Goal: Task Accomplishment & Management: Manage account settings

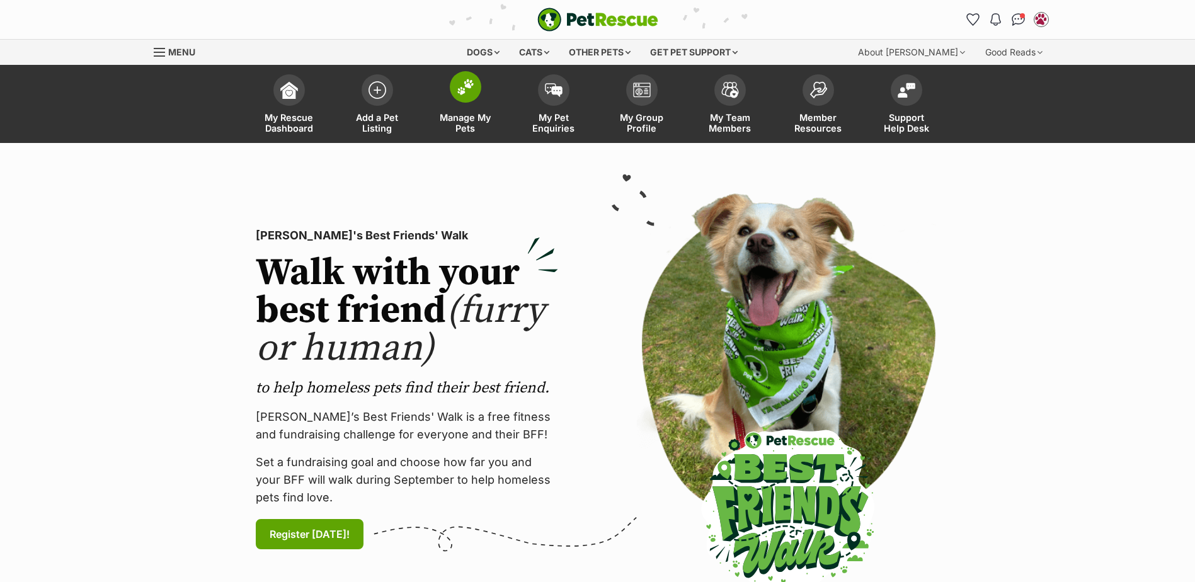
click at [466, 86] on img at bounding box center [466, 87] width 18 height 16
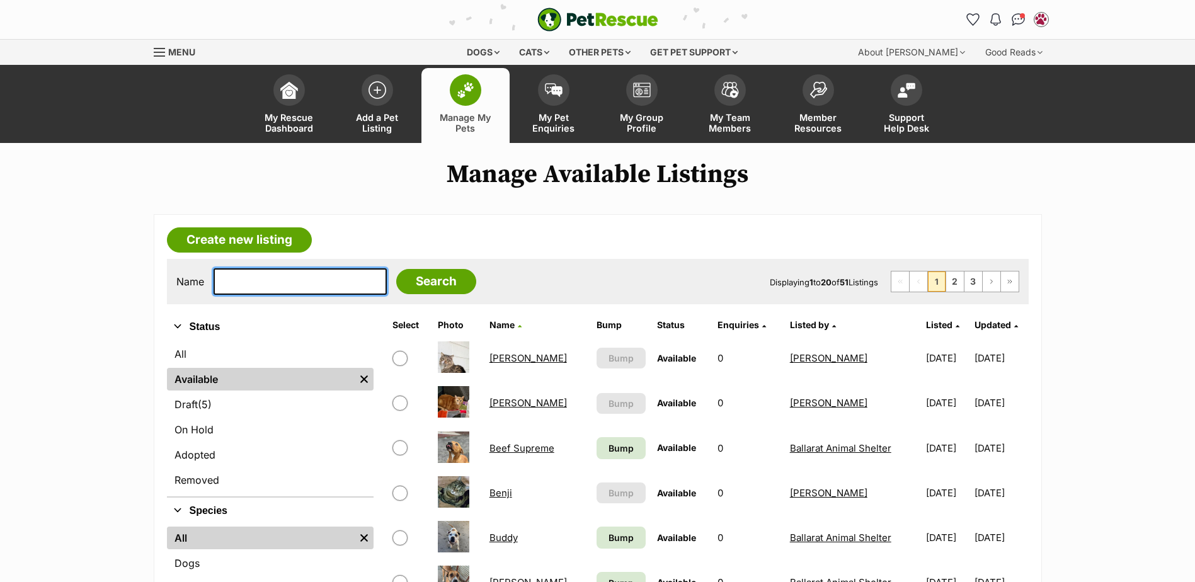
click at [284, 287] on input "text" at bounding box center [300, 281] width 173 height 26
type input "mia"
click at [396, 269] on input "Search" at bounding box center [436, 281] width 80 height 25
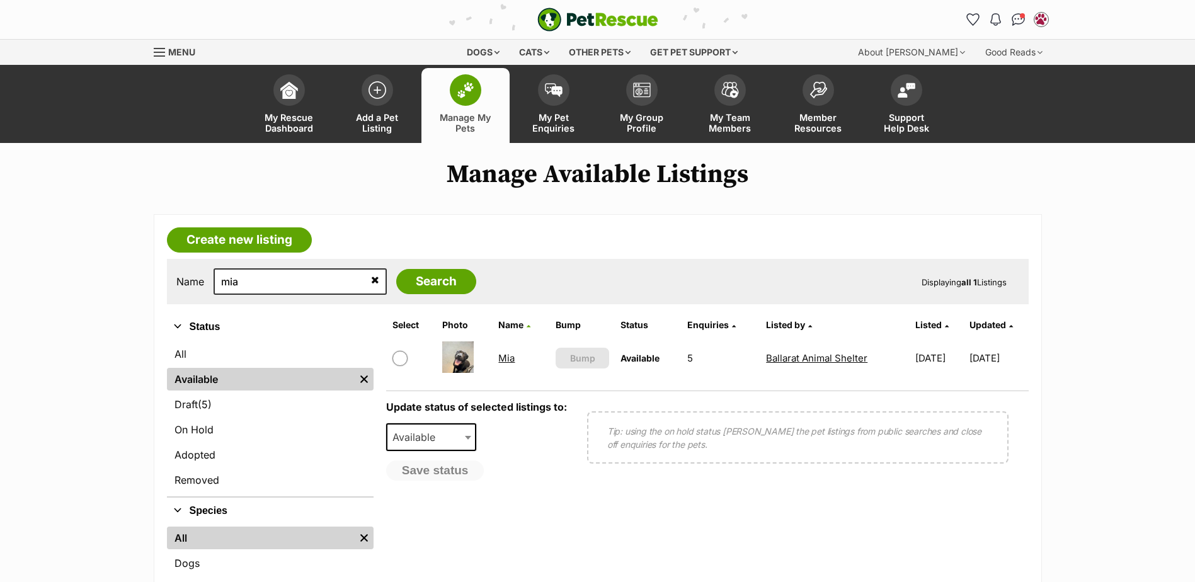
click at [498, 357] on link "Mia" at bounding box center [506, 358] width 16 height 12
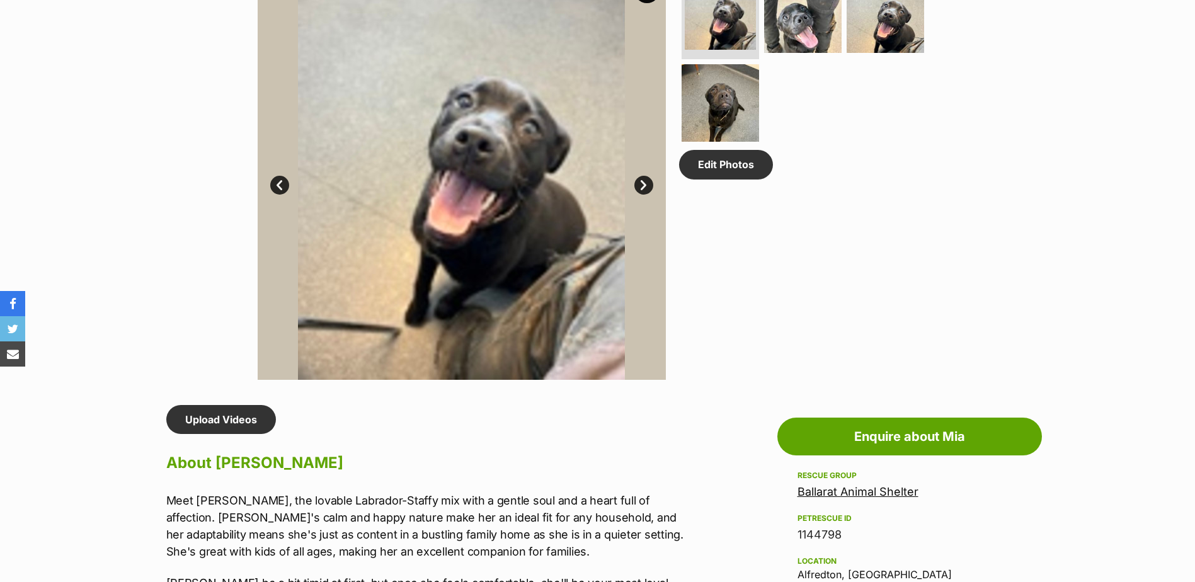
scroll to position [693, 0]
click at [454, 502] on p "Meet Mia, the lovable Labrador-Staffy mix with a gentle soul and a heart full o…" at bounding box center [426, 525] width 520 height 68
click at [394, 491] on p "Meet Mia, the lovable Labrador-Staffy mix with a gentle soul and a heart full o…" at bounding box center [426, 525] width 520 height 68
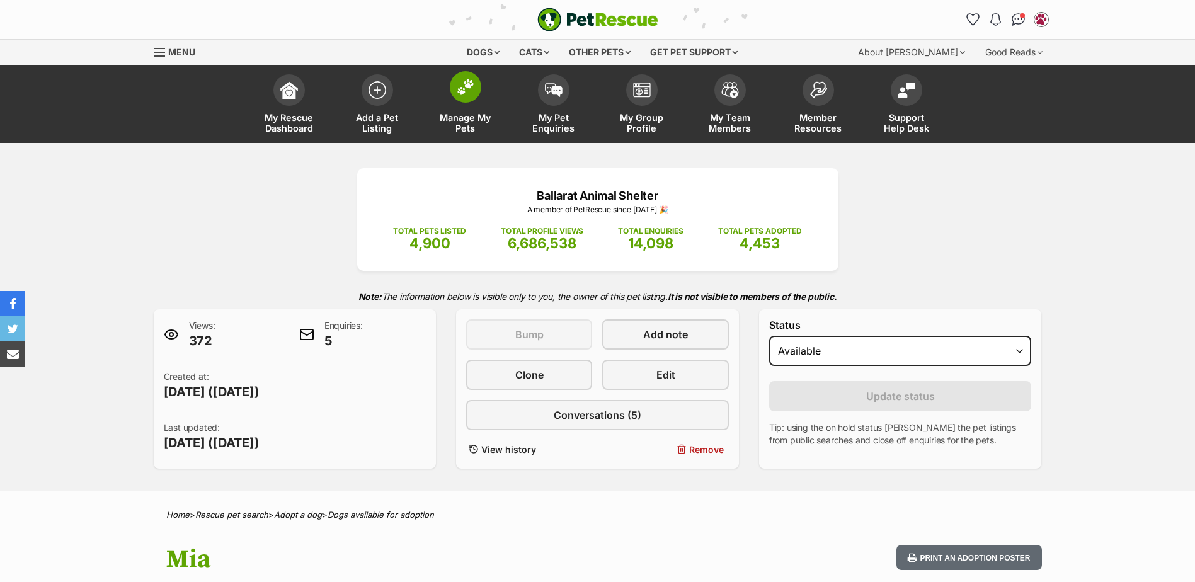
click at [473, 93] on img at bounding box center [466, 87] width 18 height 16
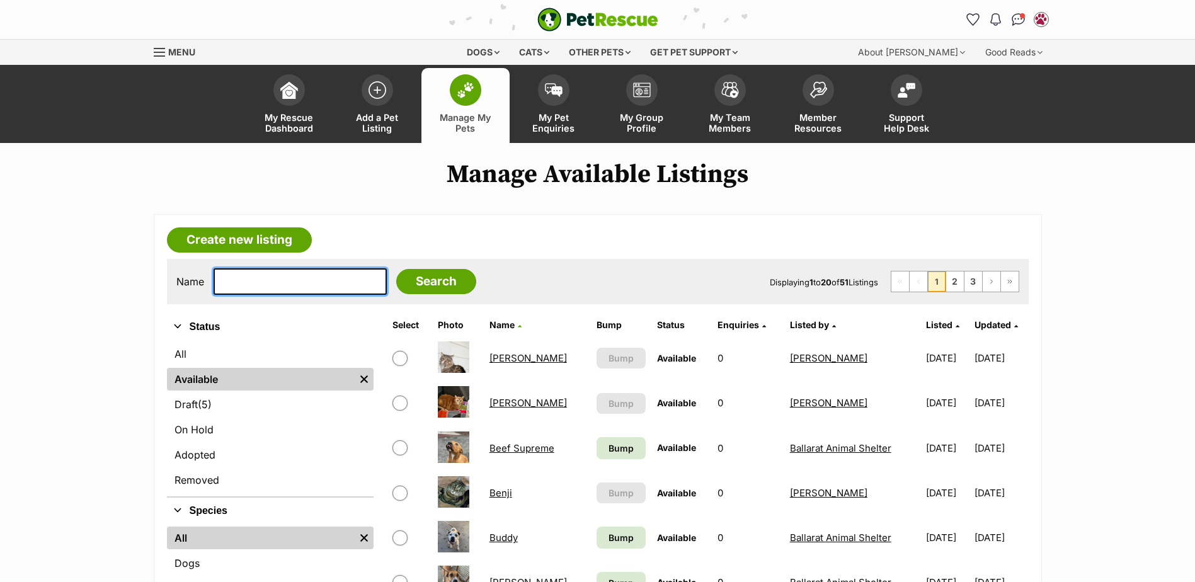
click at [273, 277] on input "text" at bounding box center [300, 281] width 173 height 26
type input "ralph"
click at [396, 269] on input "Search" at bounding box center [436, 281] width 80 height 25
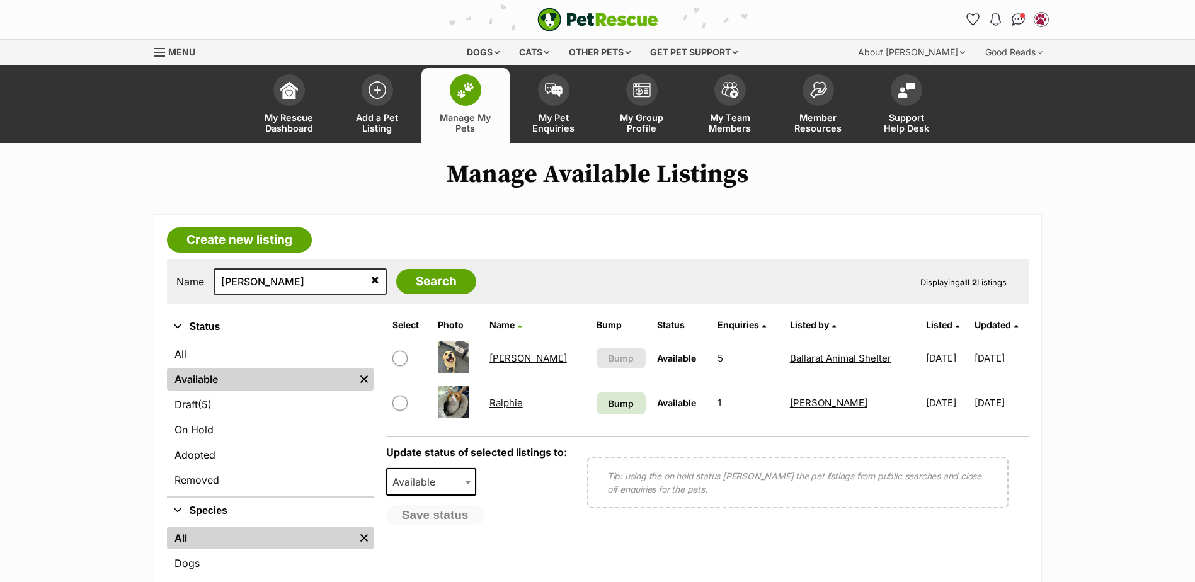
click at [505, 360] on link "[PERSON_NAME]" at bounding box center [529, 358] width 78 height 12
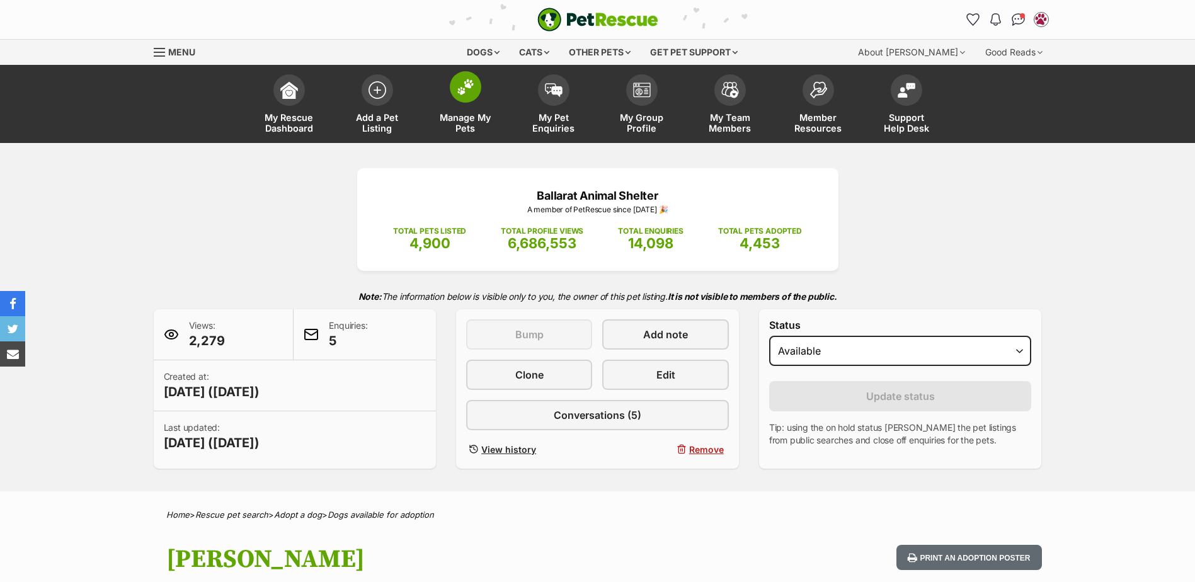
click at [450, 86] on span at bounding box center [466, 87] width 32 height 32
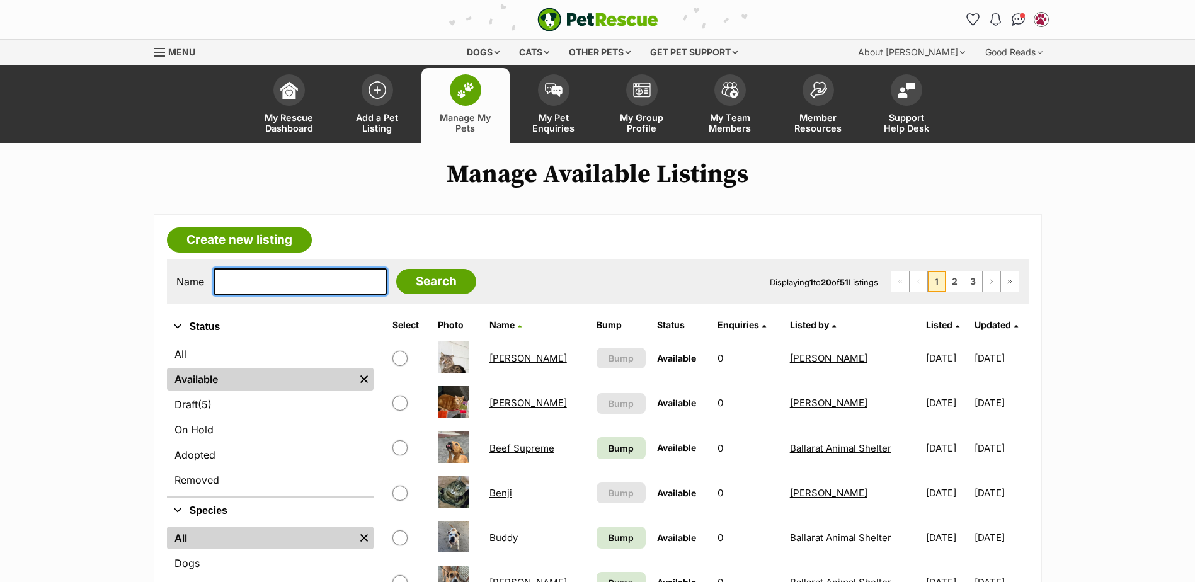
click at [296, 277] on input "text" at bounding box center [300, 281] width 173 height 26
type input "diego"
click at [396, 269] on input "Search" at bounding box center [436, 281] width 80 height 25
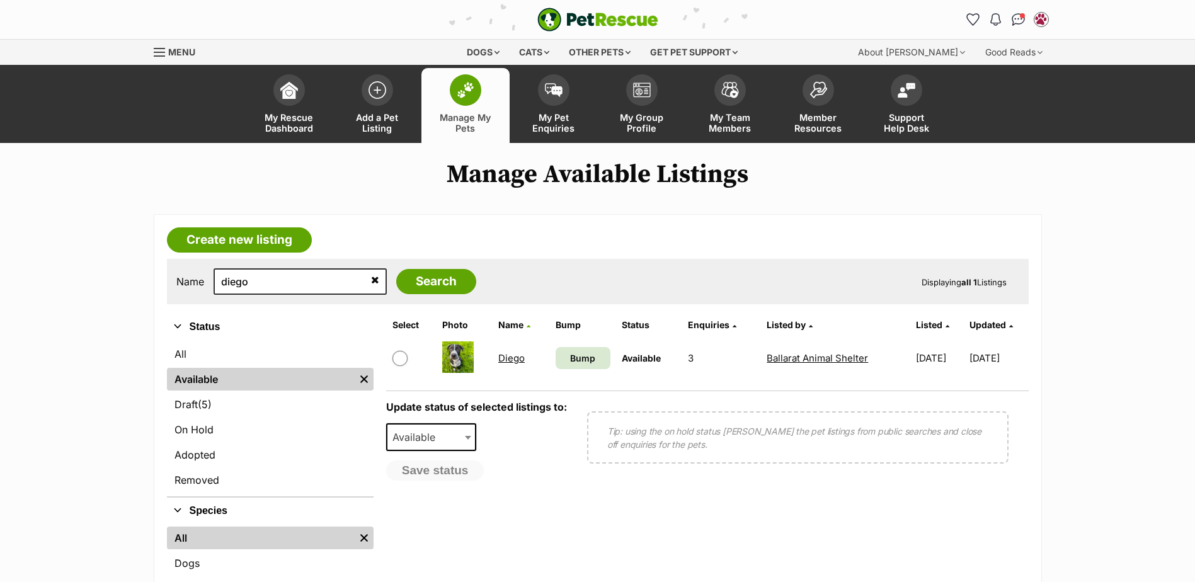
click at [517, 362] on link "Diego" at bounding box center [511, 358] width 26 height 12
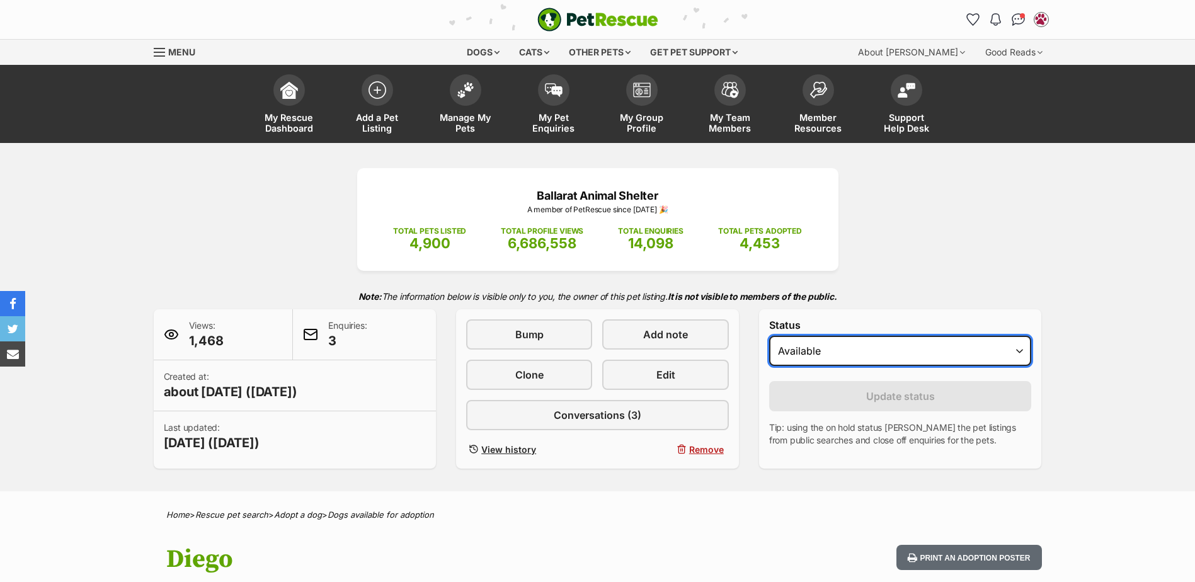
click at [853, 346] on select "Draft - not available as listing has enquires Available On hold Adopted" at bounding box center [900, 351] width 263 height 30
select select "rehomed"
click at [769, 336] on select "Draft - not available as listing has enquires Available On hold Adopted" at bounding box center [900, 351] width 263 height 30
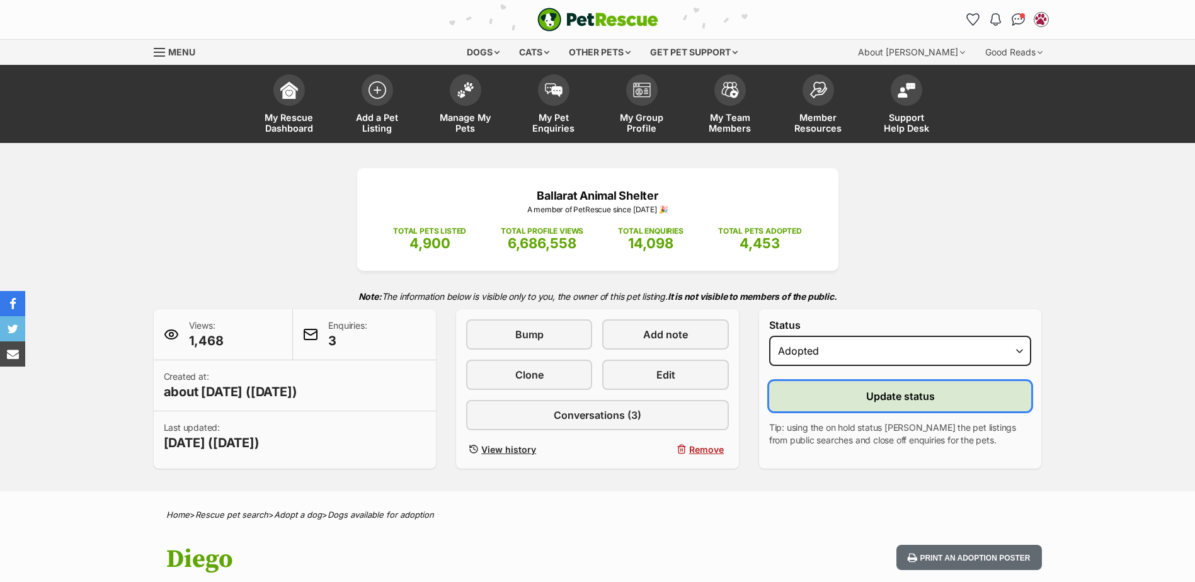
click at [849, 388] on button "Update status" at bounding box center [900, 396] width 263 height 30
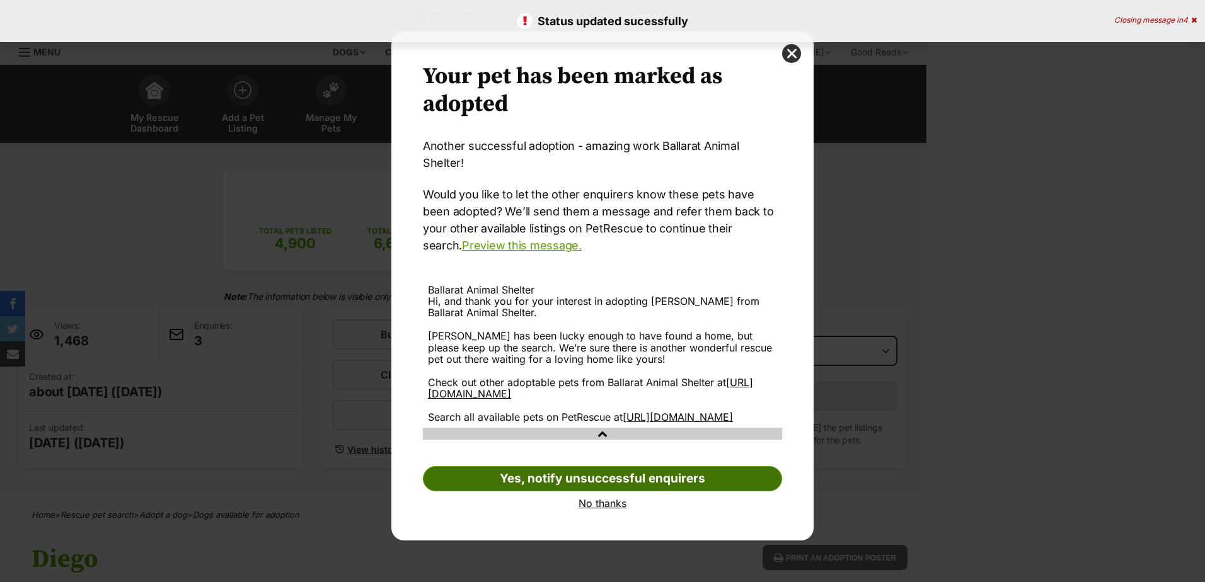
click at [609, 469] on link "Yes, notify unsuccessful enquirers" at bounding box center [602, 478] width 359 height 25
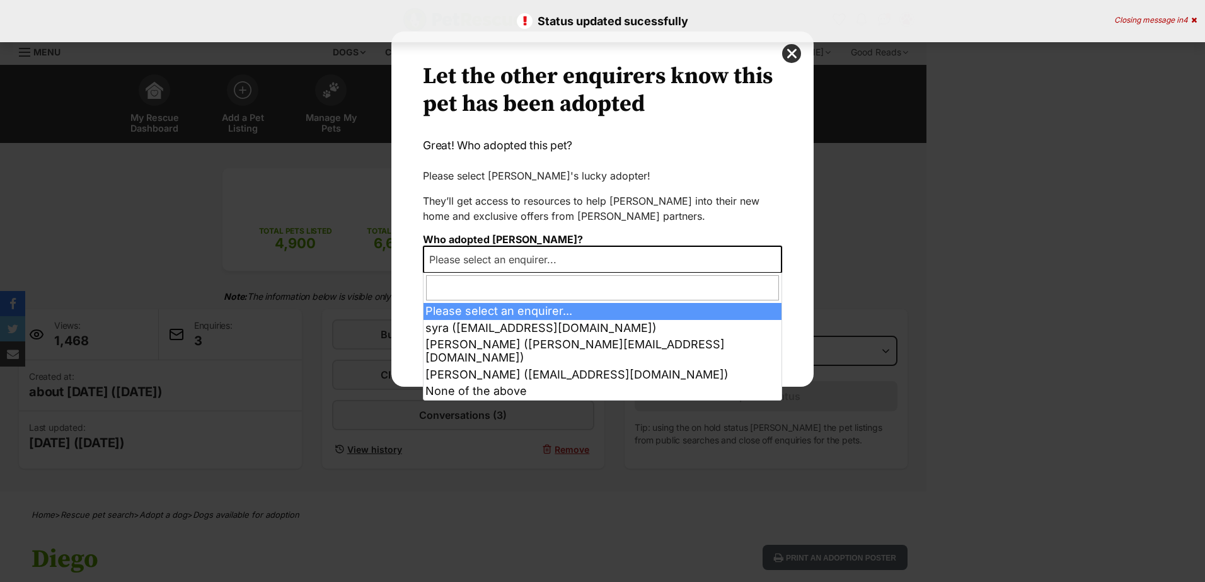
click at [534, 258] on span "Please select an enquirer..." at bounding box center [496, 260] width 145 height 18
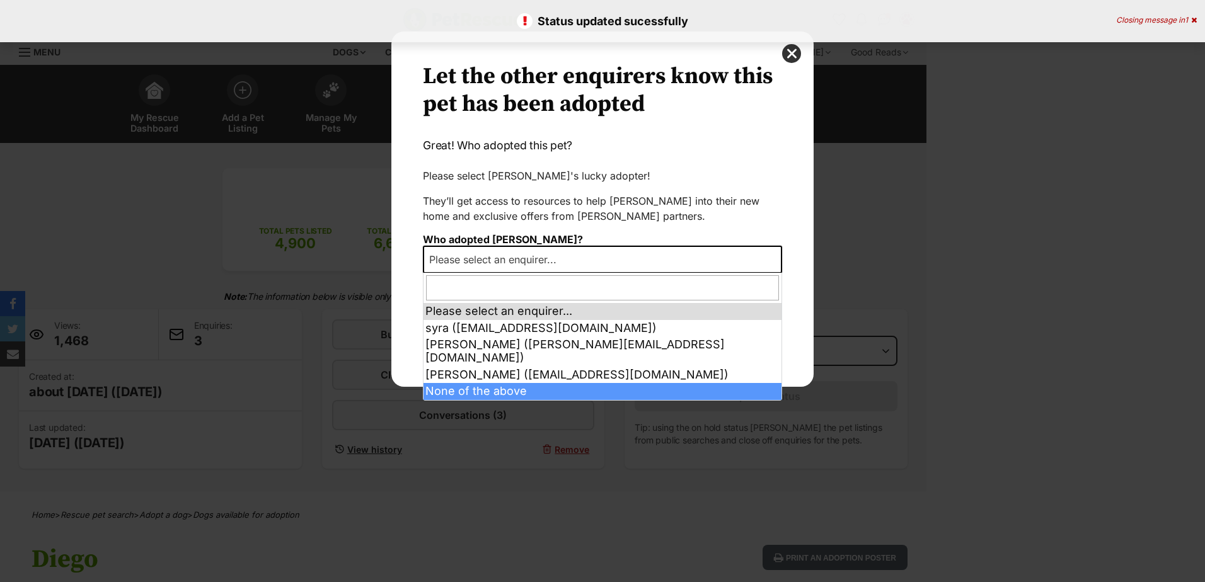
select select "other"
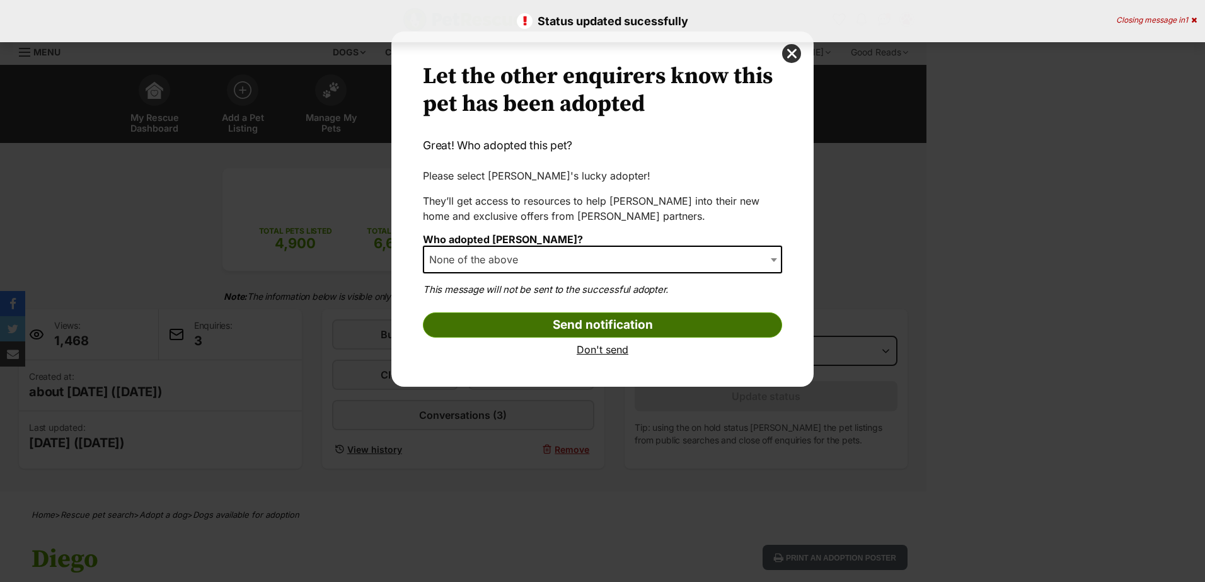
click at [511, 327] on input "Send notification" at bounding box center [602, 325] width 359 height 25
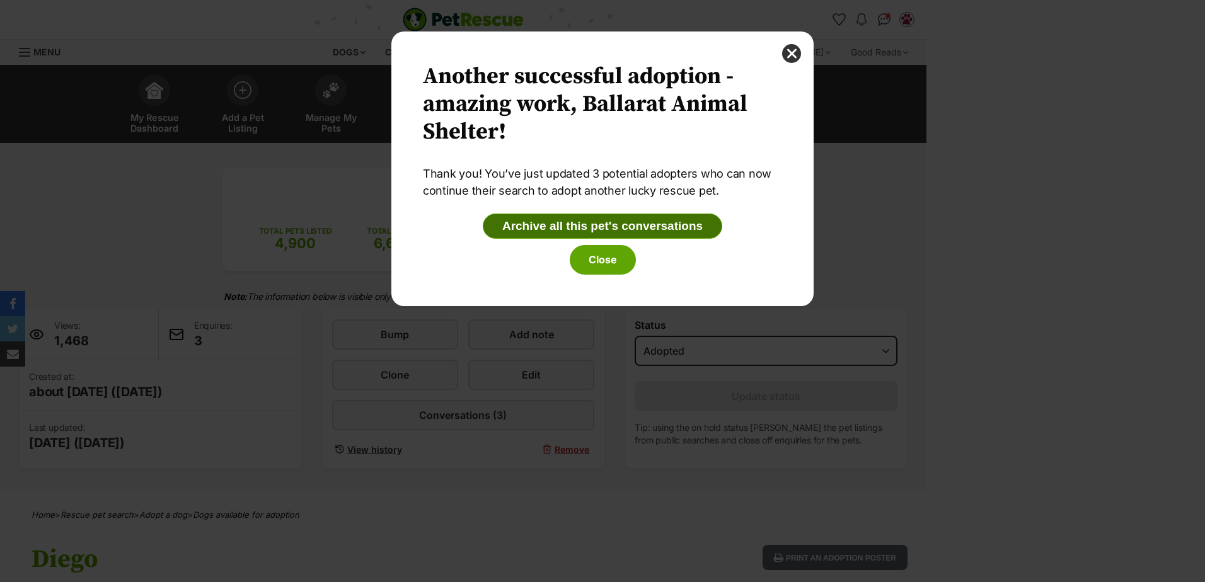
click at [586, 221] on button "Archive all this pet's conversations" at bounding box center [602, 226] width 239 height 25
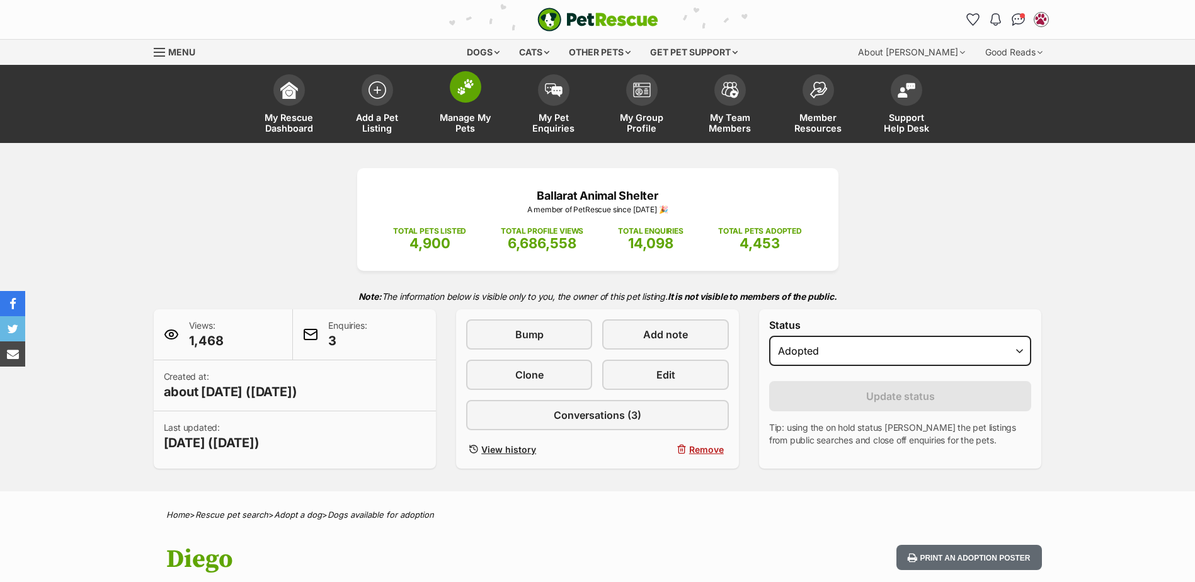
click at [461, 78] on span at bounding box center [466, 87] width 32 height 32
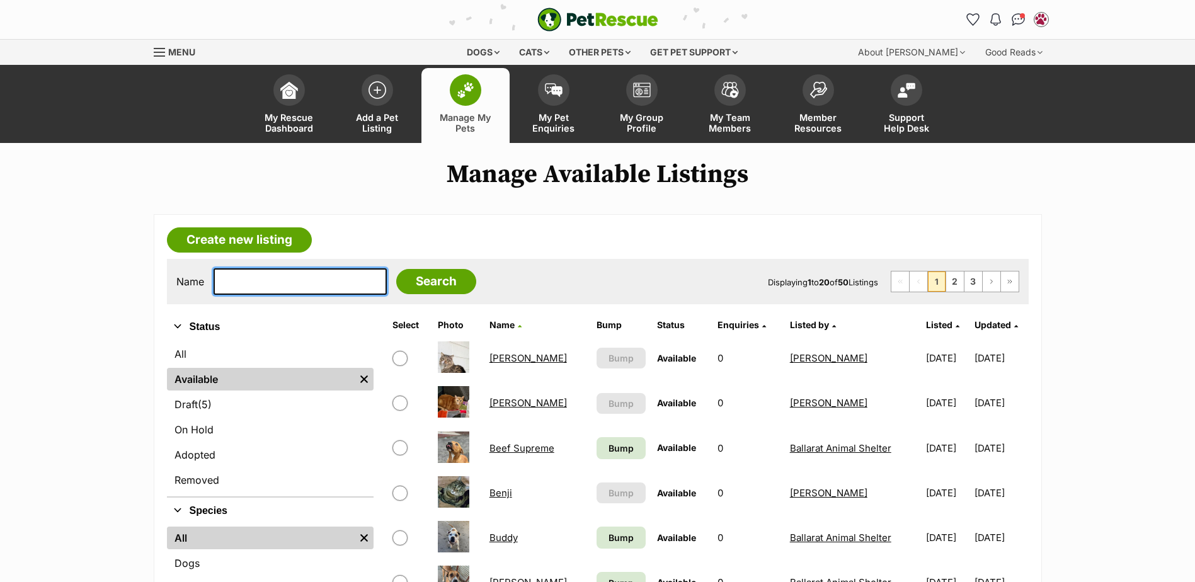
click at [232, 281] on input "text" at bounding box center [300, 281] width 173 height 26
type input "kloe"
click at [396, 269] on input "Search" at bounding box center [436, 281] width 80 height 25
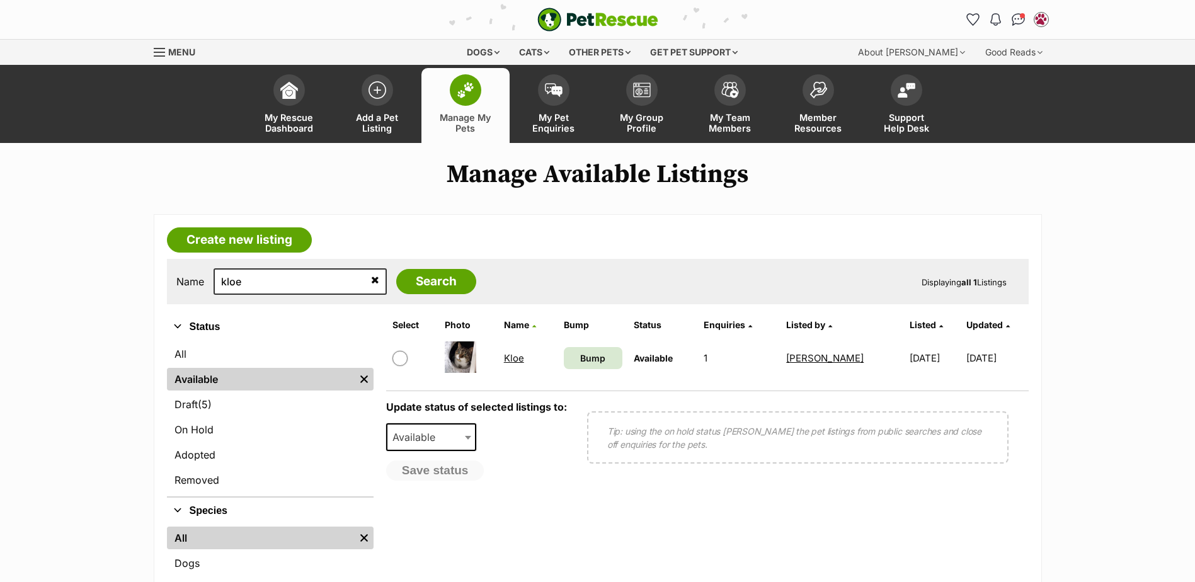
click at [516, 363] on link "Kloe" at bounding box center [514, 358] width 20 height 12
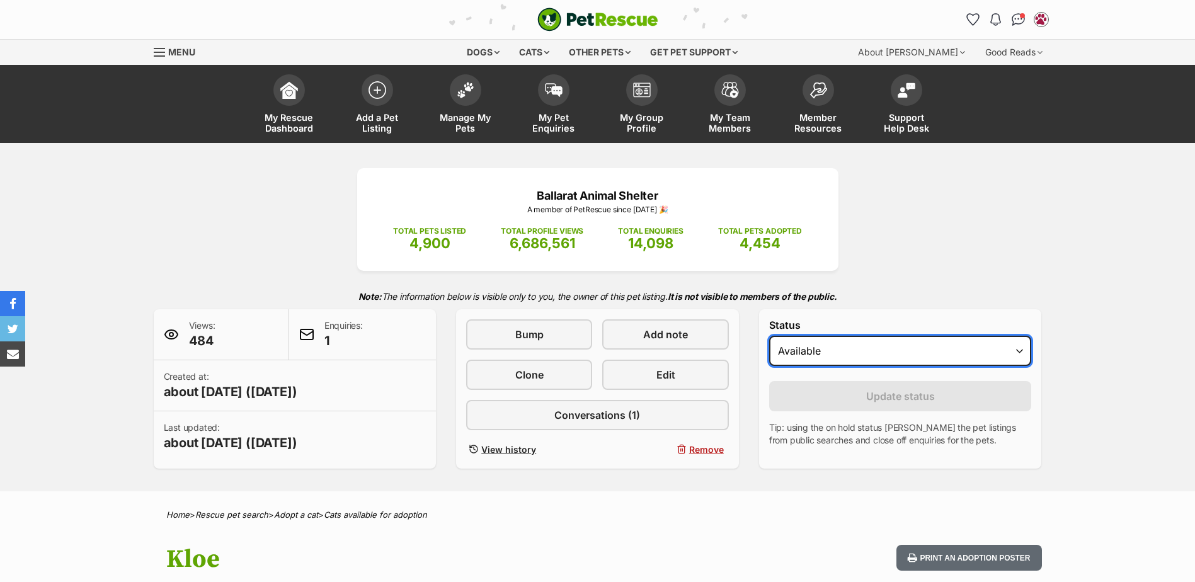
click at [818, 355] on select "Draft - not available as listing has enquires Available On hold Adopted" at bounding box center [900, 351] width 263 height 30
select select "rehomed"
click at [769, 336] on select "Draft - not available as listing has enquires Available On hold Adopted" at bounding box center [900, 351] width 263 height 30
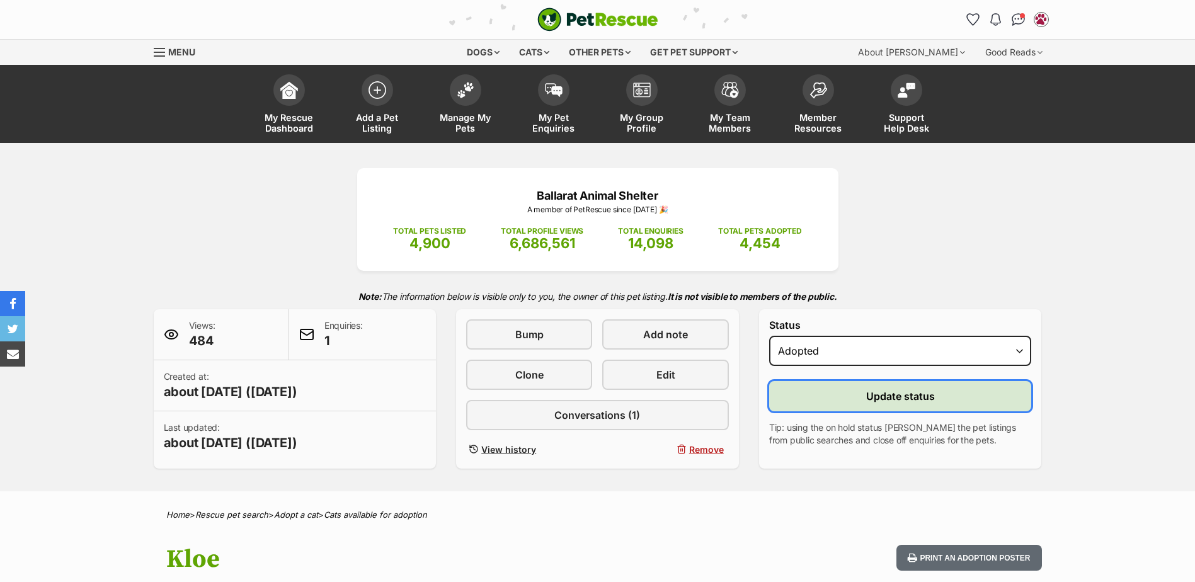
click at [846, 396] on button "Update status" at bounding box center [900, 396] width 263 height 30
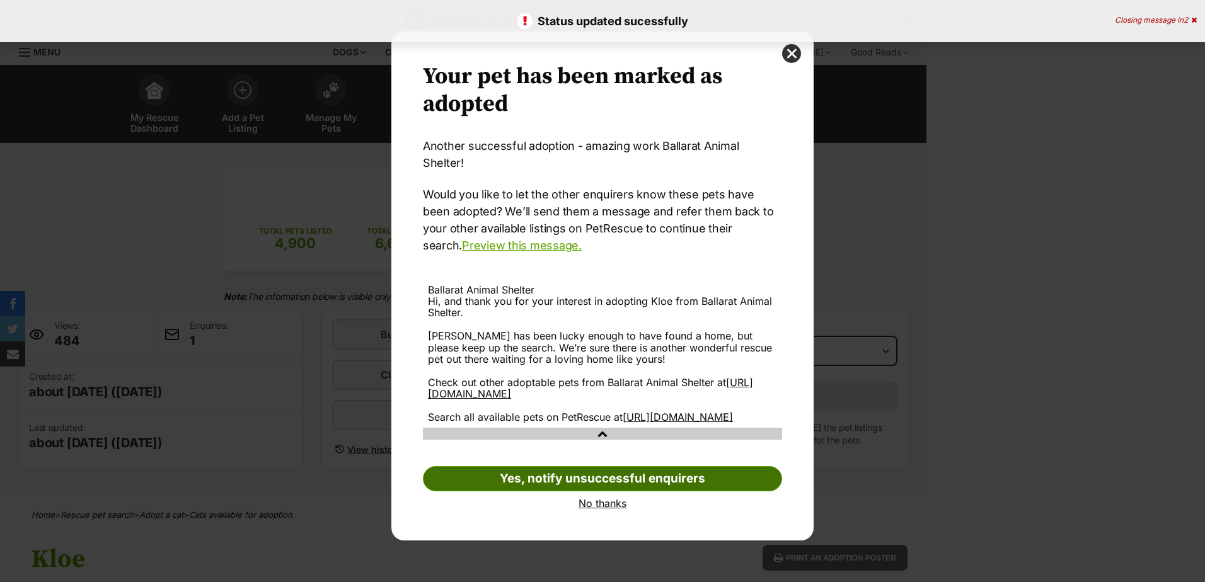
click at [544, 474] on link "Yes, notify unsuccessful enquirers" at bounding box center [602, 478] width 359 height 25
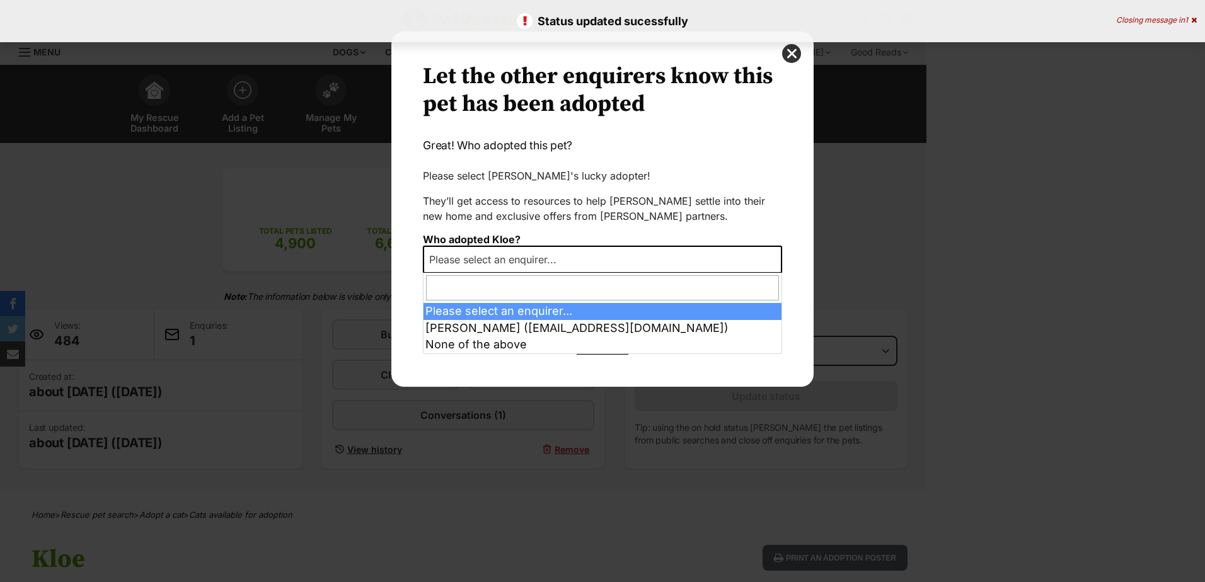
click at [586, 259] on span "Please select an enquirer..." at bounding box center [602, 260] width 359 height 28
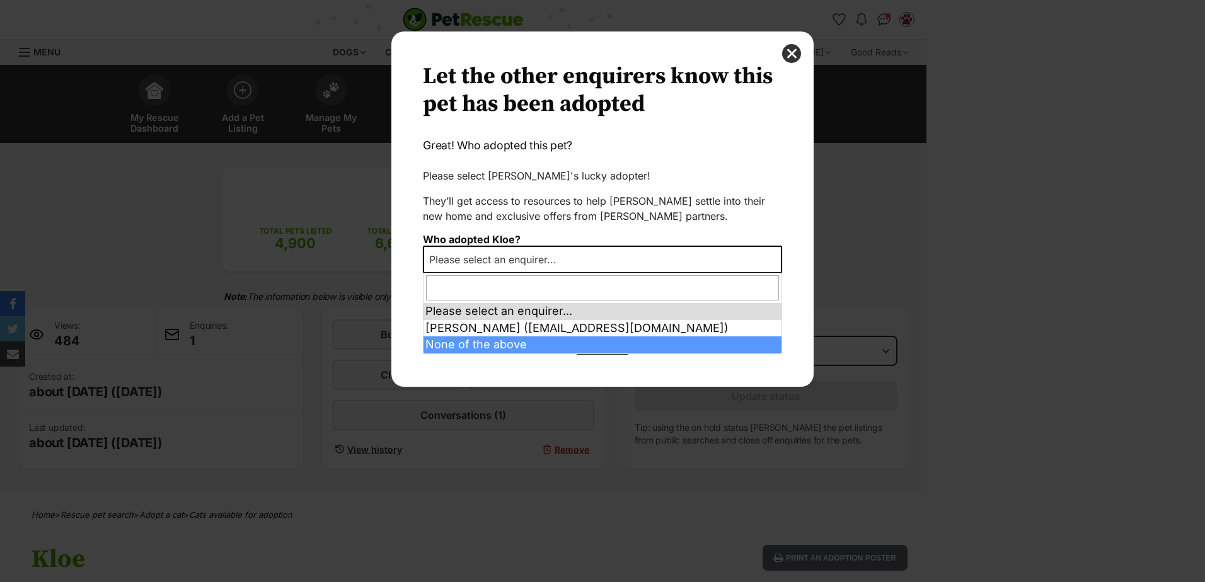
select select "other"
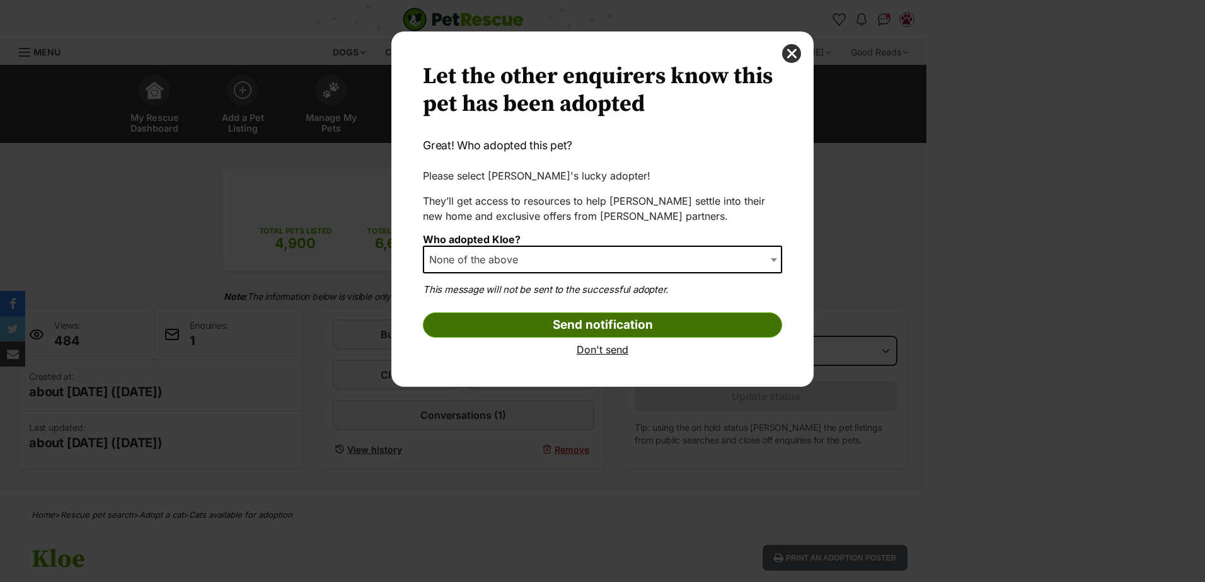
click at [519, 327] on input "Send notification" at bounding box center [602, 325] width 359 height 25
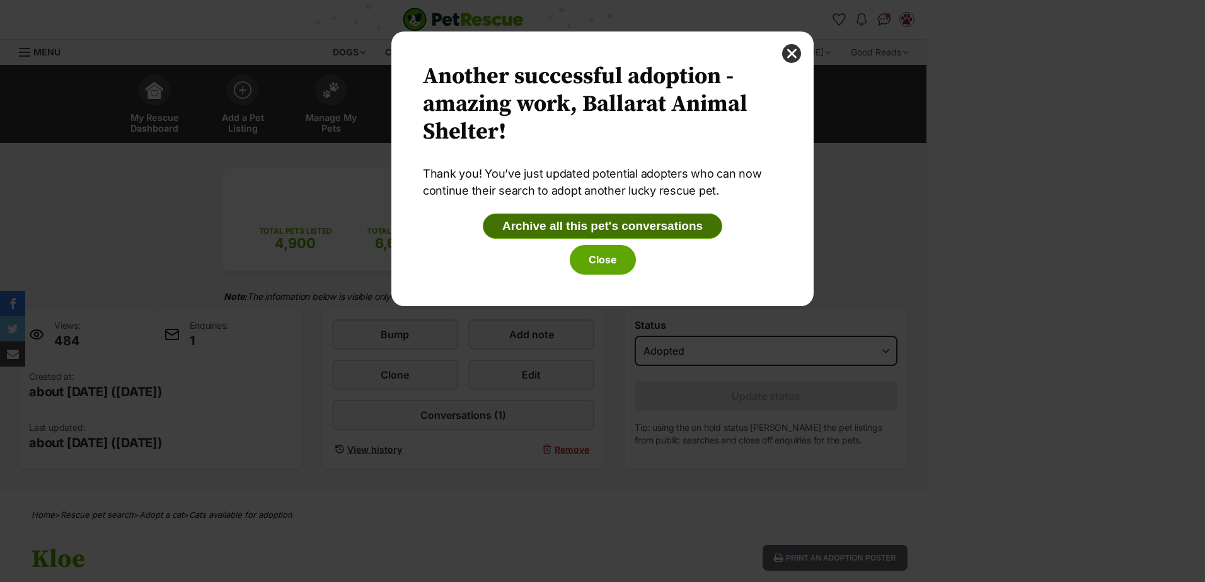
click at [633, 227] on button "Archive all this pet's conversations" at bounding box center [602, 226] width 239 height 25
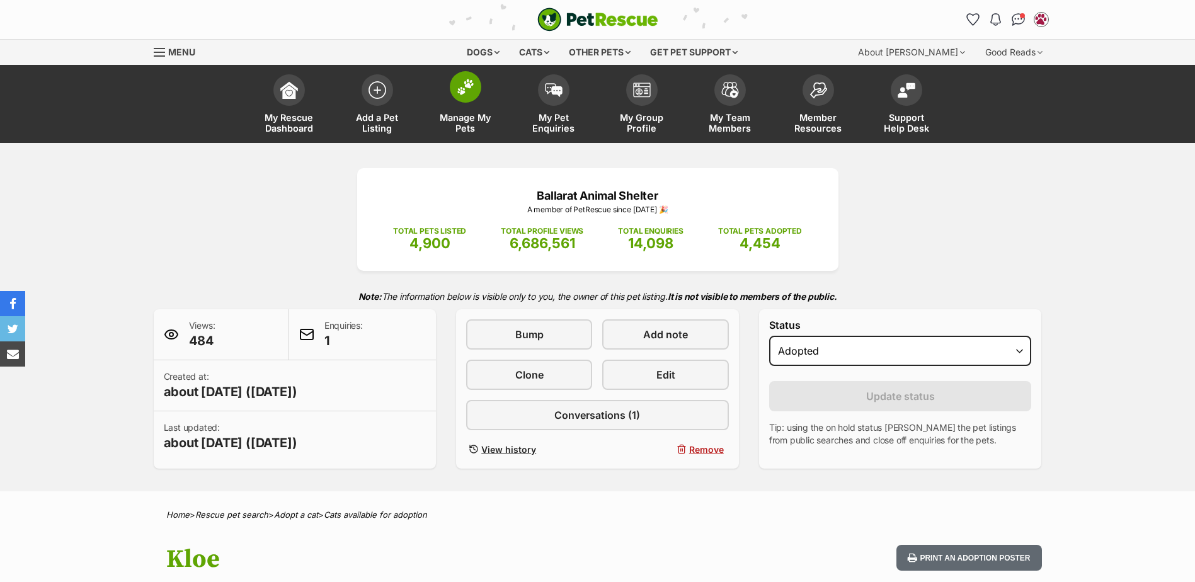
click at [456, 100] on link "Manage My Pets" at bounding box center [466, 105] width 88 height 75
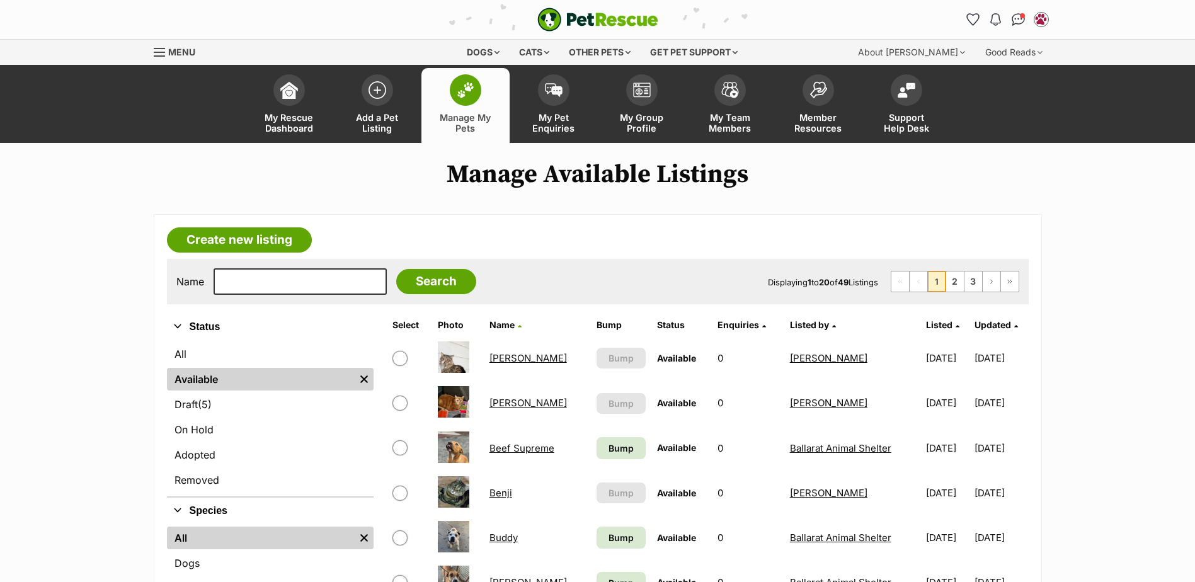
click at [289, 298] on div "Name Search Displaying 1 to 20 of 49 Listings First Page Previous Page 1 2 3 Ne…" at bounding box center [598, 281] width 862 height 45
click at [294, 282] on input "text" at bounding box center [300, 281] width 173 height 26
type input "[PERSON_NAME]"
click at [396, 269] on input "Search" at bounding box center [436, 281] width 80 height 25
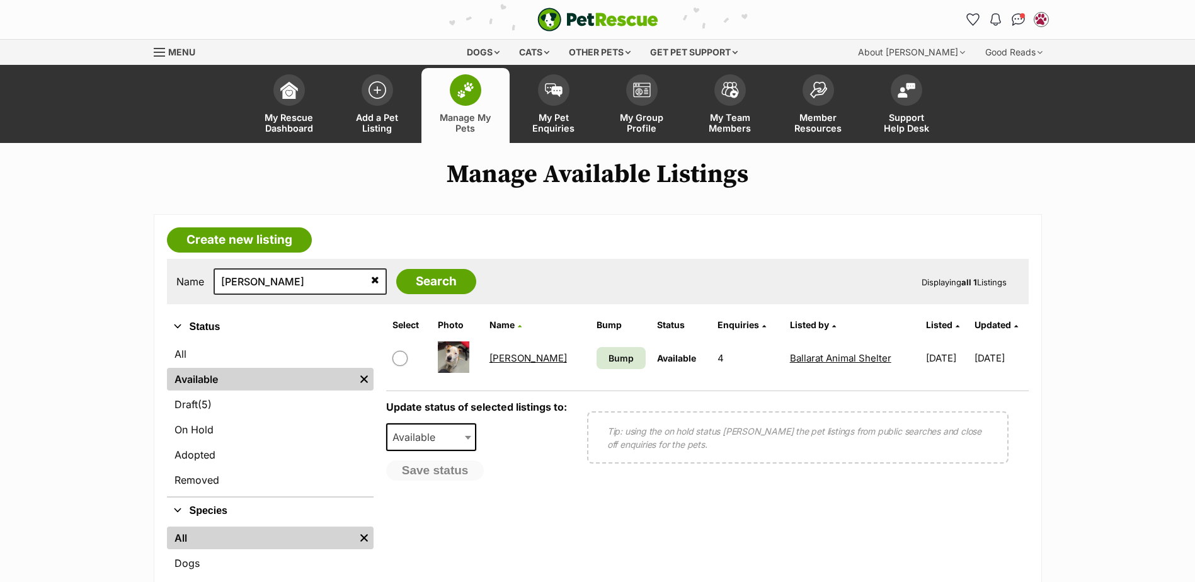
click at [483, 92] on link "Manage My Pets" at bounding box center [466, 105] width 88 height 75
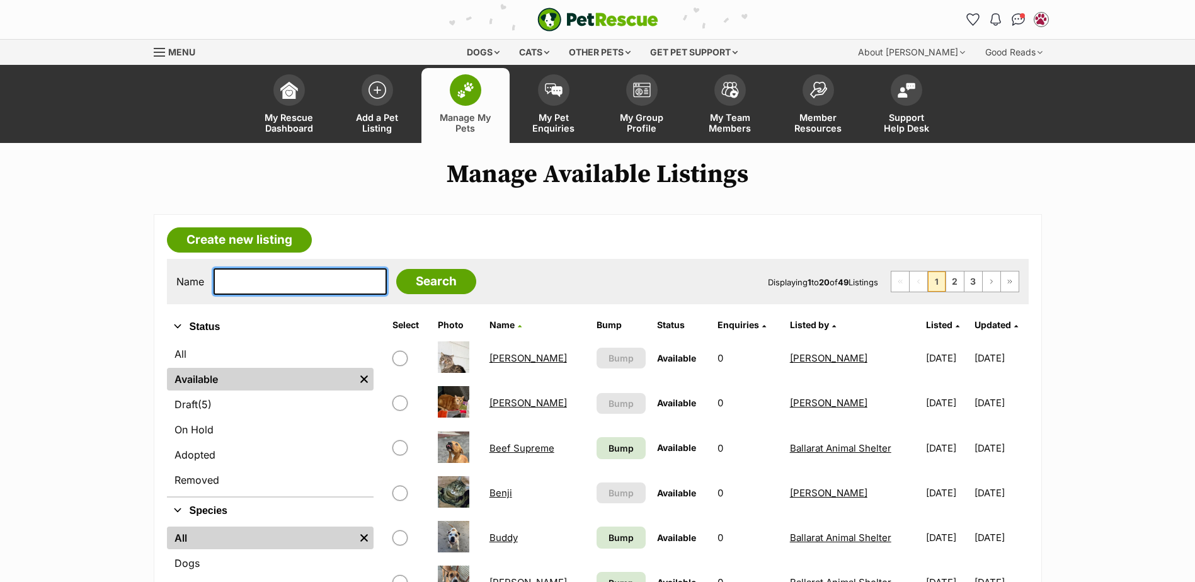
click at [293, 292] on input "text" at bounding box center [300, 281] width 173 height 26
type input "[DEMOGRAPHIC_DATA]"
click at [396, 269] on input "Search" at bounding box center [436, 281] width 80 height 25
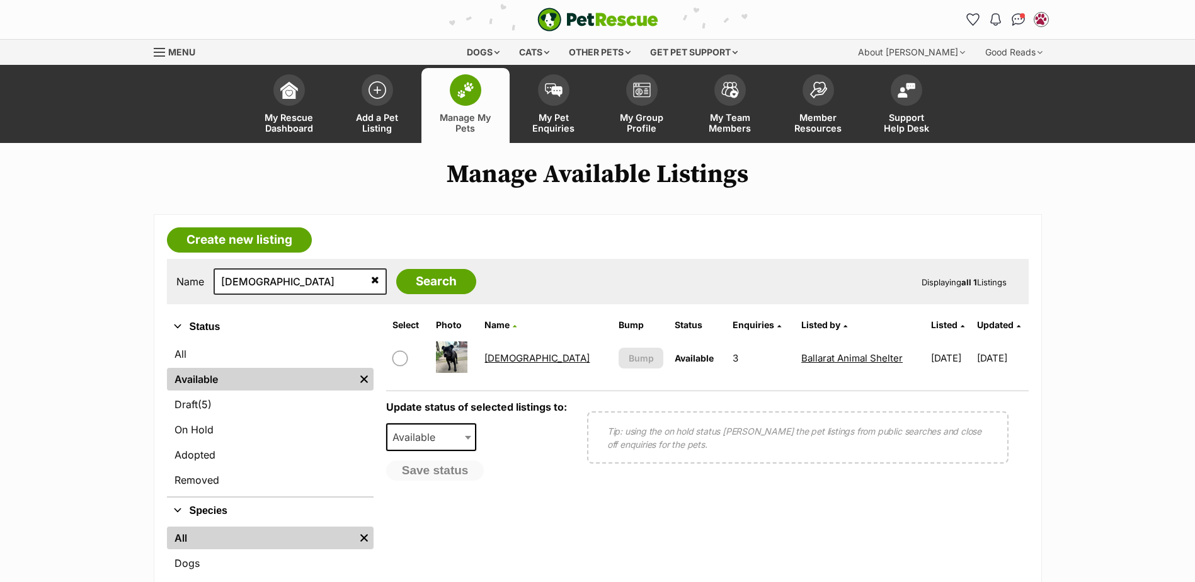
click at [518, 356] on link "[DEMOGRAPHIC_DATA]" at bounding box center [537, 358] width 105 height 12
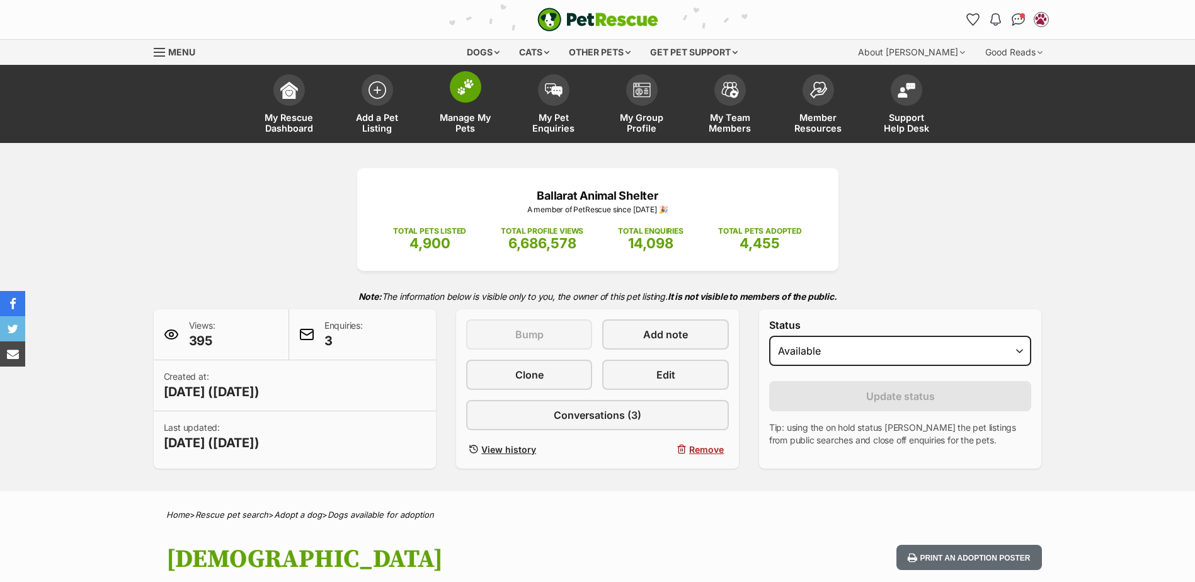
click at [472, 91] on img at bounding box center [466, 87] width 18 height 16
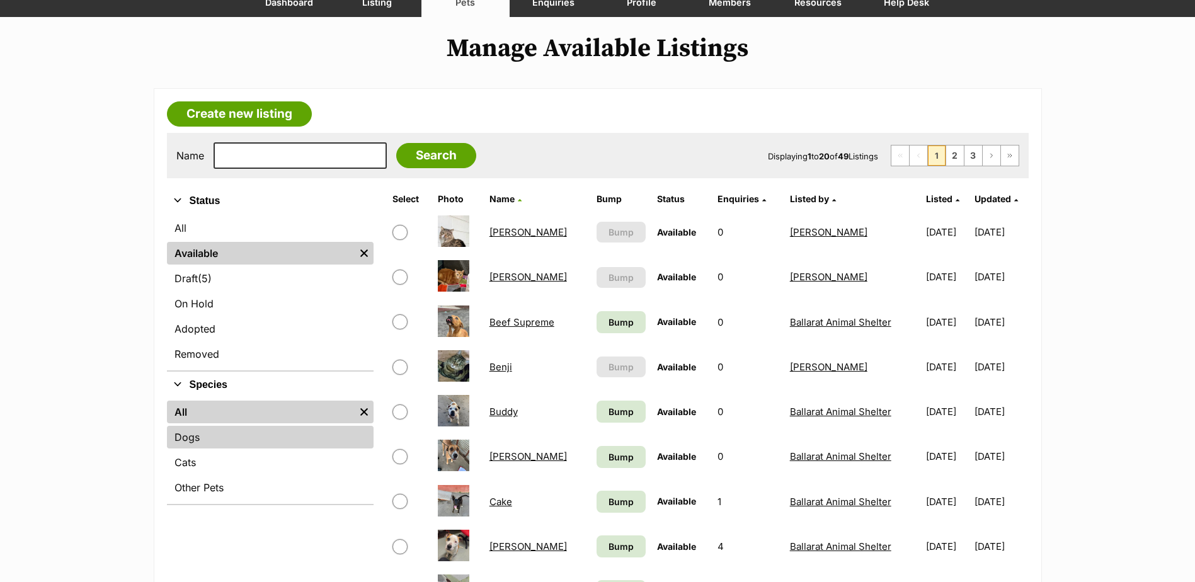
click at [200, 437] on link "Dogs" at bounding box center [270, 437] width 207 height 23
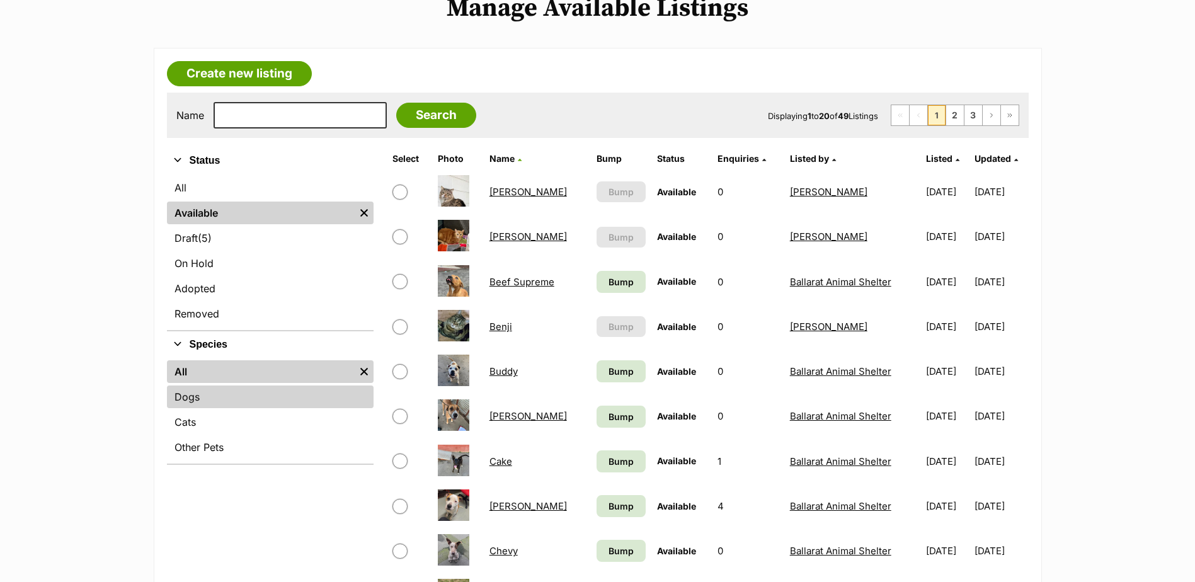
scroll to position [189, 0]
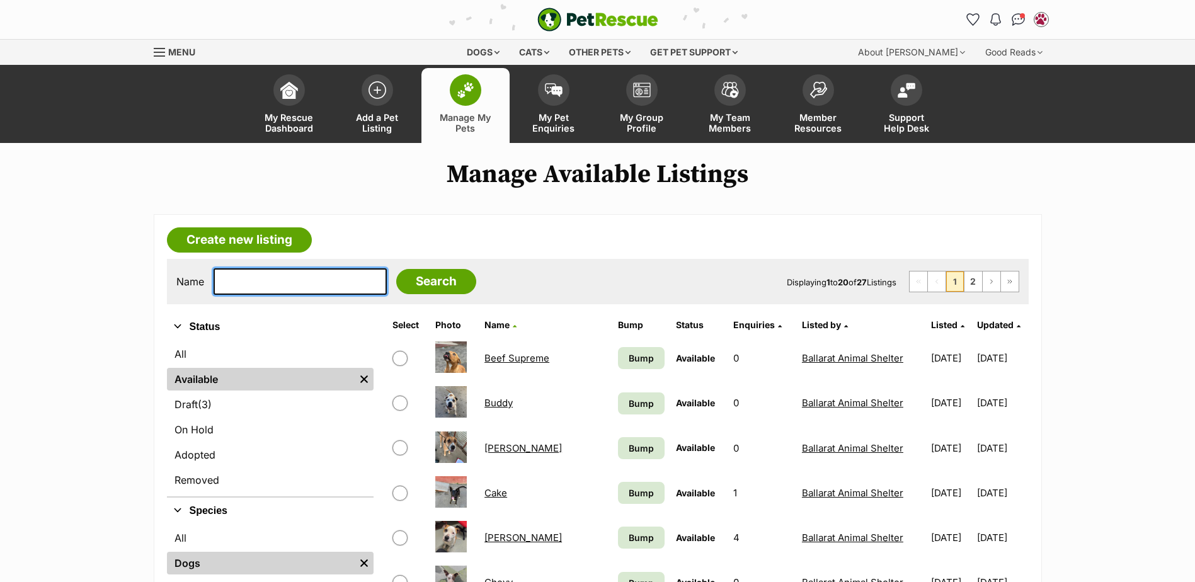
click at [308, 289] on input "text" at bounding box center [300, 281] width 173 height 26
click at [296, 269] on input "text" at bounding box center [300, 281] width 173 height 26
type input "meg"
click at [396, 269] on input "Search" at bounding box center [436, 281] width 80 height 25
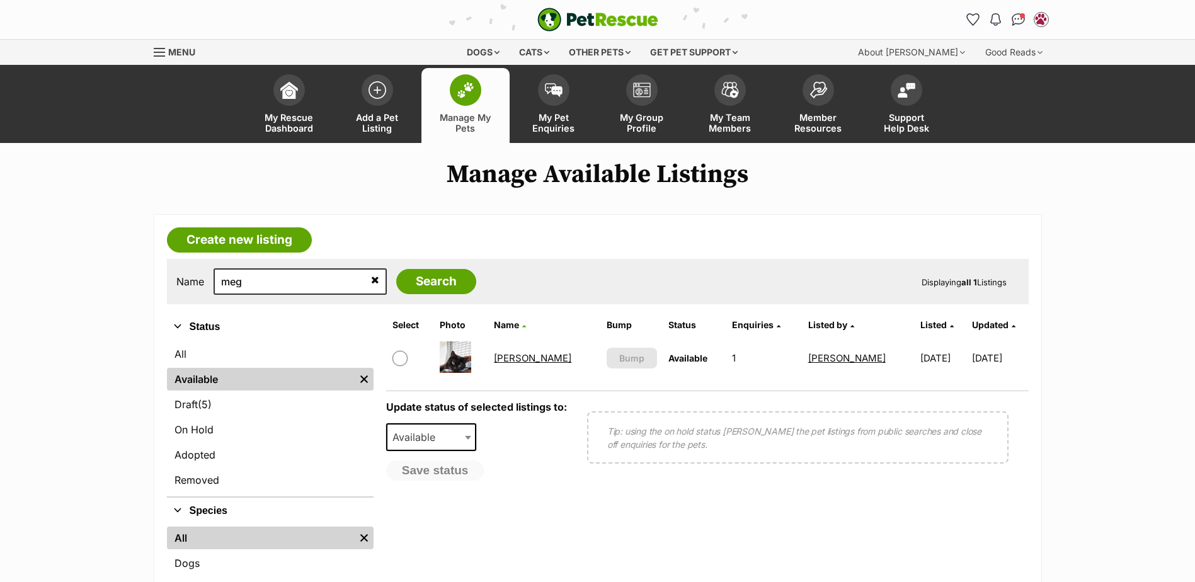
click at [524, 359] on link "[PERSON_NAME]" at bounding box center [533, 358] width 78 height 12
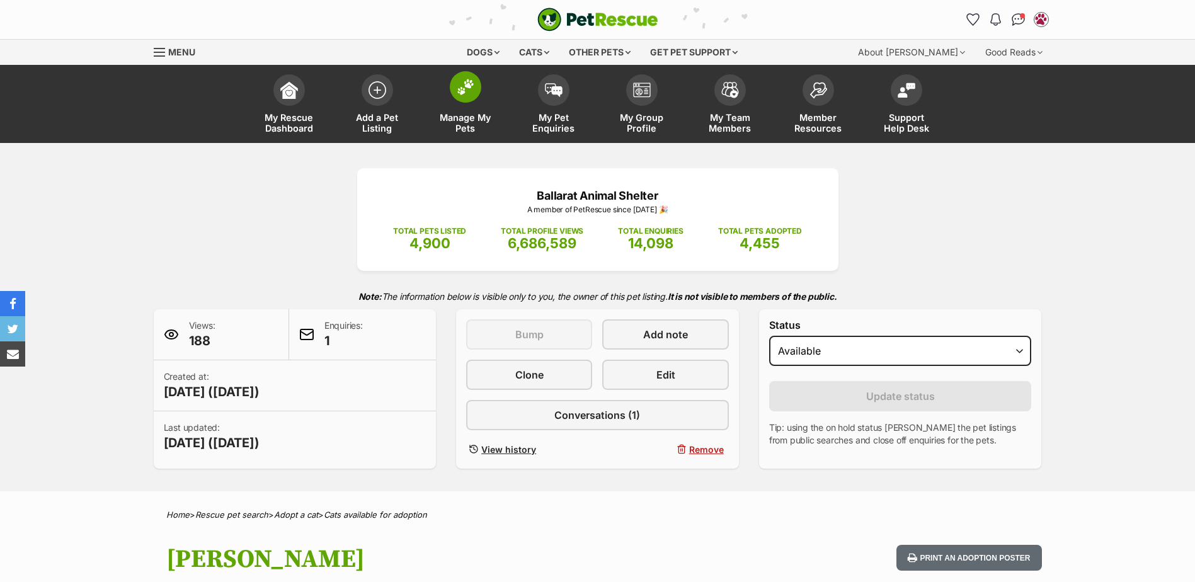
click at [476, 91] on span at bounding box center [466, 87] width 32 height 32
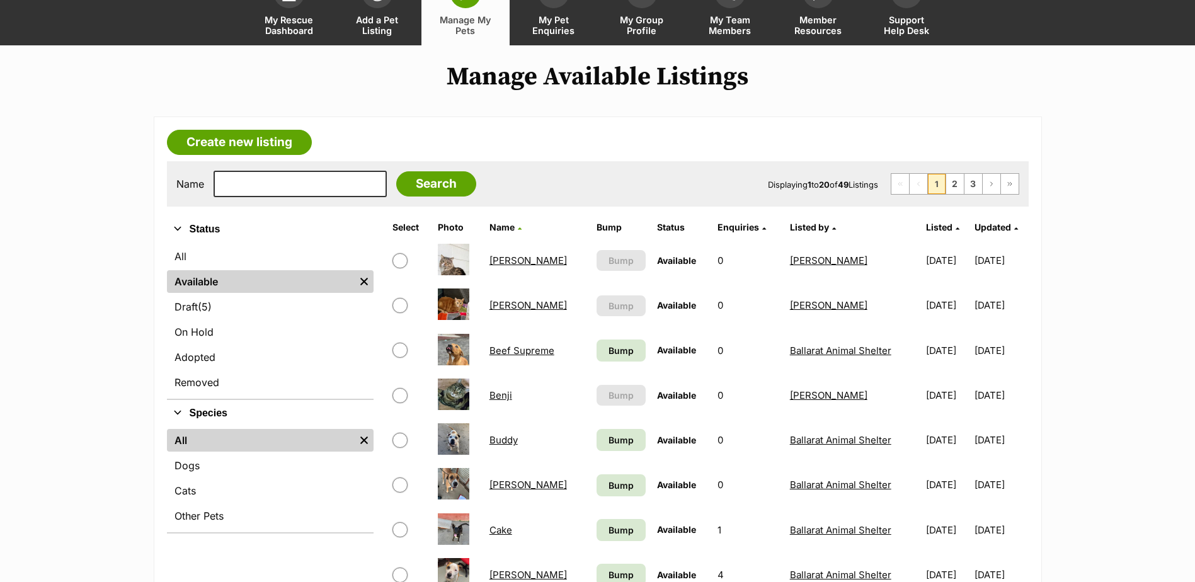
scroll to position [189, 0]
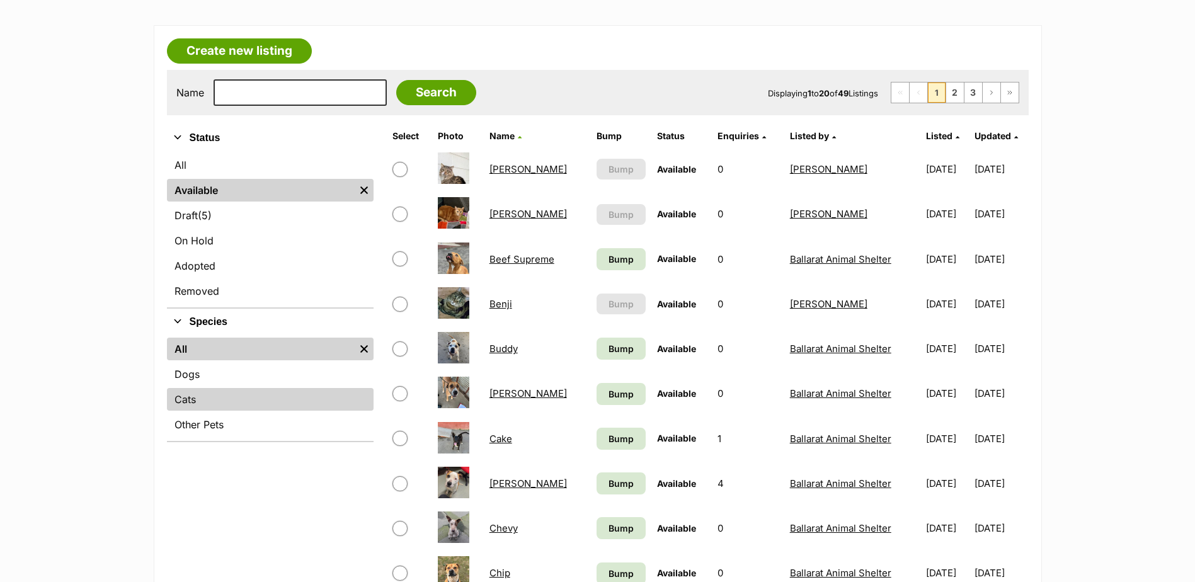
click at [204, 391] on link "Cats" at bounding box center [270, 399] width 207 height 23
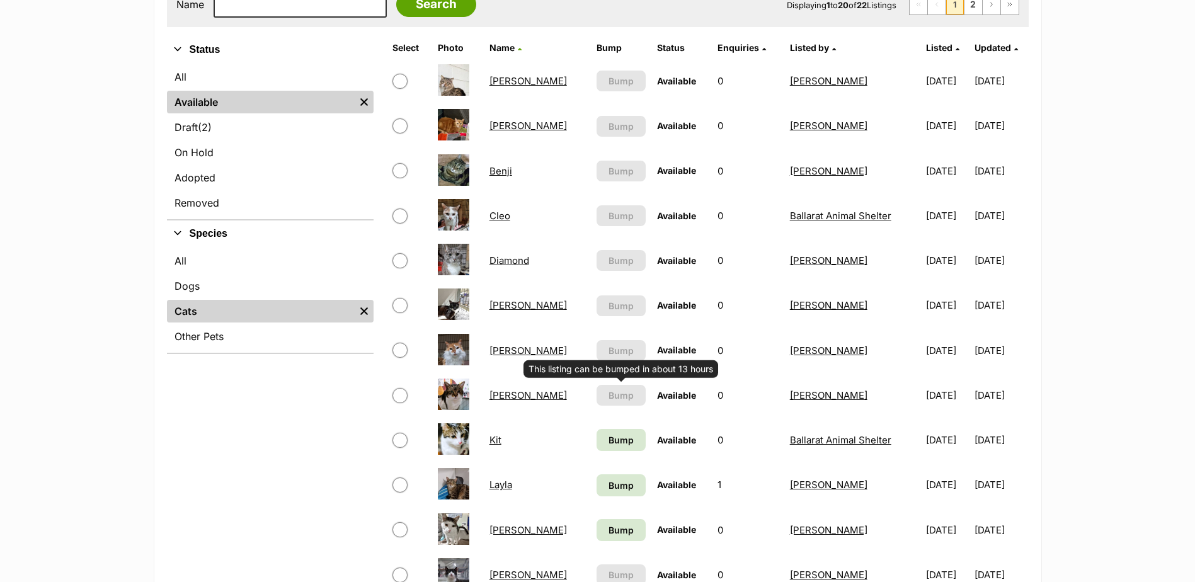
scroll to position [252, 0]
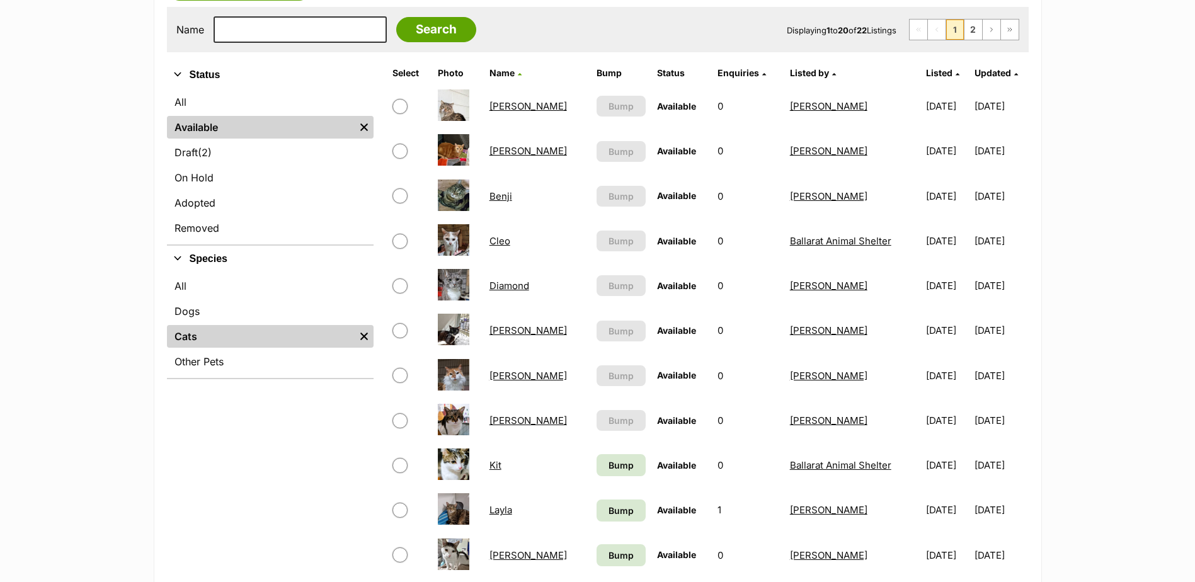
click at [314, 460] on div "Refine your search Status All Available Remove filter Draft (2) Items On Hold A…" at bounding box center [270, 581] width 207 height 1039
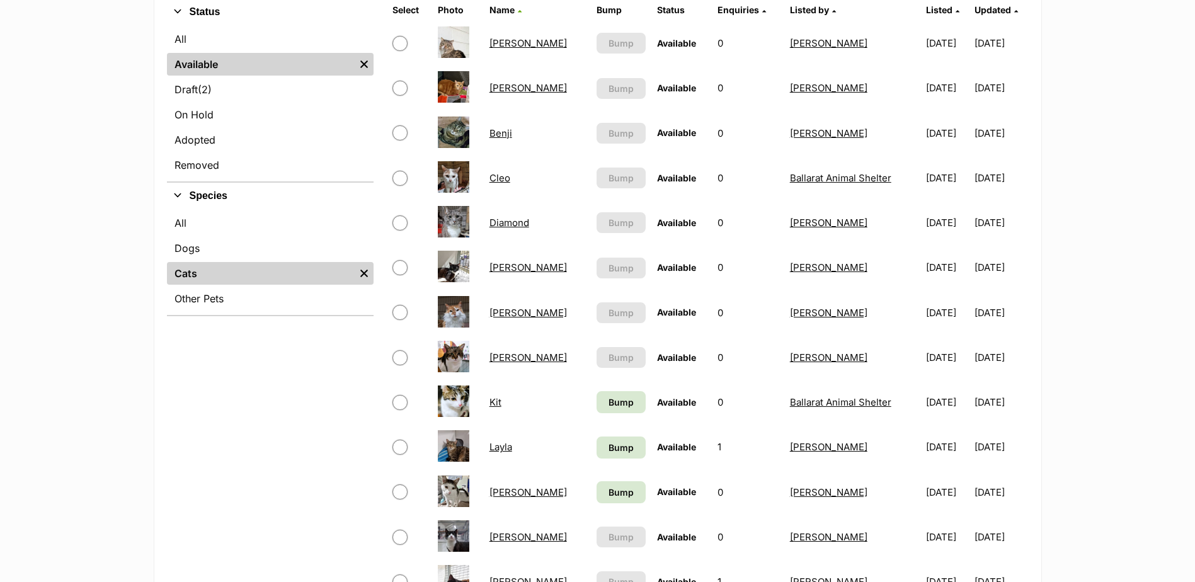
click at [226, 455] on div "Refine your search Status All Available Remove filter Draft (2) Items On Hold A…" at bounding box center [270, 518] width 207 height 1039
click at [175, 487] on div "Refine your search Status All Available Remove filter Draft (2) Items On Hold A…" at bounding box center [270, 518] width 207 height 1039
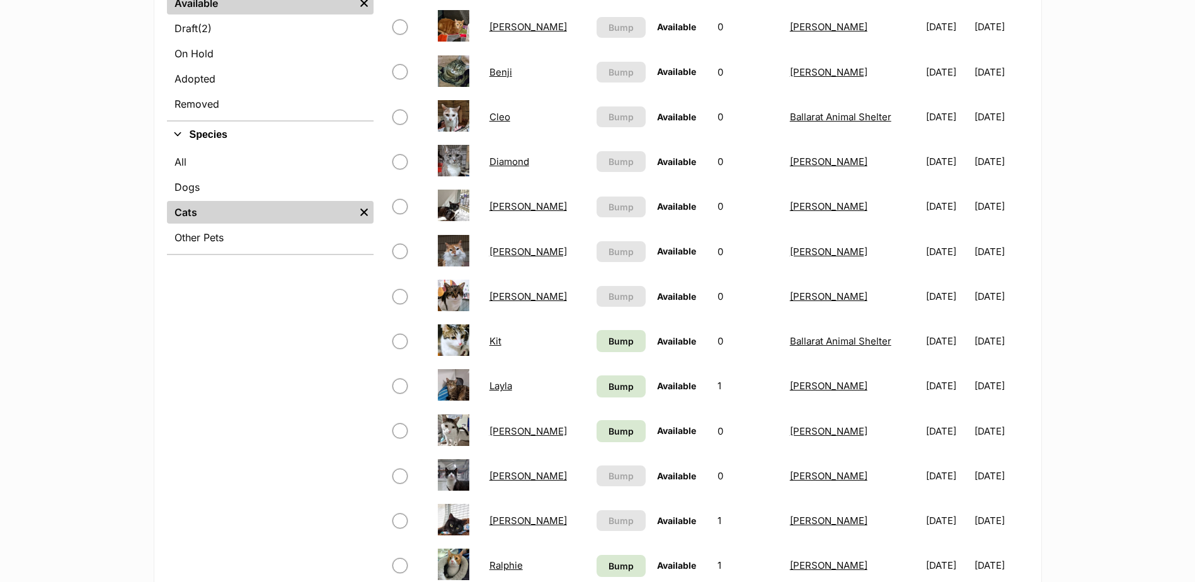
scroll to position [189, 0]
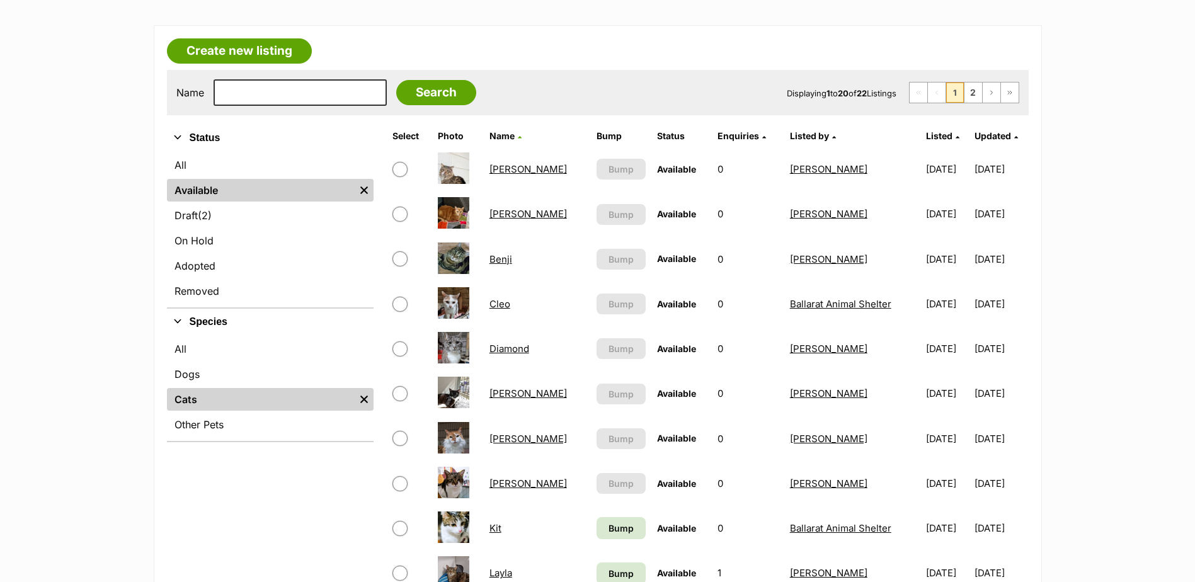
click at [521, 169] on link "Al Pacino" at bounding box center [529, 169] width 78 height 12
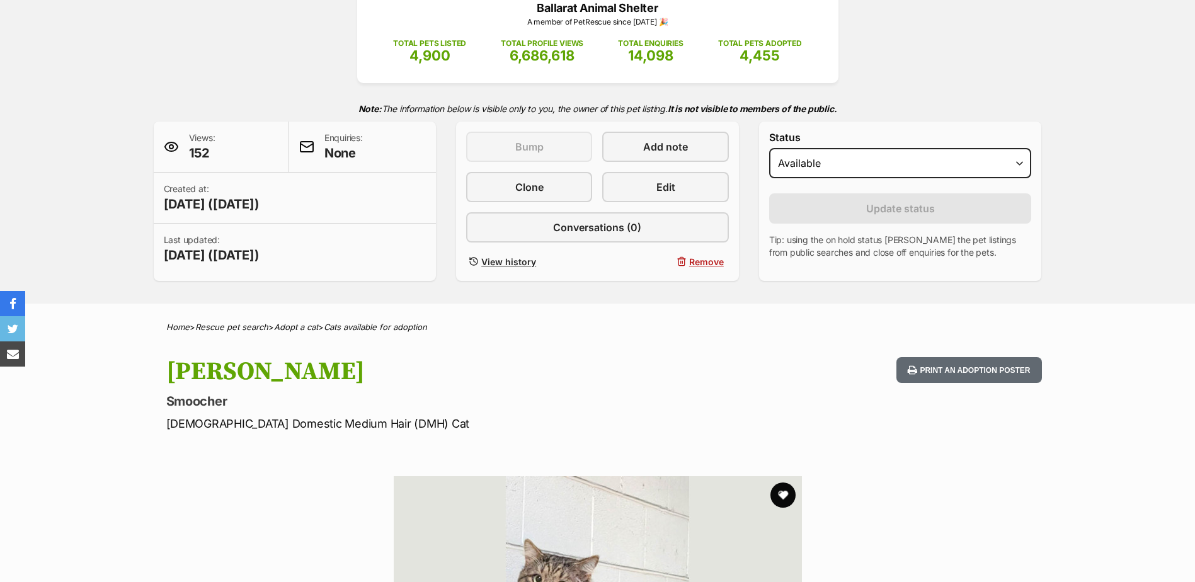
scroll to position [189, 0]
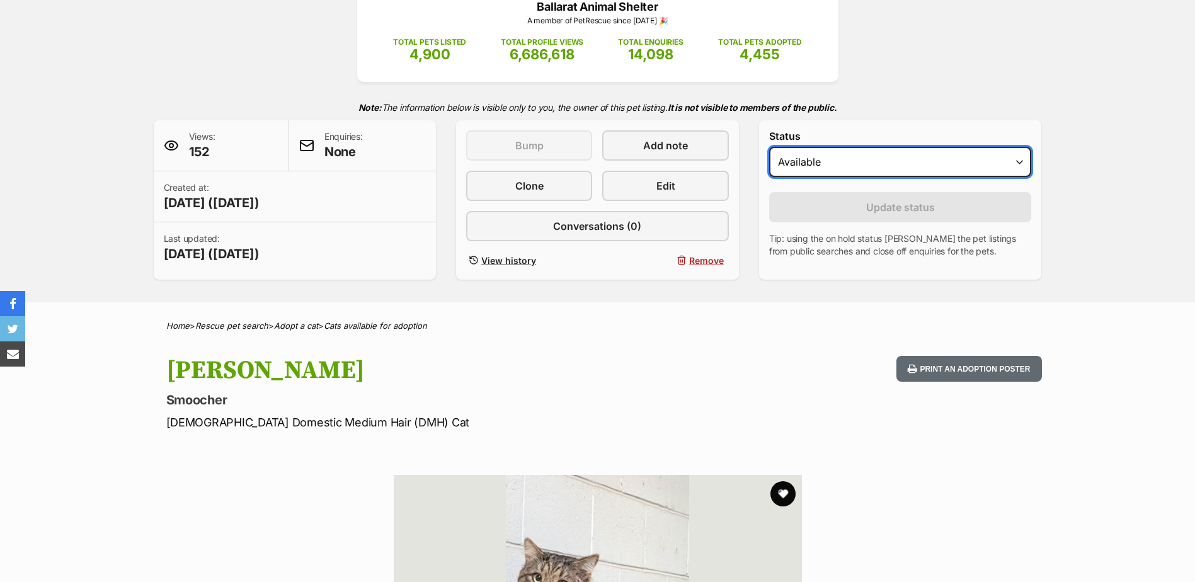
click at [854, 165] on select "Draft Available On hold Adopted" at bounding box center [900, 162] width 263 height 30
select select "rehomed"
click at [769, 147] on select "Draft Available On hold Adopted" at bounding box center [900, 162] width 263 height 30
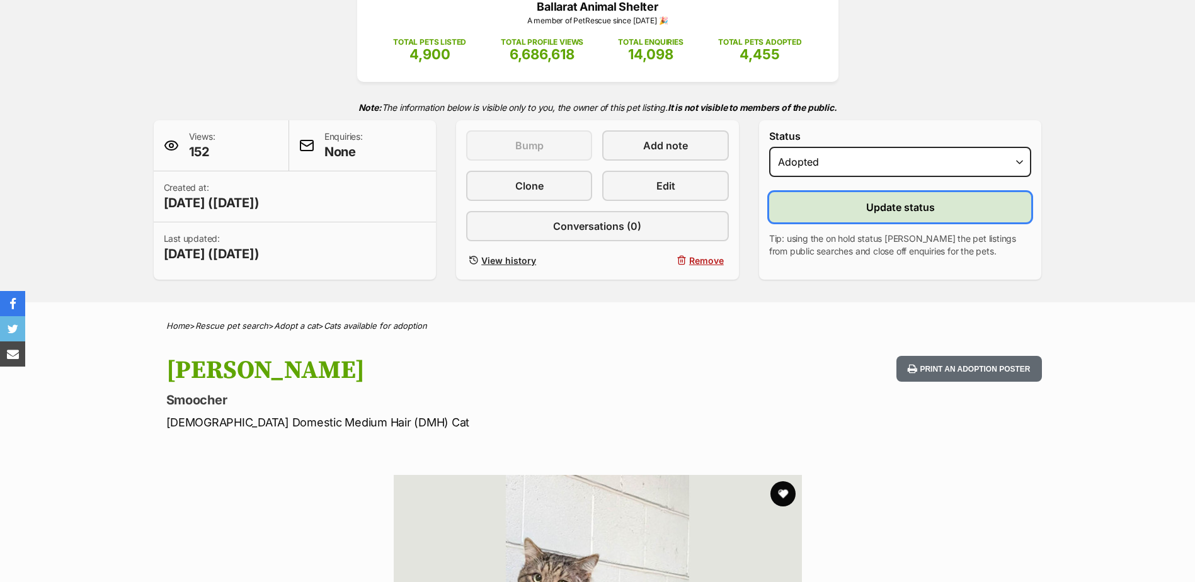
click at [841, 205] on button "Update status" at bounding box center [900, 207] width 263 height 30
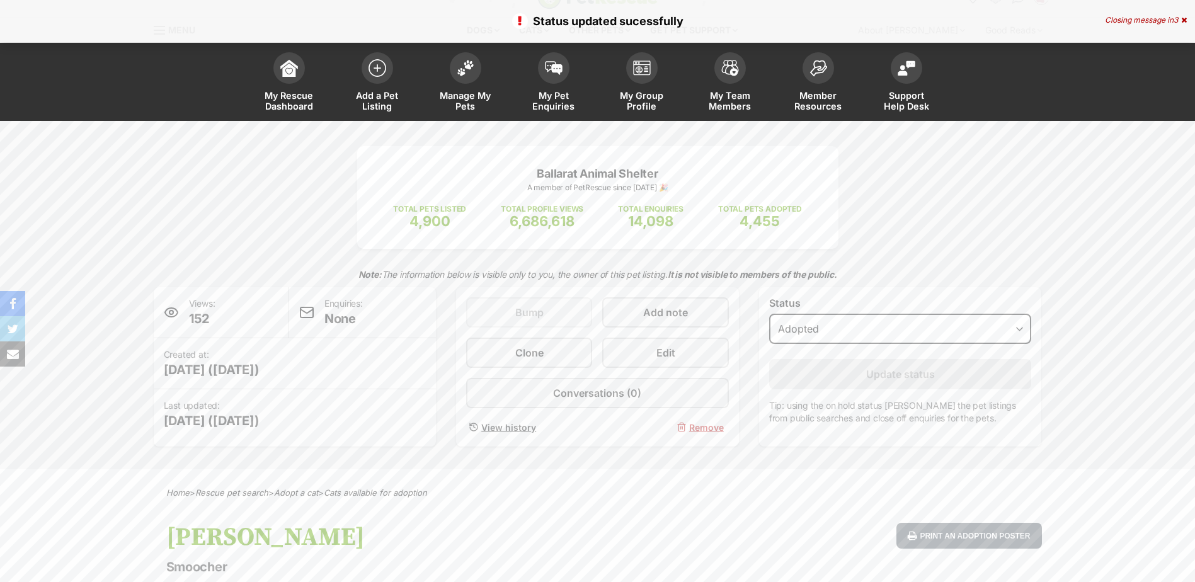
scroll to position [0, 0]
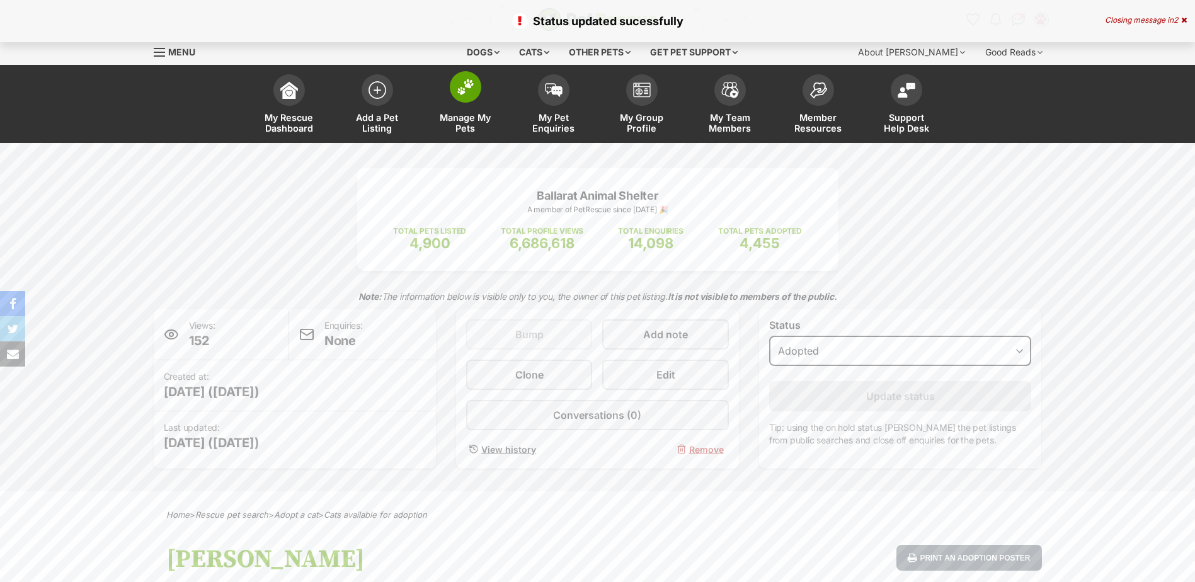
click at [462, 92] on img at bounding box center [466, 87] width 18 height 16
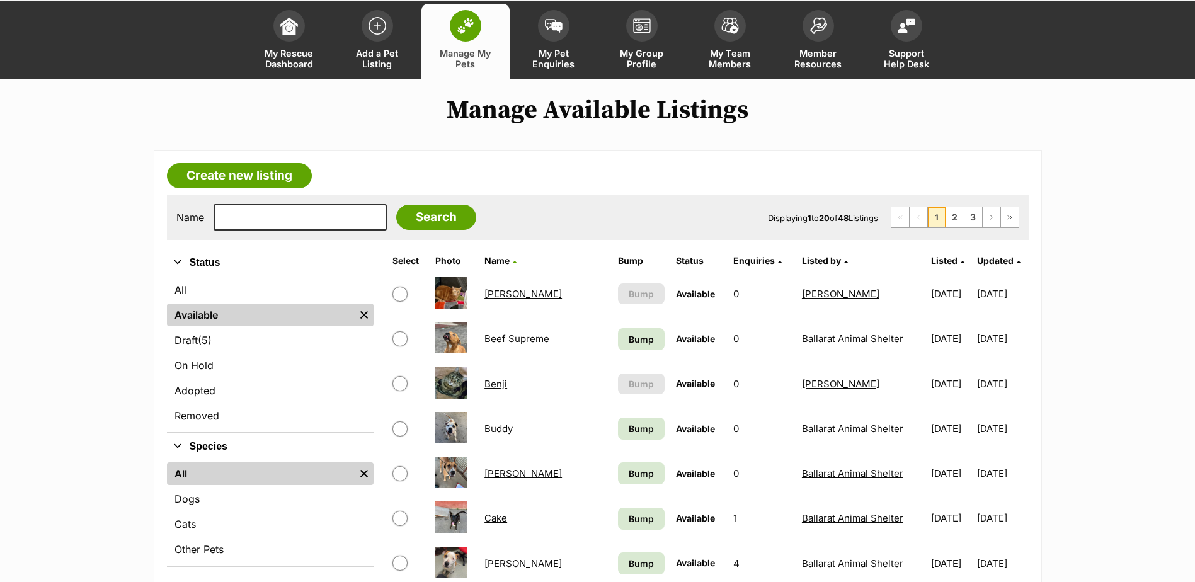
scroll to position [63, 0]
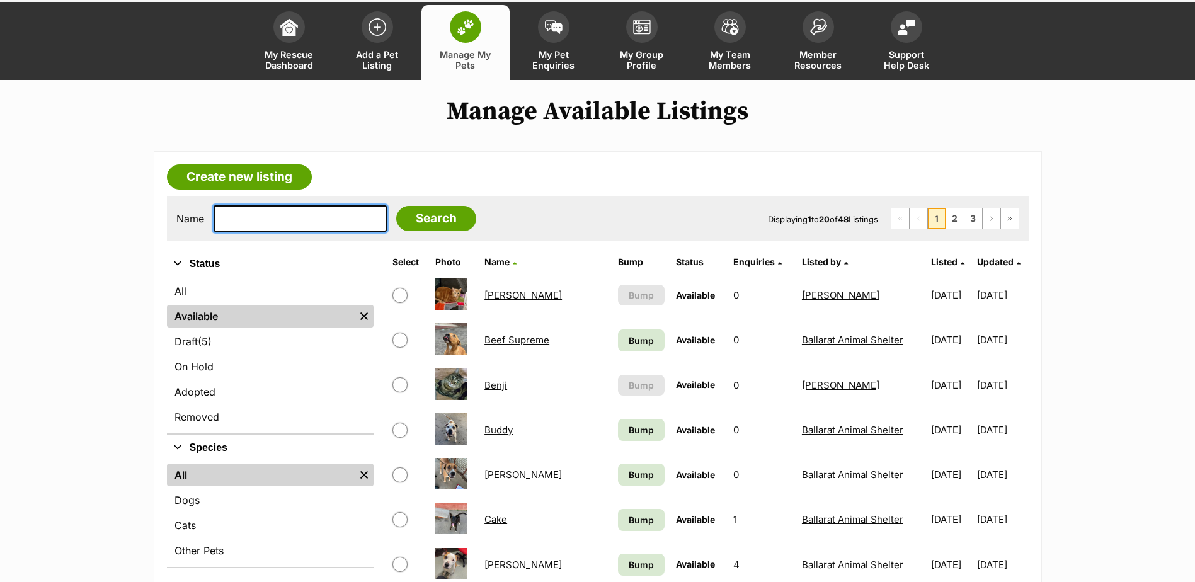
click at [270, 218] on input "text" at bounding box center [300, 218] width 173 height 26
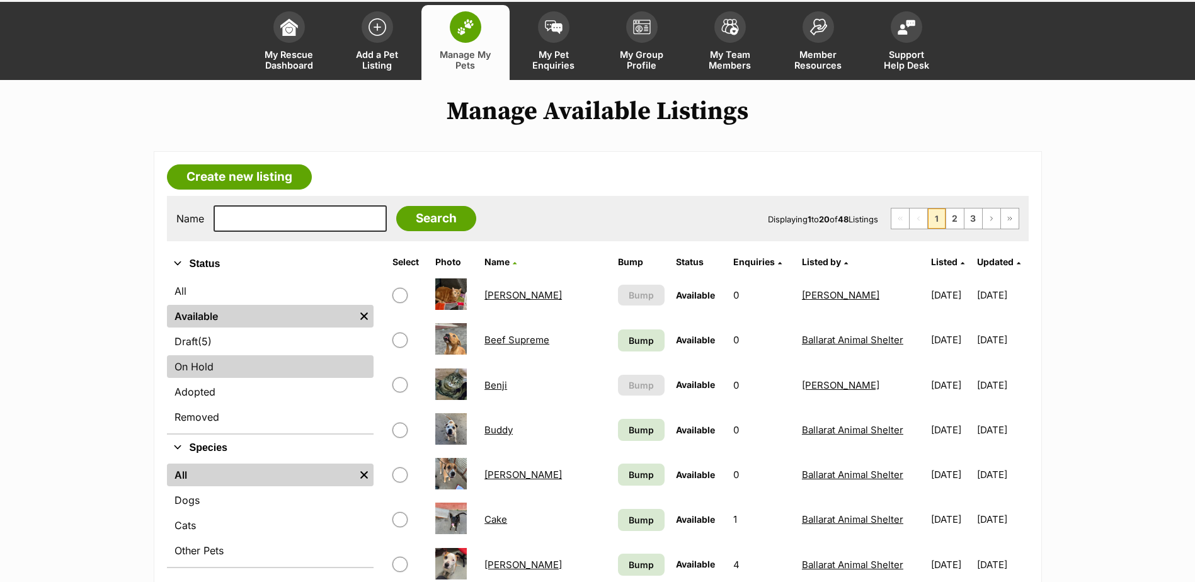
click at [207, 369] on link "On Hold" at bounding box center [270, 366] width 207 height 23
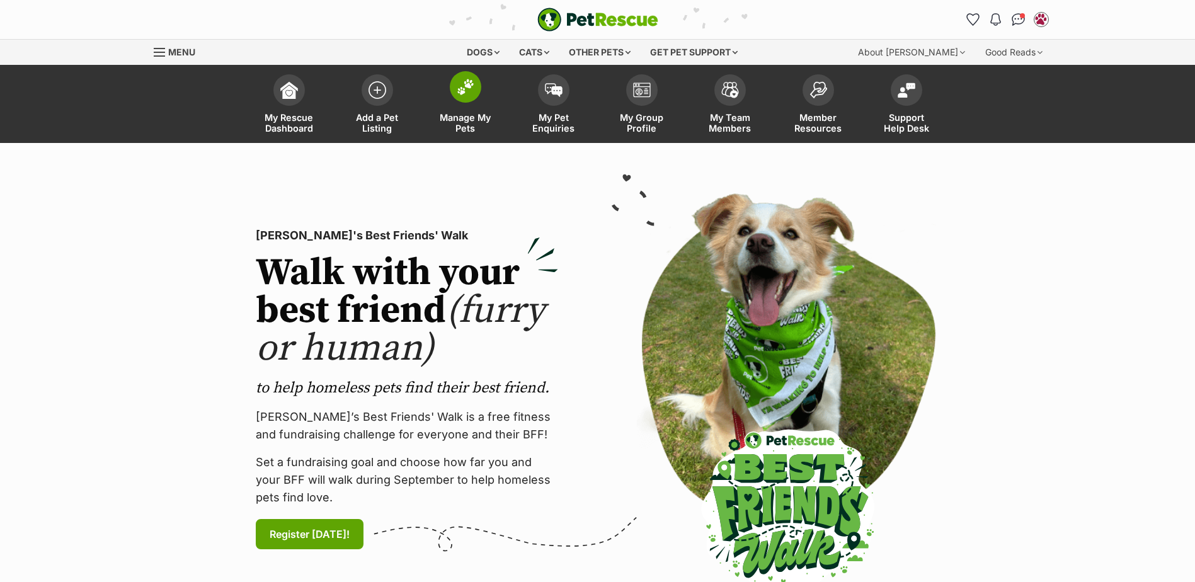
click at [462, 79] on span at bounding box center [466, 87] width 32 height 32
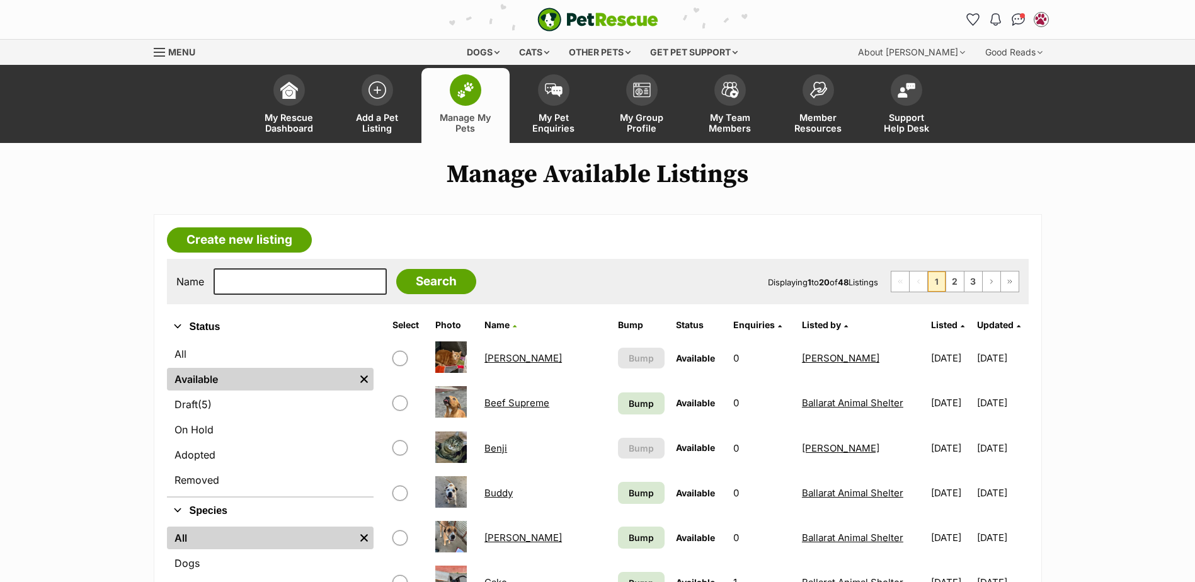
drag, startPoint x: 310, startPoint y: 262, endPoint x: 311, endPoint y: 273, distance: 11.4
click at [310, 265] on div "Name Search Displaying 1 to 20 of 48 Listings First Page Previous Page 1 2 3 Ne…" at bounding box center [598, 281] width 862 height 45
click at [311, 273] on input "text" at bounding box center [300, 281] width 173 height 26
type input "mj"
click at [396, 269] on input "Search" at bounding box center [436, 281] width 80 height 25
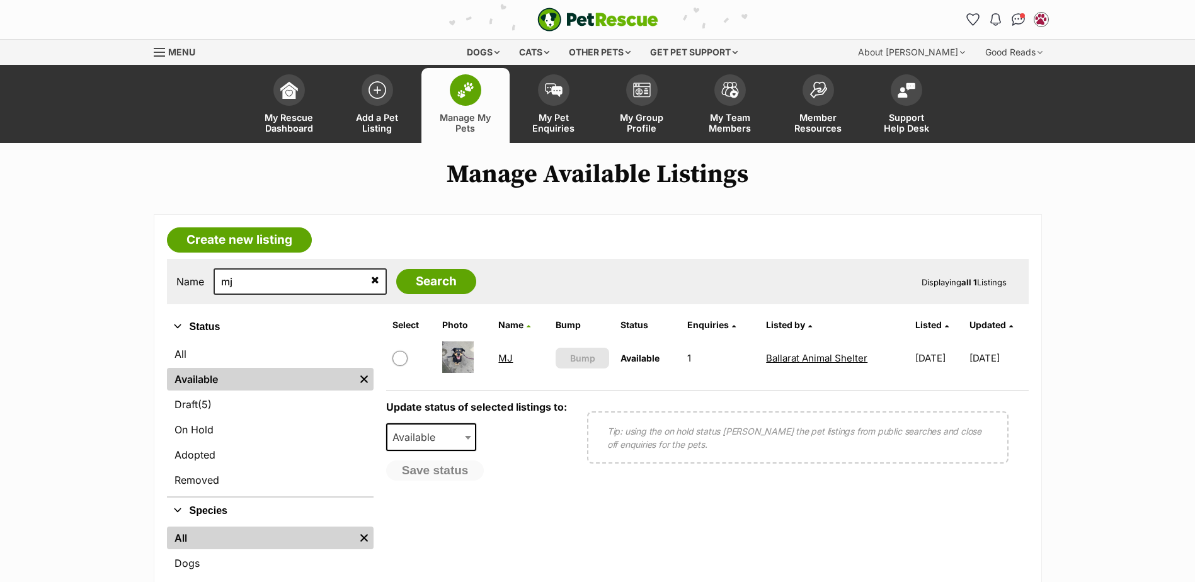
click at [504, 357] on link "MJ" at bounding box center [505, 358] width 14 height 12
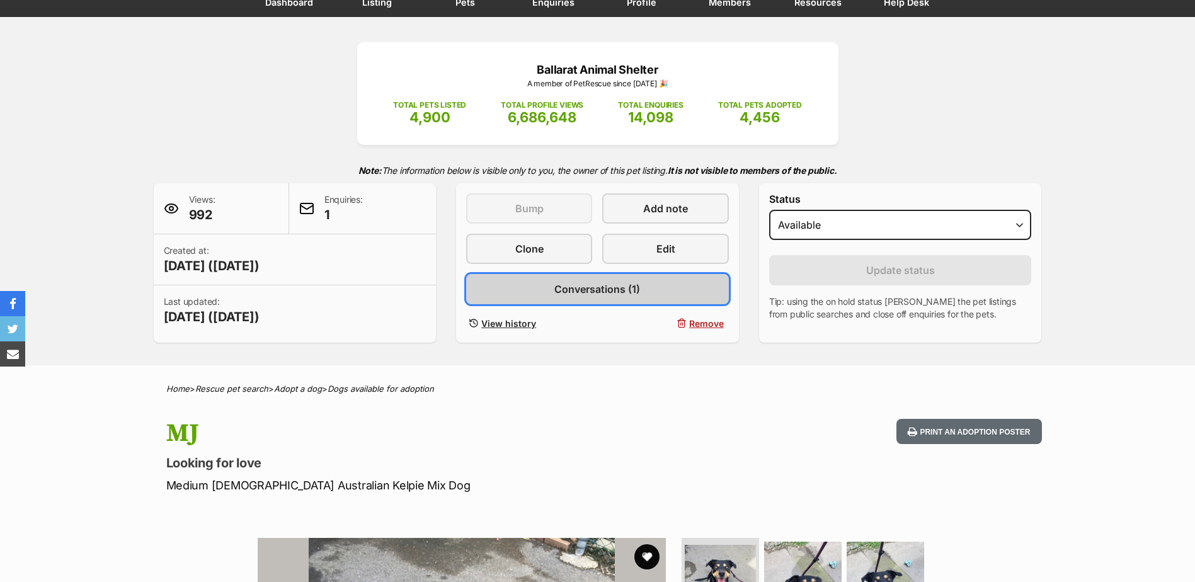
click at [584, 294] on span "Conversations (1)" at bounding box center [597, 289] width 86 height 15
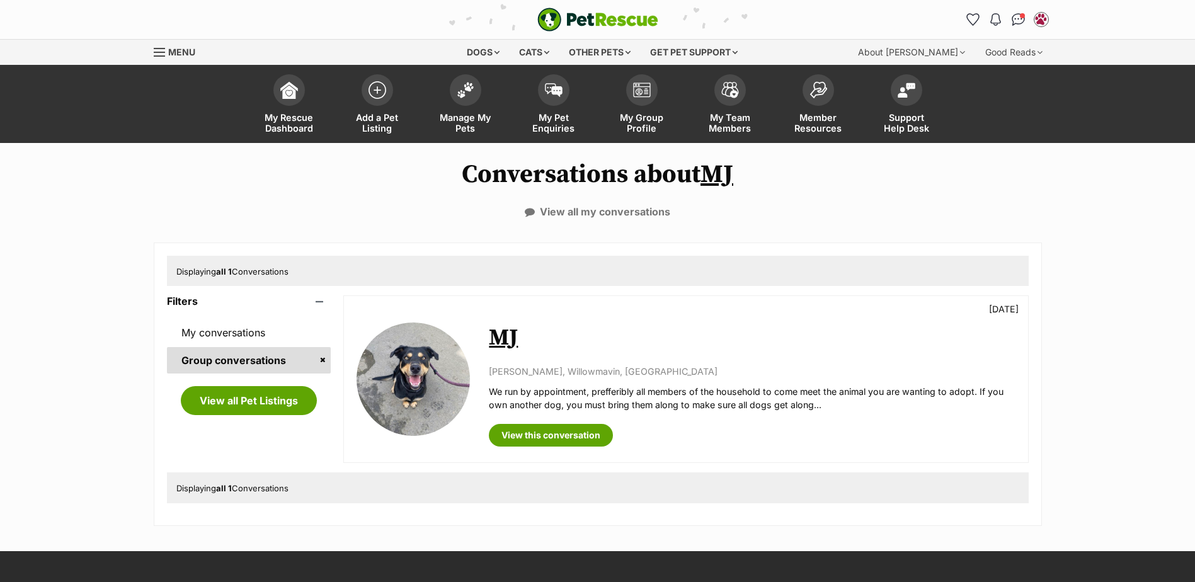
click at [502, 326] on link "MJ" at bounding box center [503, 338] width 29 height 28
click at [505, 331] on link "MJ" at bounding box center [503, 338] width 29 height 28
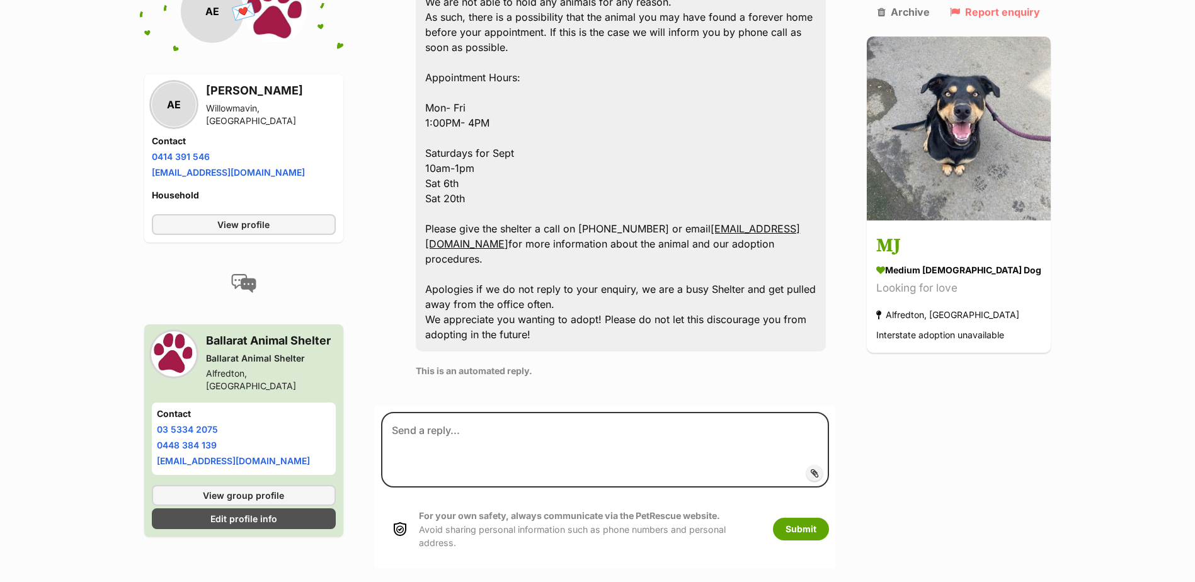
scroll to position [811, 0]
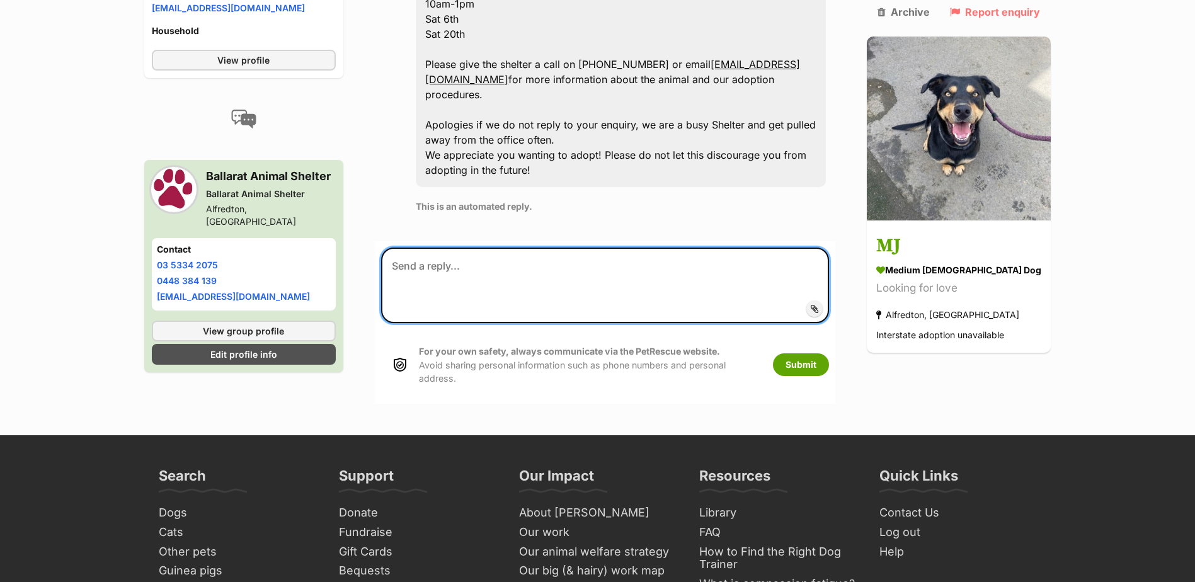
click at [472, 248] on textarea at bounding box center [605, 286] width 448 height 76
type textarea "J"
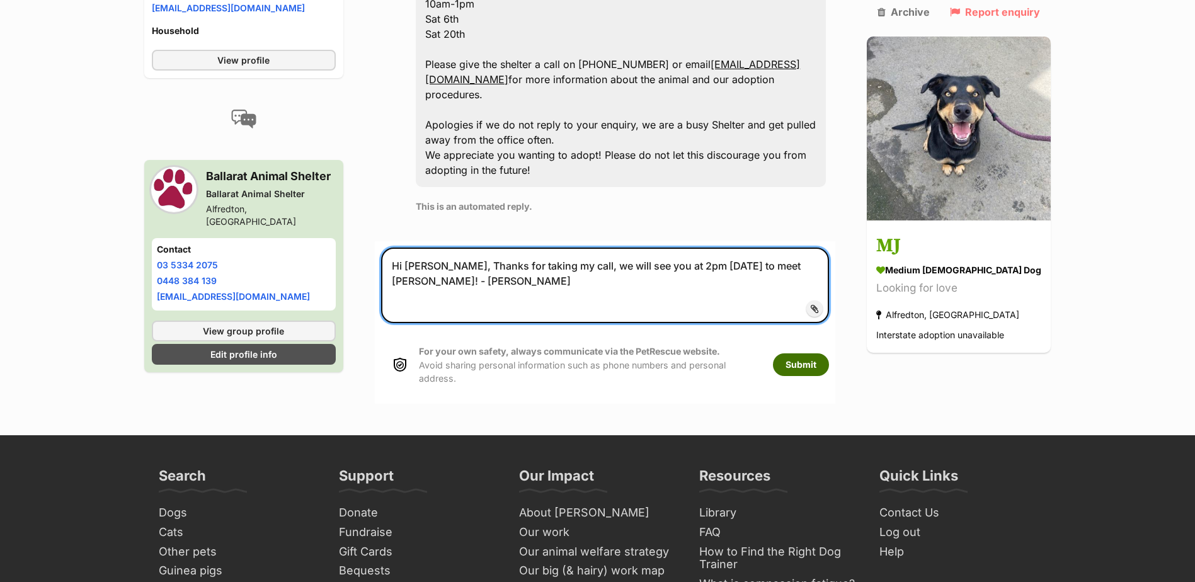
type textarea "Hi [PERSON_NAME], Thanks for taking my call, we will see you at 2pm [DATE] to m…"
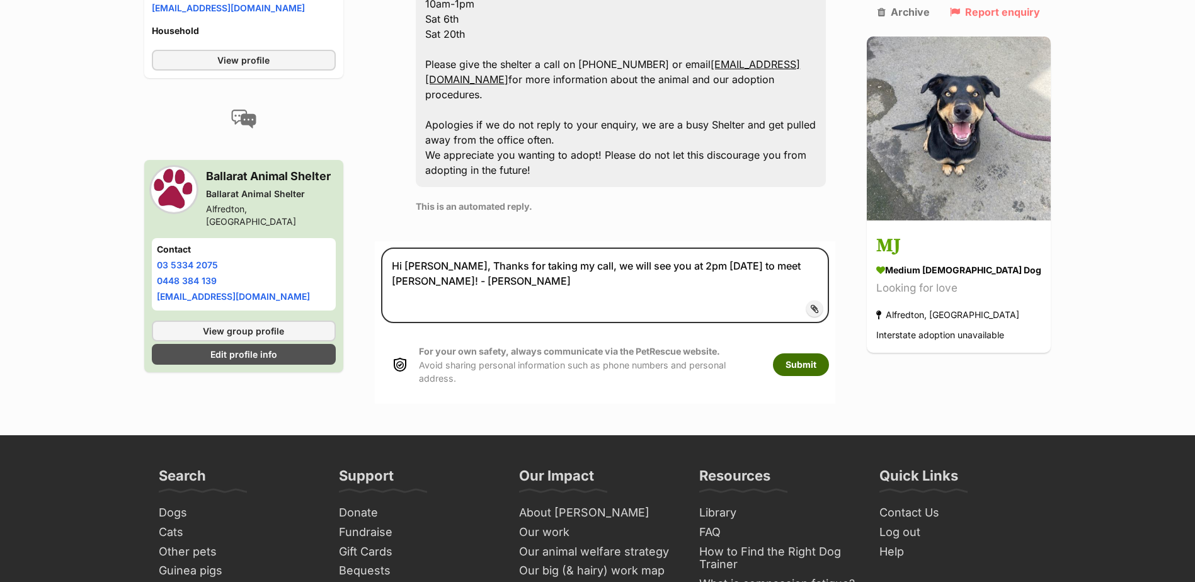
click at [829, 353] on button "Submit" at bounding box center [801, 364] width 56 height 23
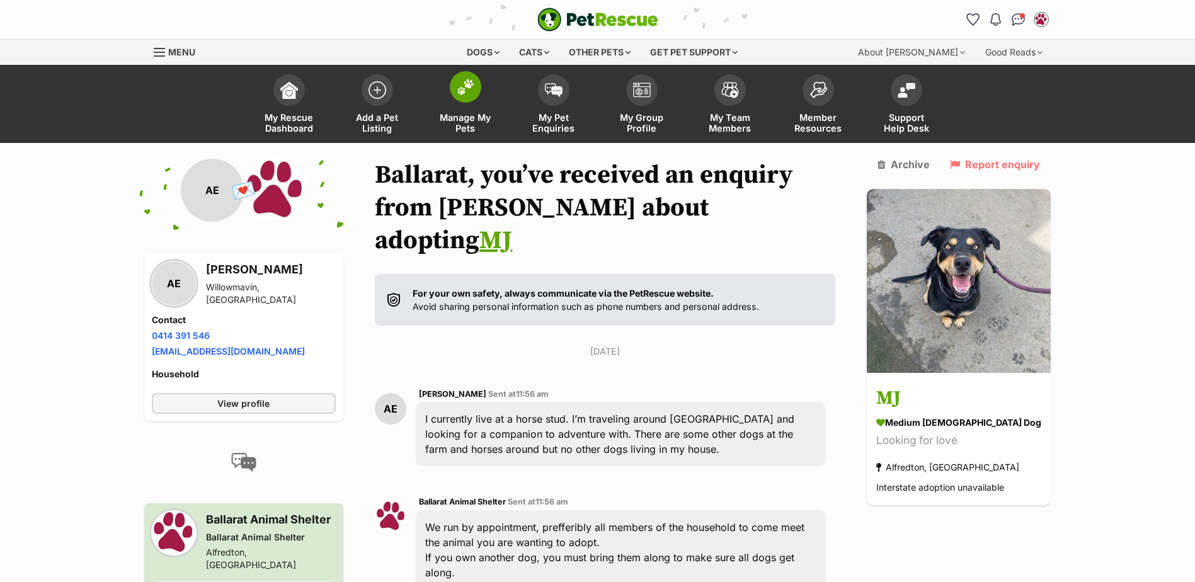
click at [453, 95] on span at bounding box center [466, 87] width 32 height 32
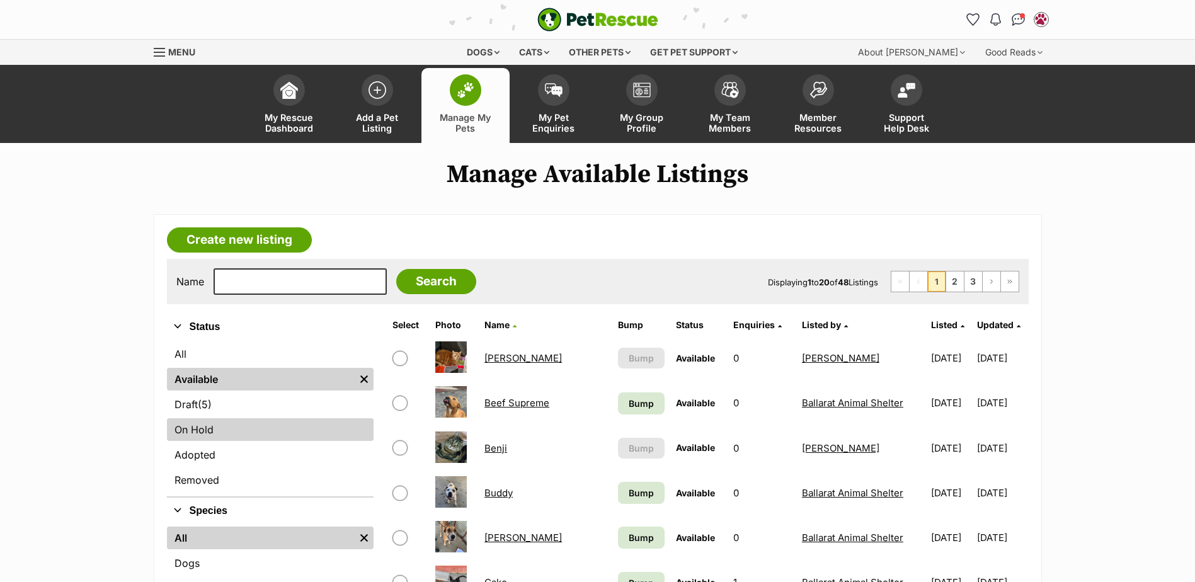
click at [206, 435] on link "On Hold" at bounding box center [270, 429] width 207 height 23
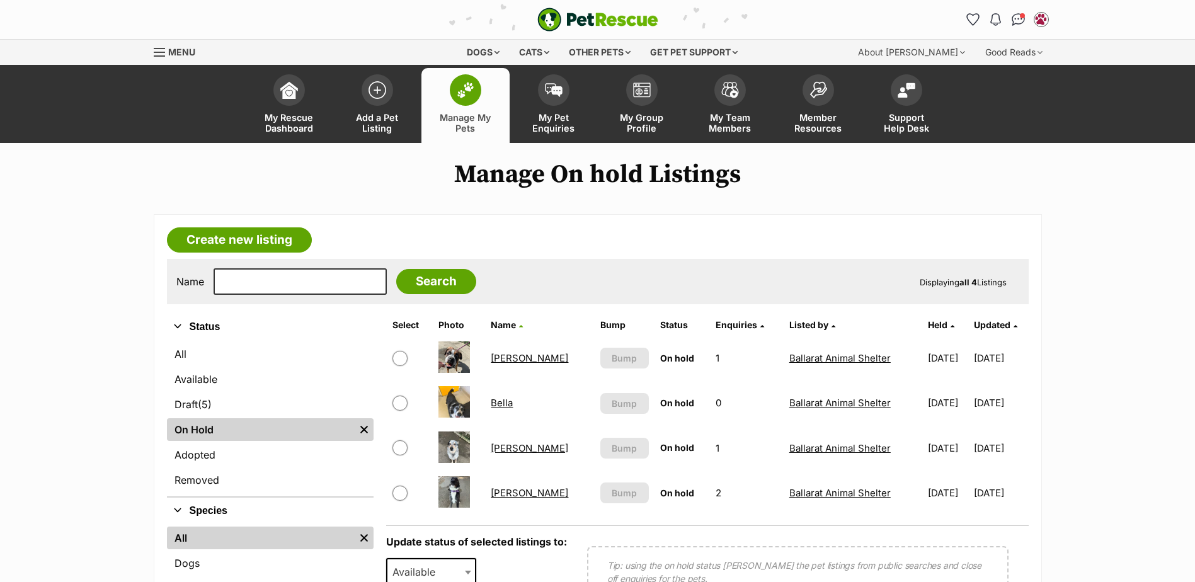
click at [510, 497] on link "Walter" at bounding box center [530, 493] width 78 height 12
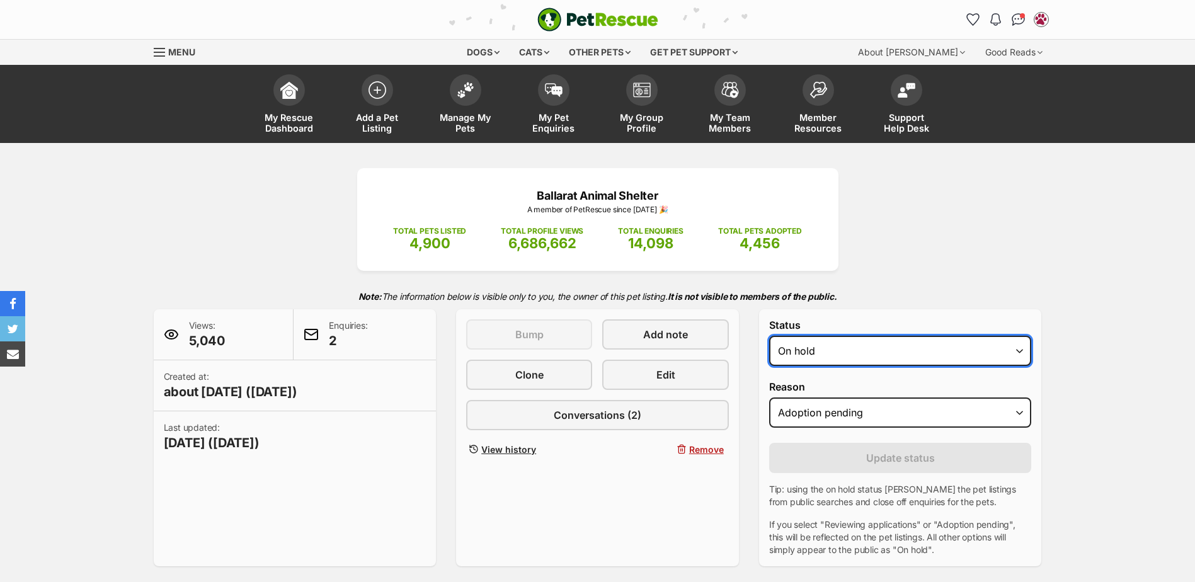
click at [856, 359] on select "Draft - not available as listing has enquires Available On hold Adopted" at bounding box center [900, 351] width 263 height 30
select select "rehomed"
click at [769, 336] on select "Draft - not available as listing has enquires Available On hold Adopted" at bounding box center [900, 351] width 263 height 30
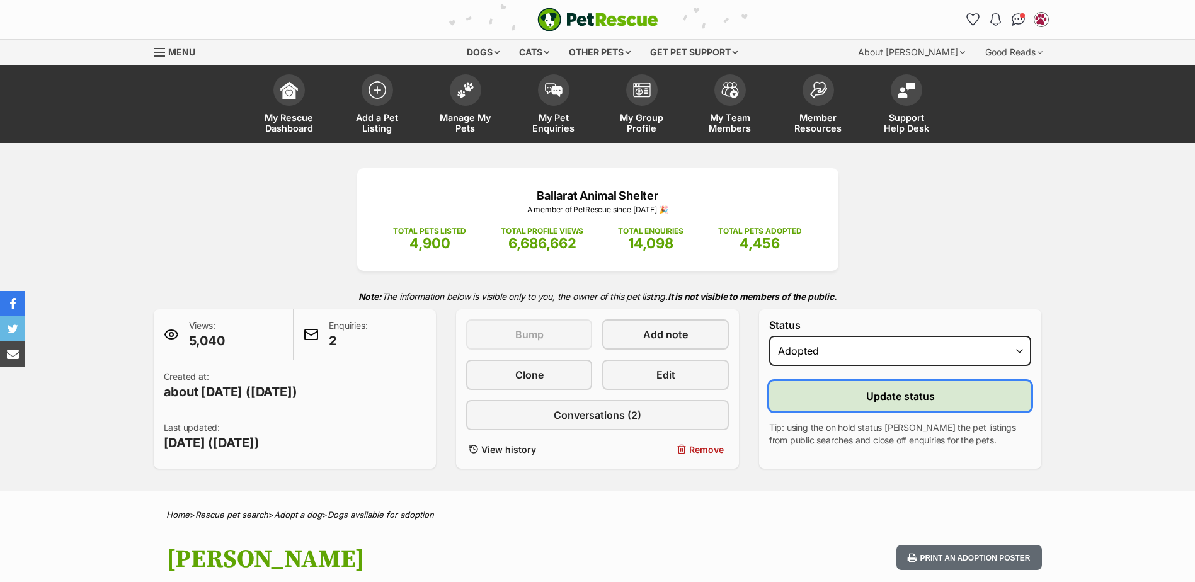
click at [889, 403] on span "Update status" at bounding box center [900, 396] width 69 height 15
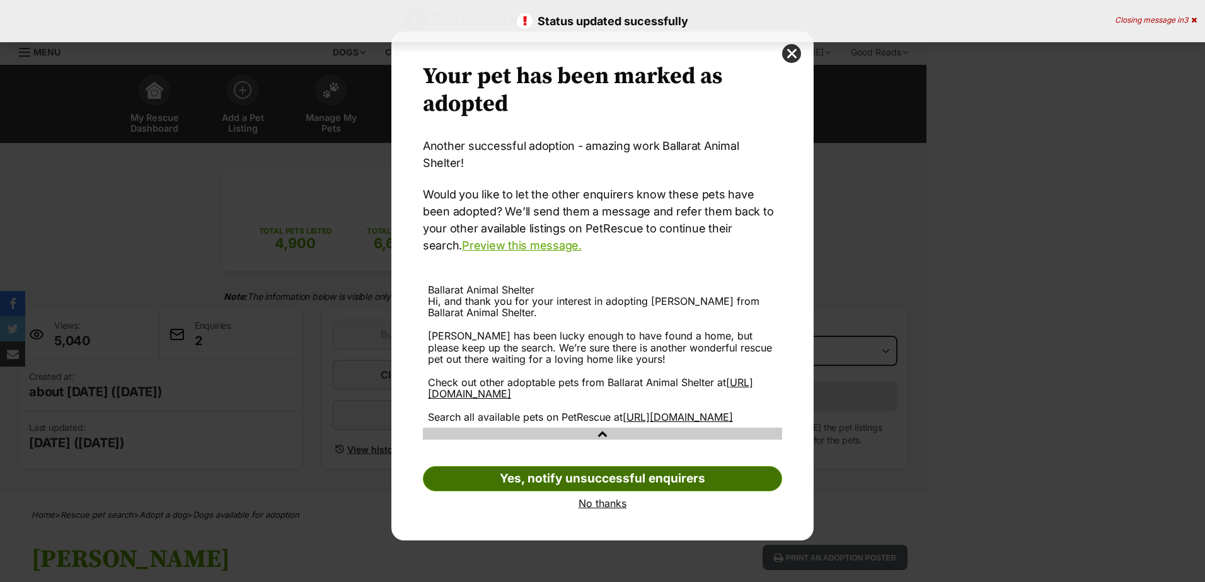
click at [550, 469] on link "Yes, notify unsuccessful enquirers" at bounding box center [602, 478] width 359 height 25
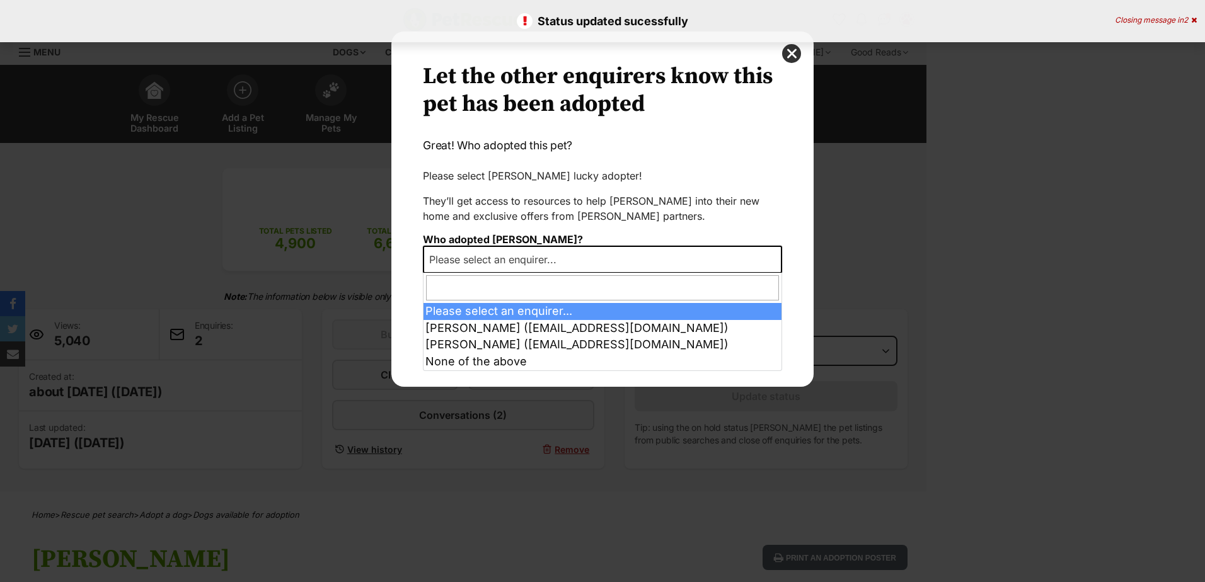
click at [545, 256] on span "Please select an enquirer..." at bounding box center [496, 260] width 145 height 18
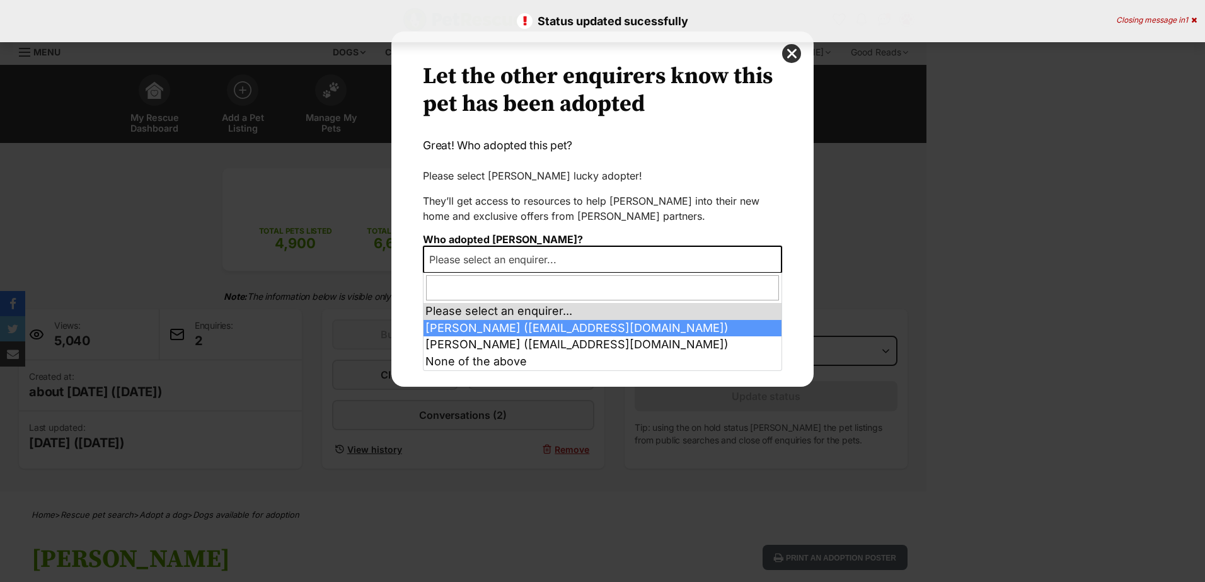
select select "2016466"
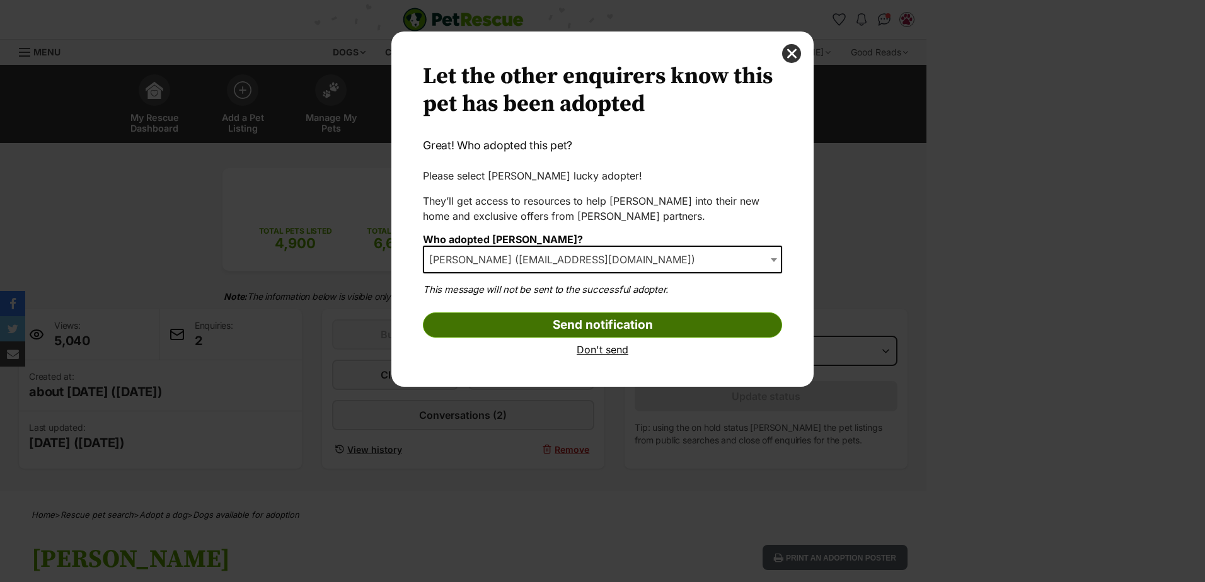
click at [499, 318] on input "Send notification" at bounding box center [602, 325] width 359 height 25
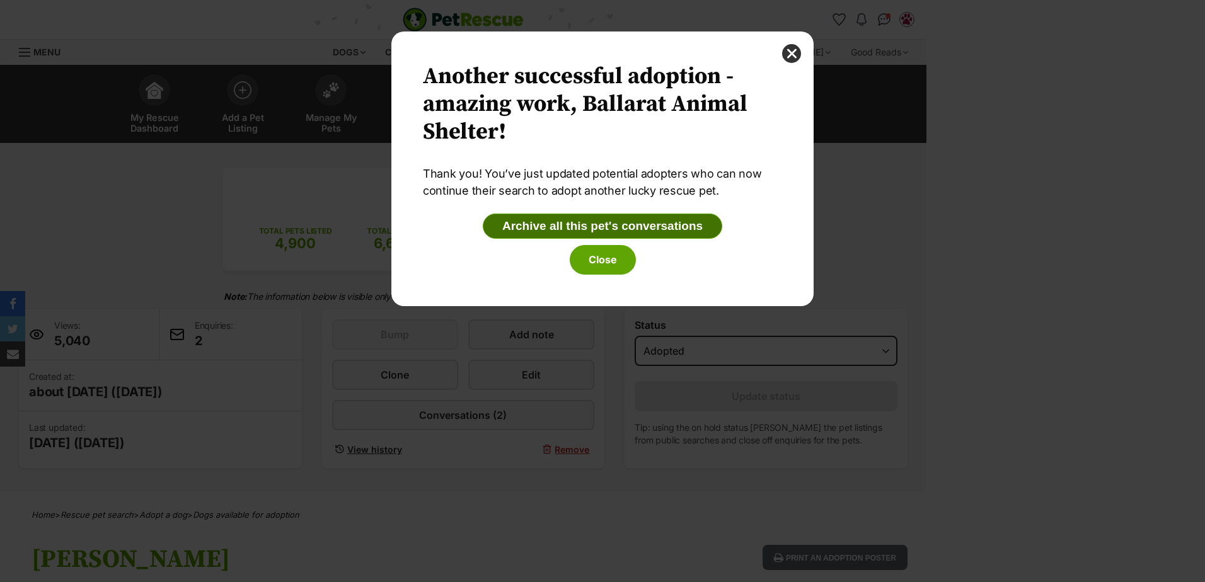
click at [571, 216] on button "Archive all this pet's conversations" at bounding box center [602, 226] width 239 height 25
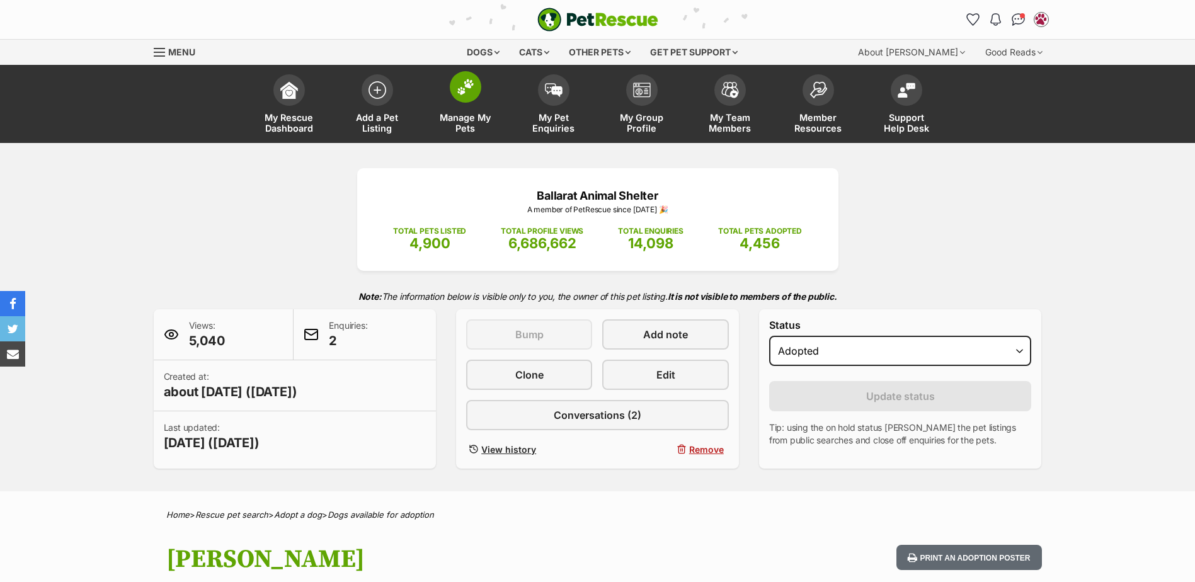
click at [465, 86] on img at bounding box center [466, 87] width 18 height 16
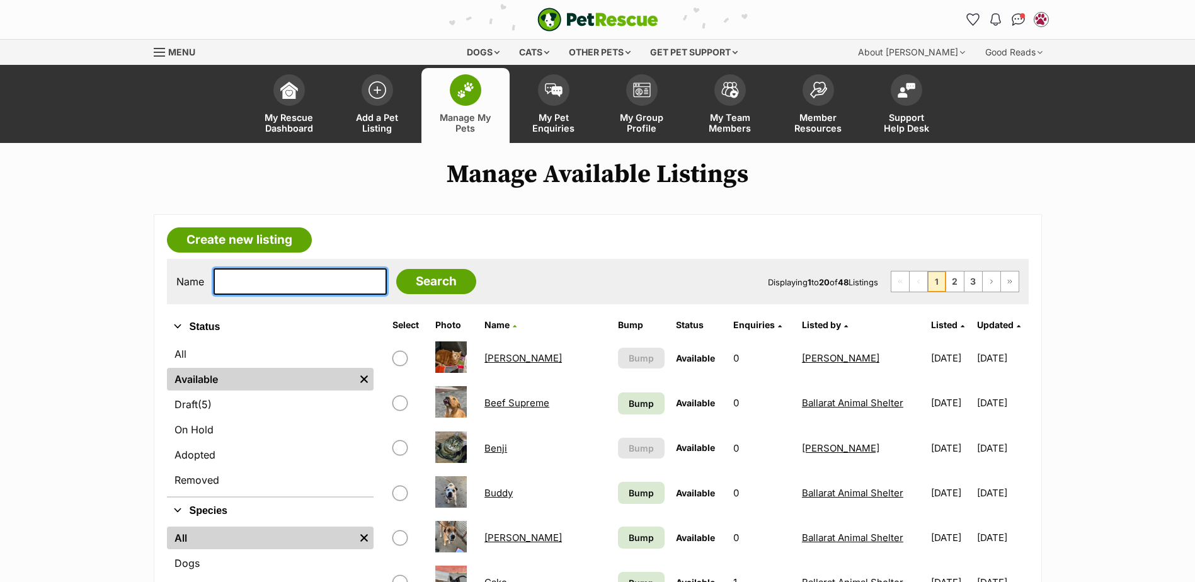
click at [256, 278] on input "text" at bounding box center [300, 281] width 173 height 26
type input "mia"
click at [396, 269] on input "Search" at bounding box center [436, 281] width 80 height 25
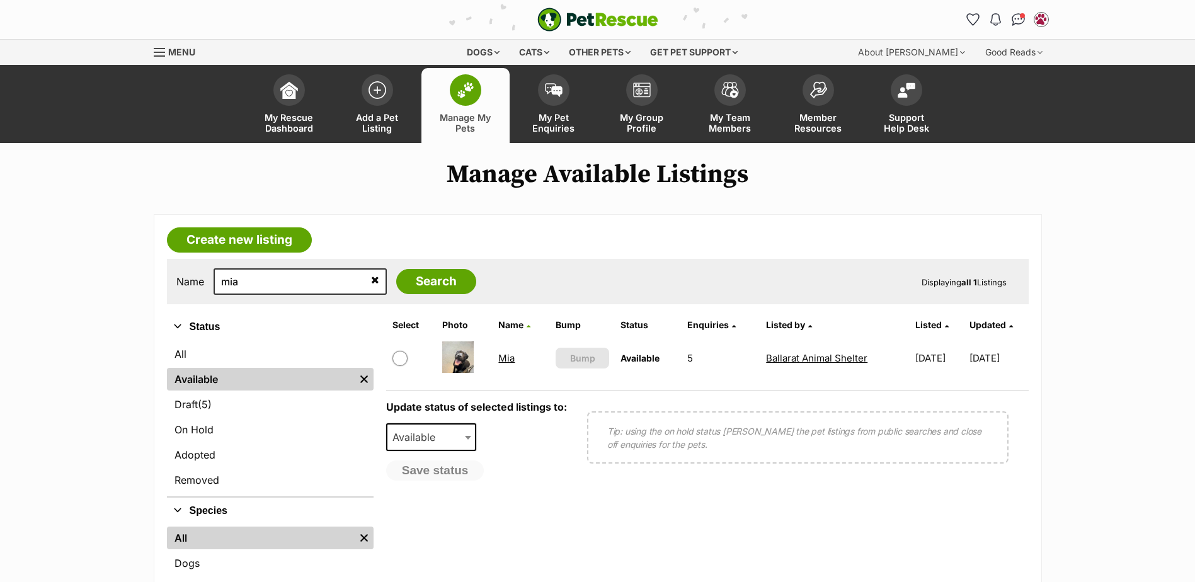
click at [505, 359] on link "Mia" at bounding box center [506, 358] width 16 height 12
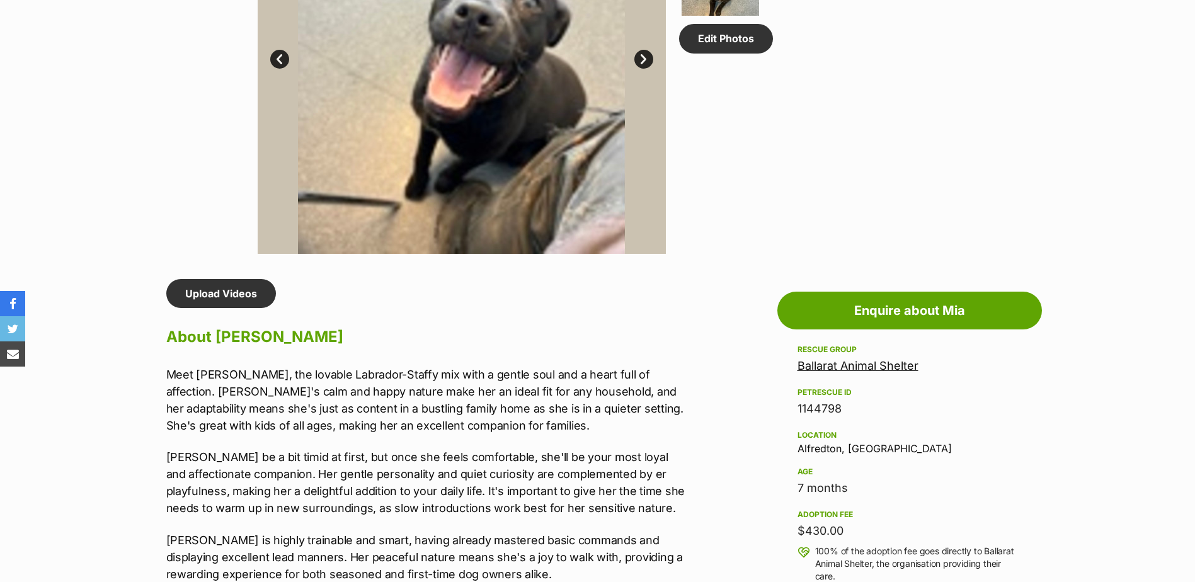
scroll to position [819, 0]
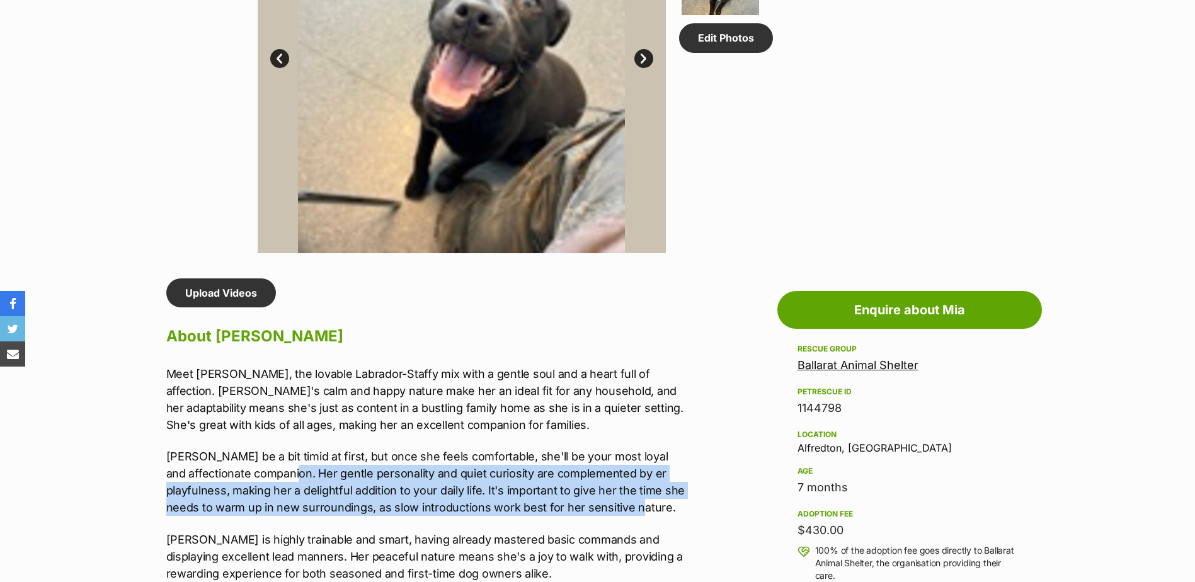
drag, startPoint x: 380, startPoint y: 463, endPoint x: 665, endPoint y: 514, distance: 289.3
click at [665, 514] on p "Mia may be a bit timid at first, but once she feels comfortable, she'll be your…" at bounding box center [426, 482] width 520 height 68
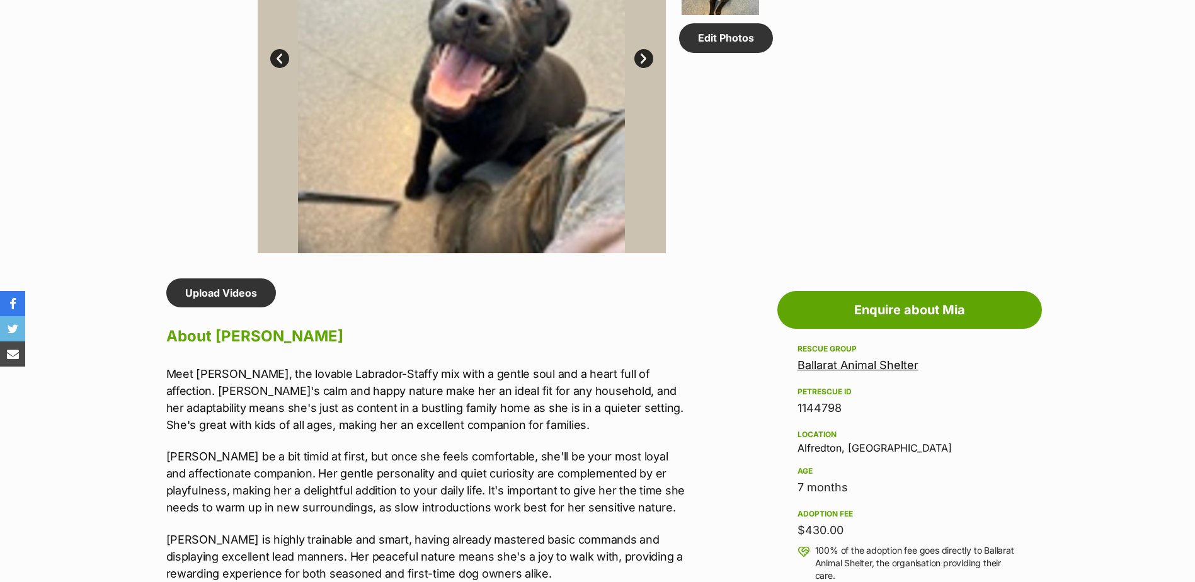
drag, startPoint x: 665, startPoint y: 514, endPoint x: 544, endPoint y: 537, distance: 122.5
click at [544, 537] on p "Mia is highly trainable and smart, having already mastered basic commands and d…" at bounding box center [426, 556] width 520 height 51
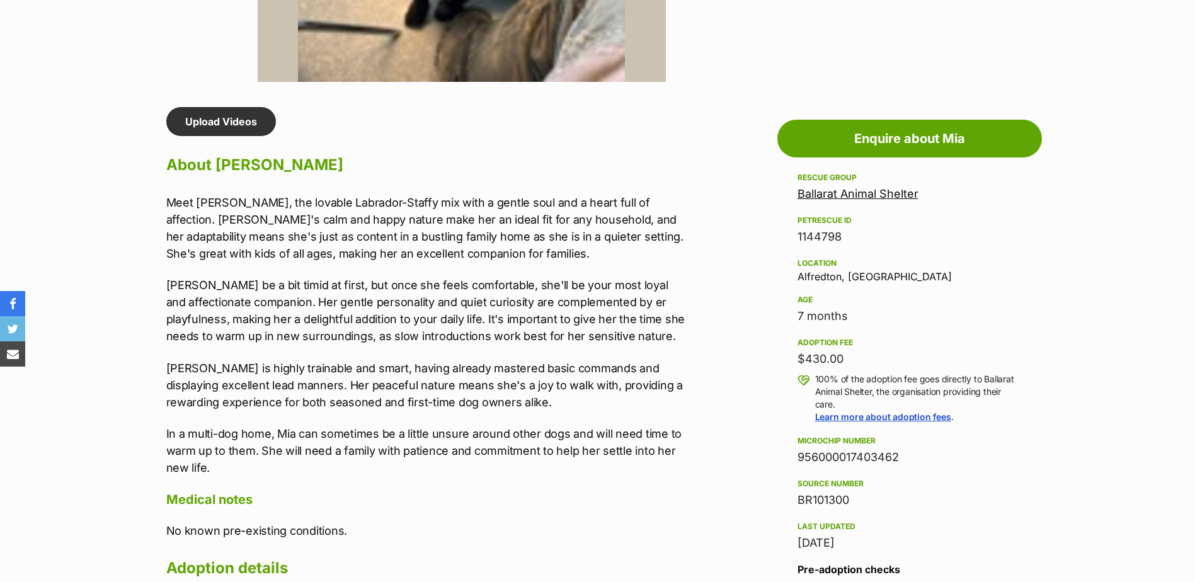
scroll to position [1008, 0]
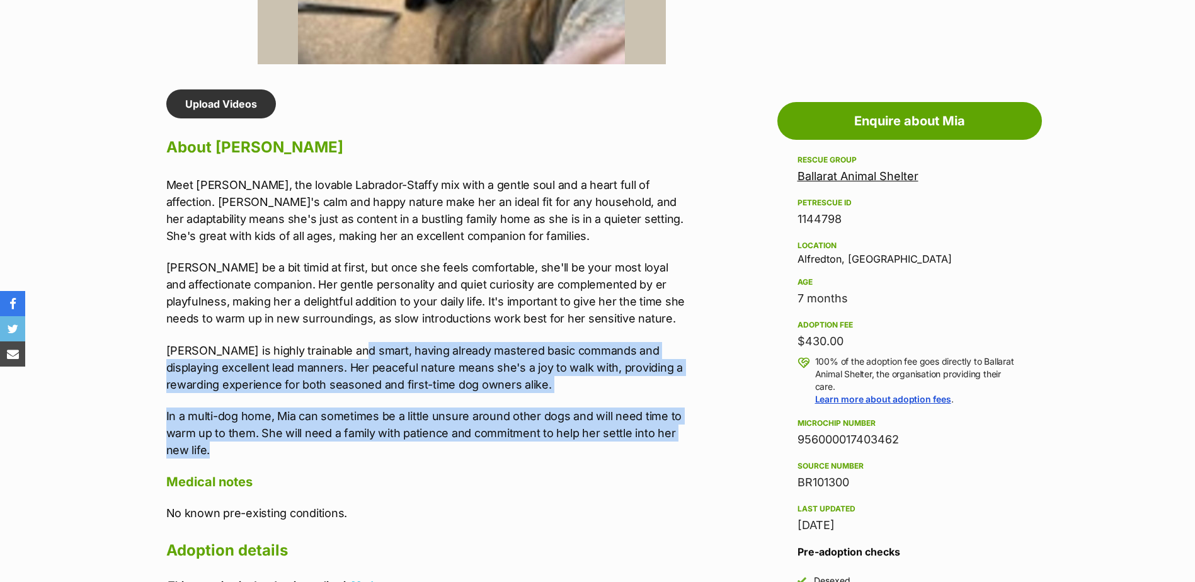
drag, startPoint x: 348, startPoint y: 351, endPoint x: 666, endPoint y: 449, distance: 332.2
click at [666, 449] on div "Meet Mia, the lovable Labrador-Staffy mix with a gentle soul and a heart full o…" at bounding box center [426, 317] width 520 height 282
drag, startPoint x: 666, startPoint y: 449, endPoint x: 596, endPoint y: 446, distance: 70.0
click at [596, 446] on p "In a multi-dog home, Mia can sometimes be a little unsure around other dogs and…" at bounding box center [426, 433] width 520 height 51
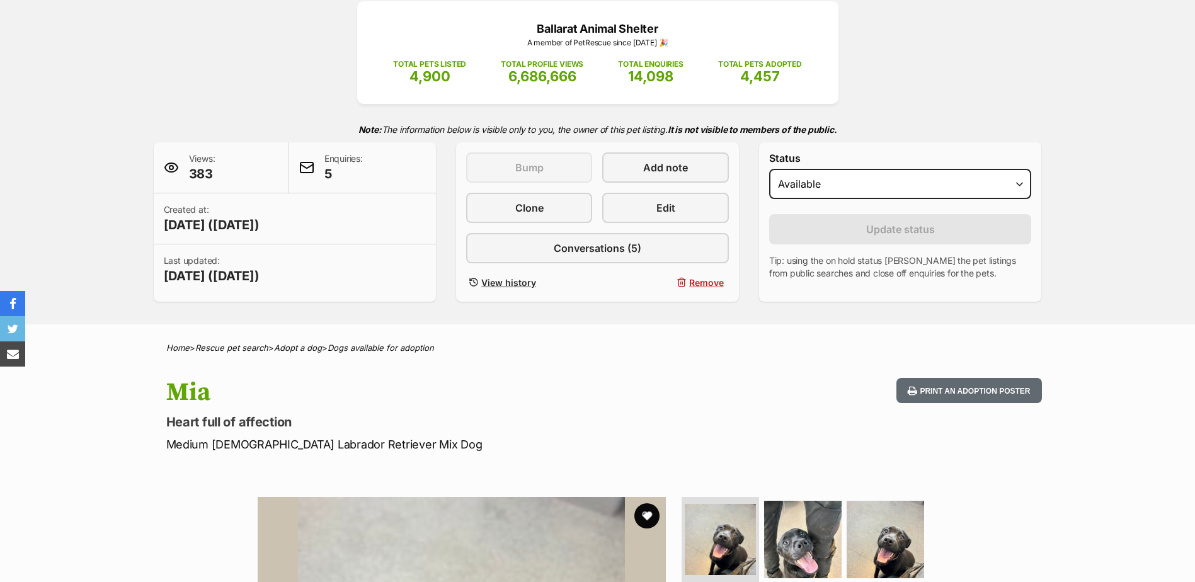
scroll to position [0, 0]
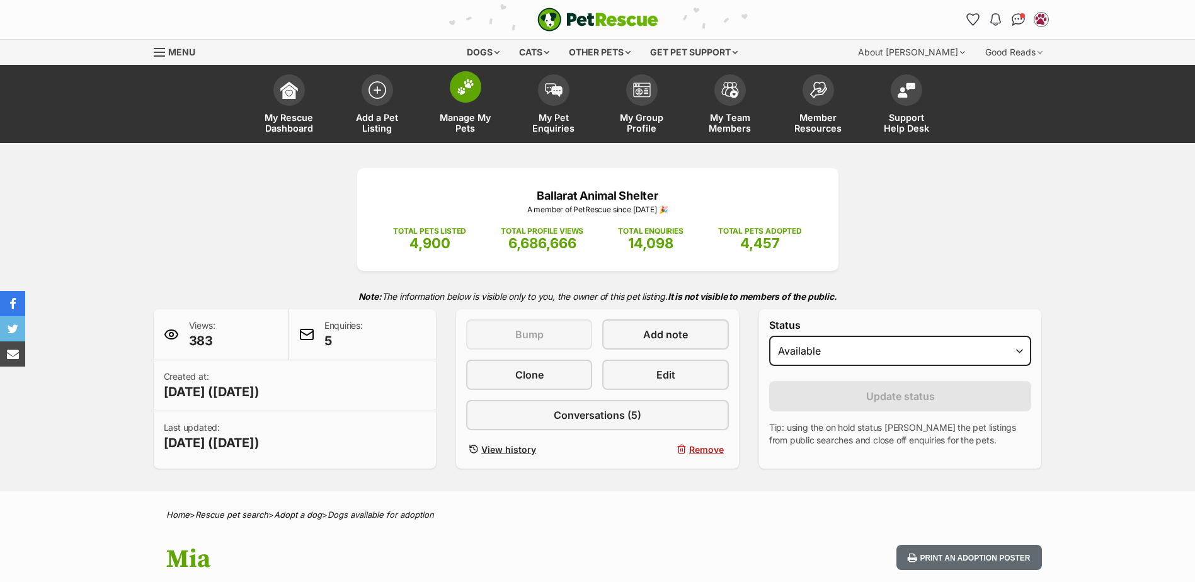
click at [491, 74] on link "Manage My Pets" at bounding box center [466, 105] width 88 height 75
click at [469, 93] on img at bounding box center [466, 87] width 18 height 16
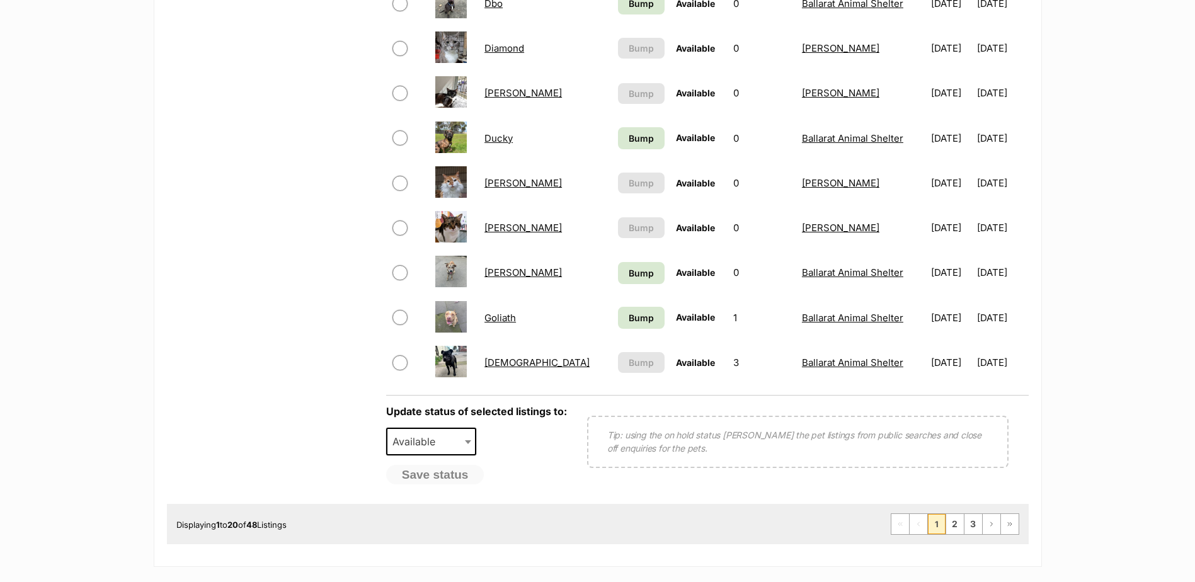
scroll to position [882, 0]
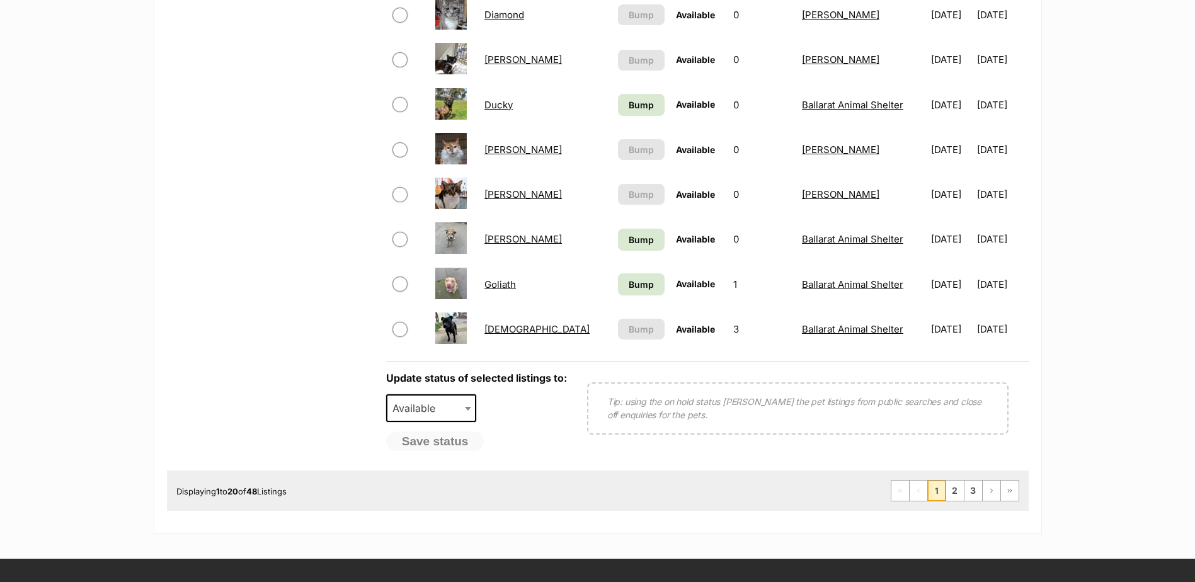
click at [504, 333] on link "[DEMOGRAPHIC_DATA]" at bounding box center [537, 329] width 105 height 12
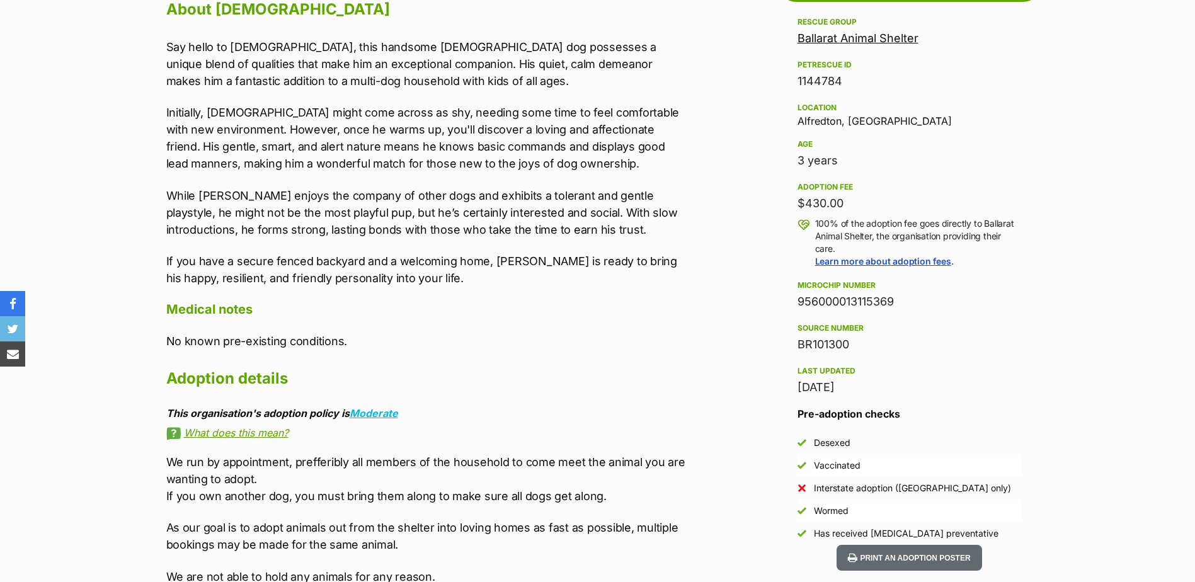
scroll to position [1197, 0]
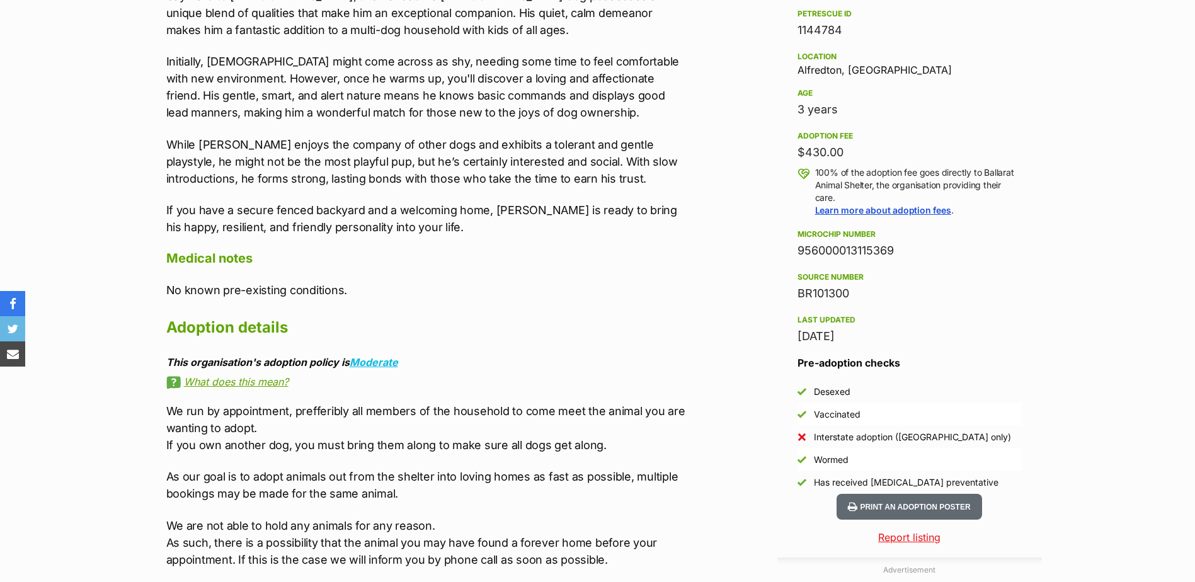
drag, startPoint x: 511, startPoint y: 228, endPoint x: 518, endPoint y: 224, distance: 7.9
click at [514, 227] on p "If you have a secure fenced backyard and a welcoming home, Hadies is ready to b…" at bounding box center [426, 219] width 520 height 34
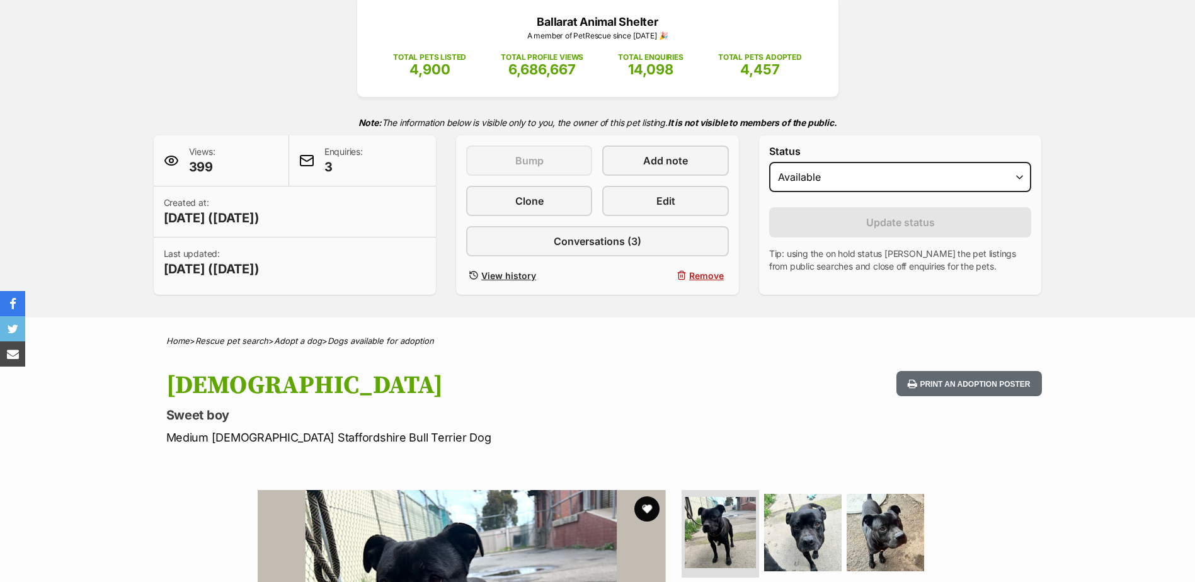
scroll to position [0, 0]
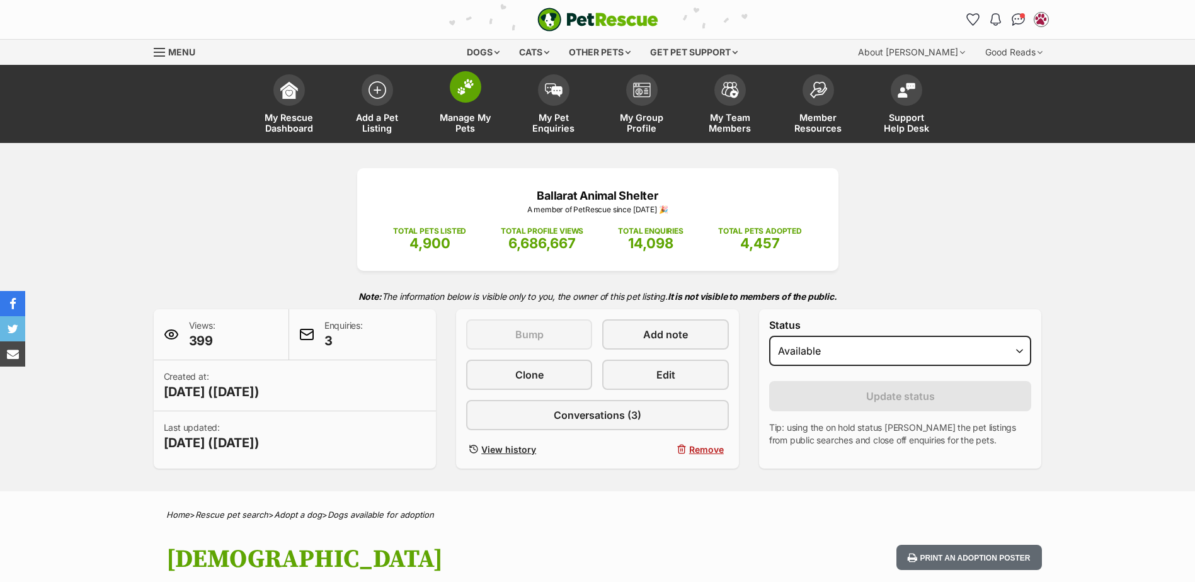
click at [466, 90] on img at bounding box center [466, 87] width 18 height 16
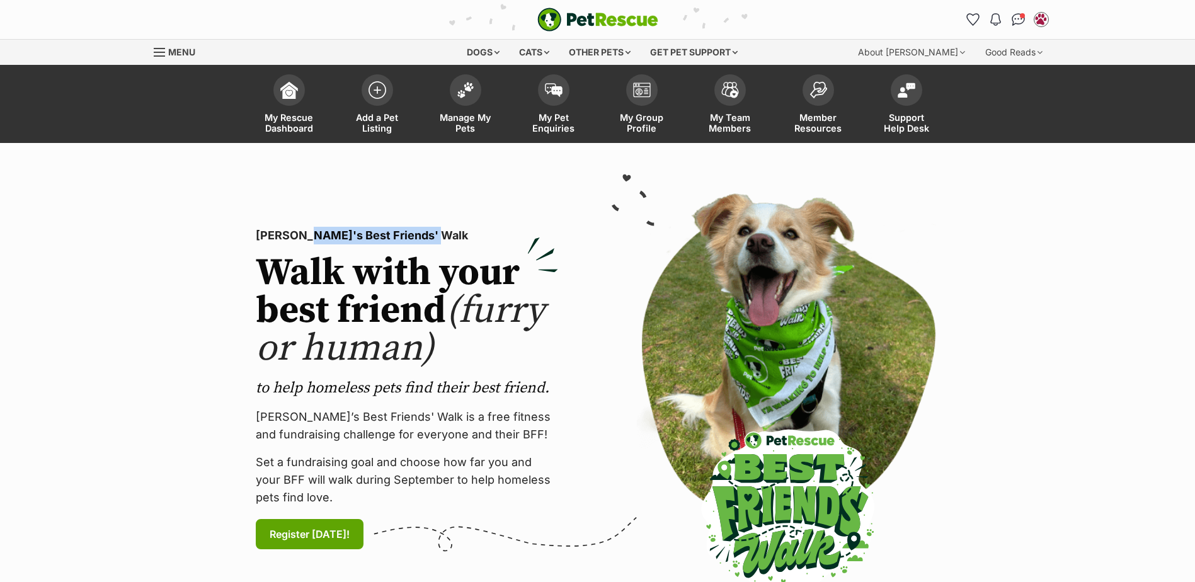
drag, startPoint x: 429, startPoint y: 232, endPoint x: 311, endPoint y: 231, distance: 118.5
click at [311, 231] on p "PetRescue's Best Friends' Walk" at bounding box center [407, 236] width 302 height 18
click at [451, 89] on span at bounding box center [466, 87] width 32 height 32
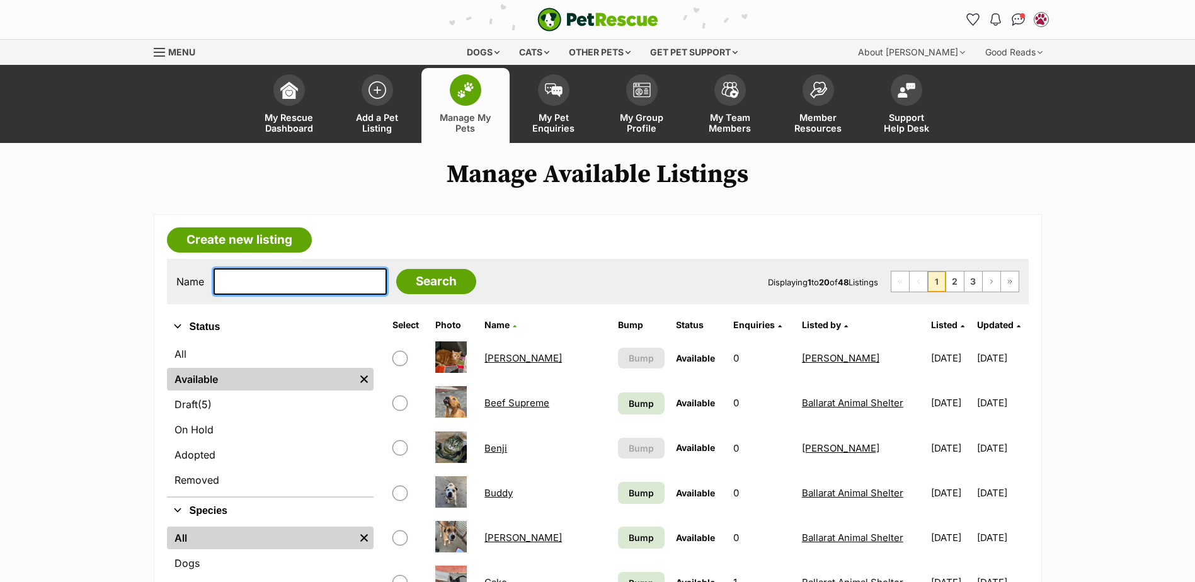
click at [280, 284] on input "text" at bounding box center [300, 281] width 173 height 26
type input "quana"
click at [396, 269] on input "Search" at bounding box center [436, 281] width 80 height 25
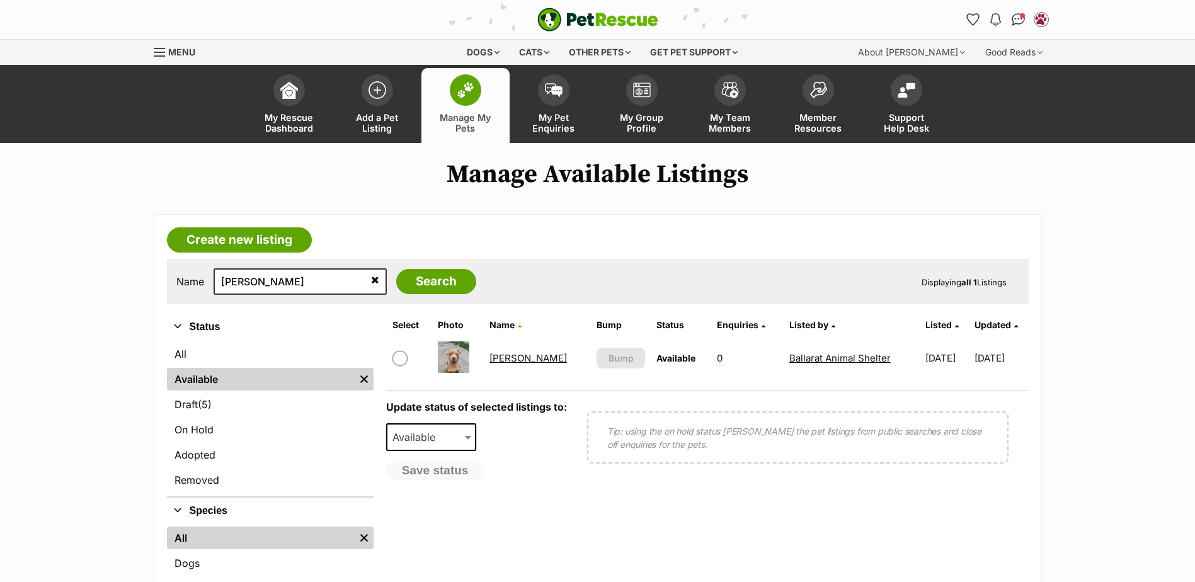
click at [516, 363] on link "[PERSON_NAME]" at bounding box center [529, 358] width 78 height 12
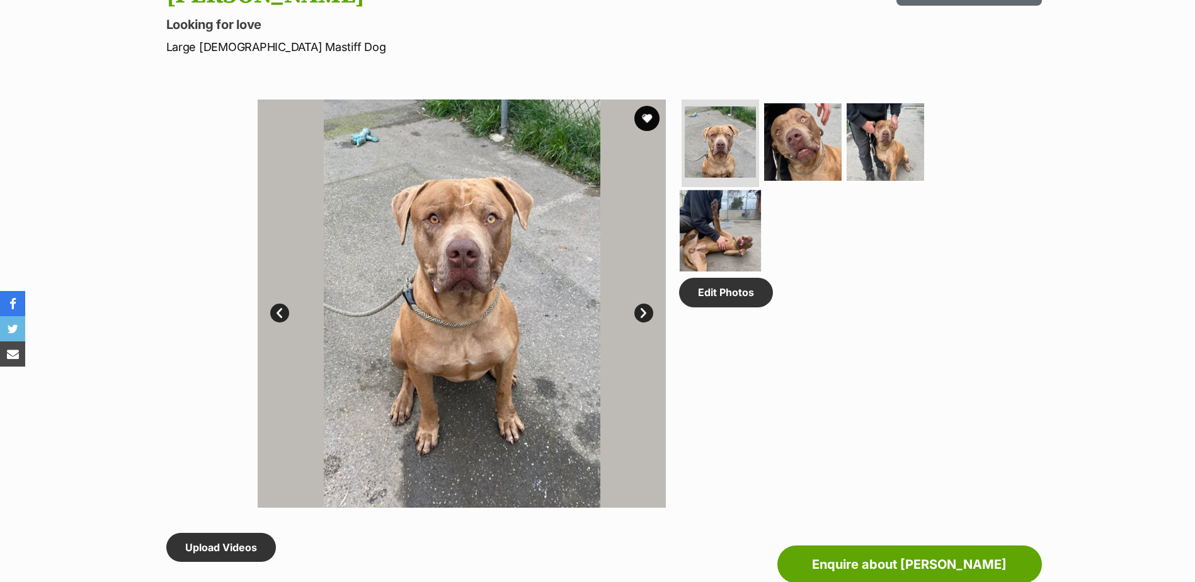
scroll to position [441, 0]
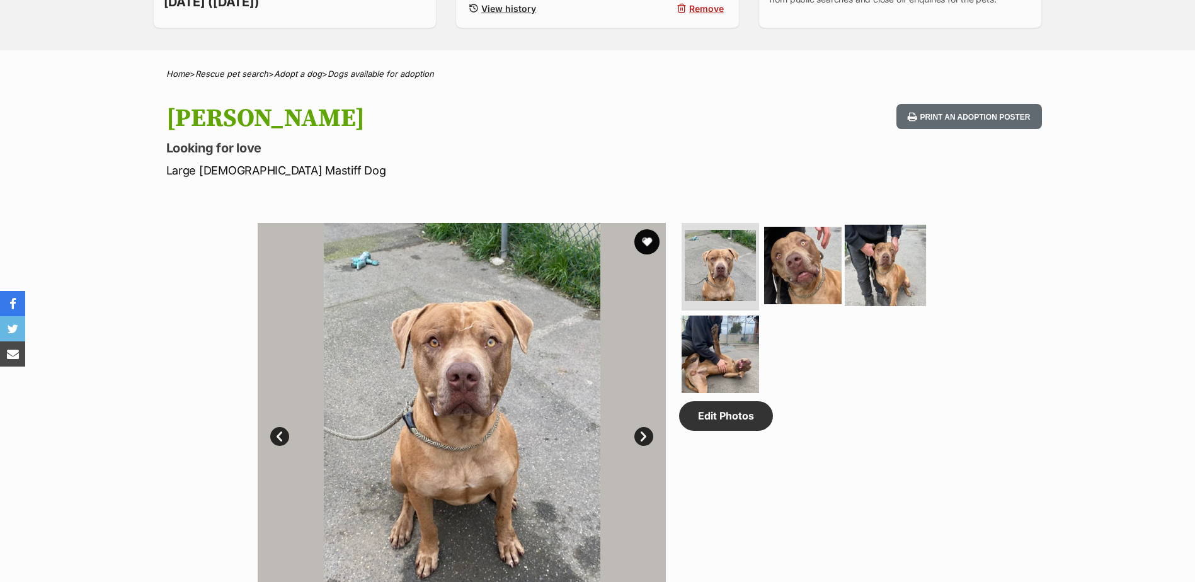
click at [890, 272] on img at bounding box center [885, 264] width 81 height 81
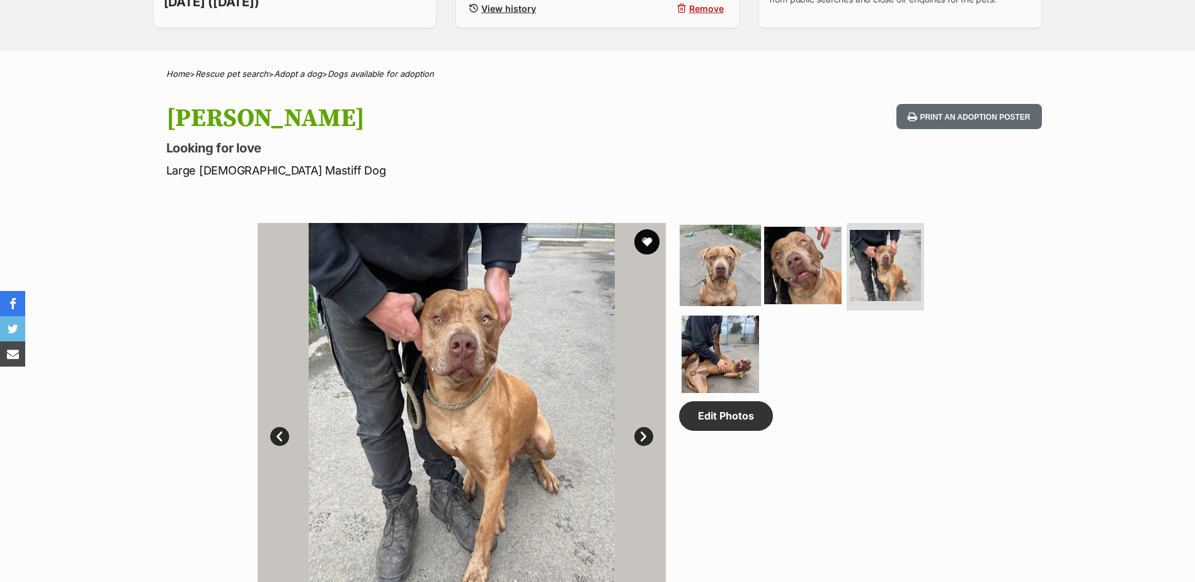
click at [738, 275] on img at bounding box center [720, 264] width 81 height 81
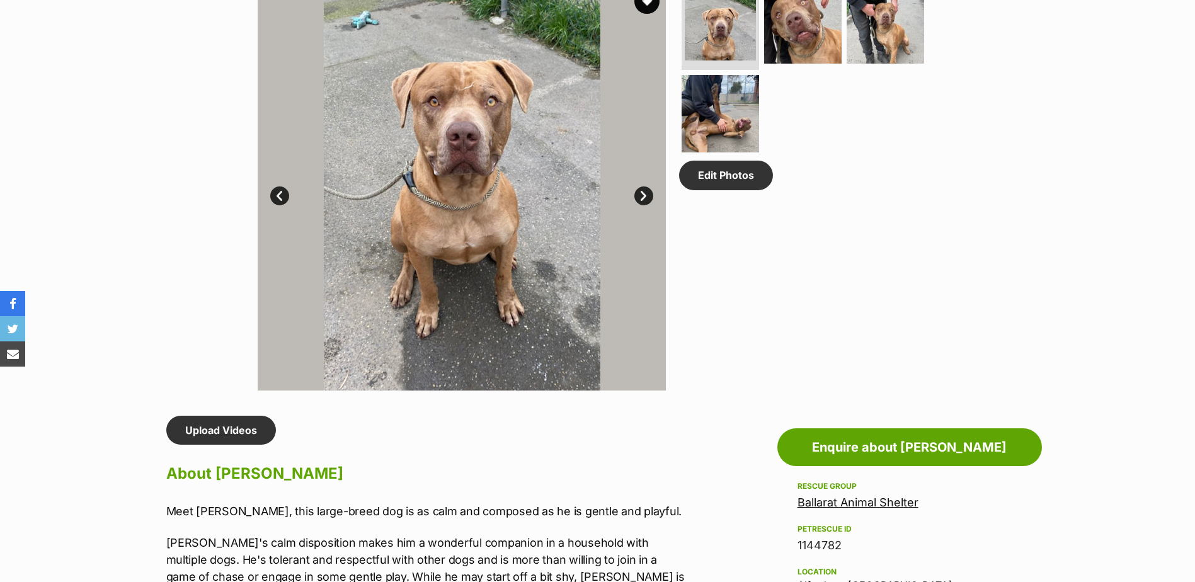
scroll to position [504, 0]
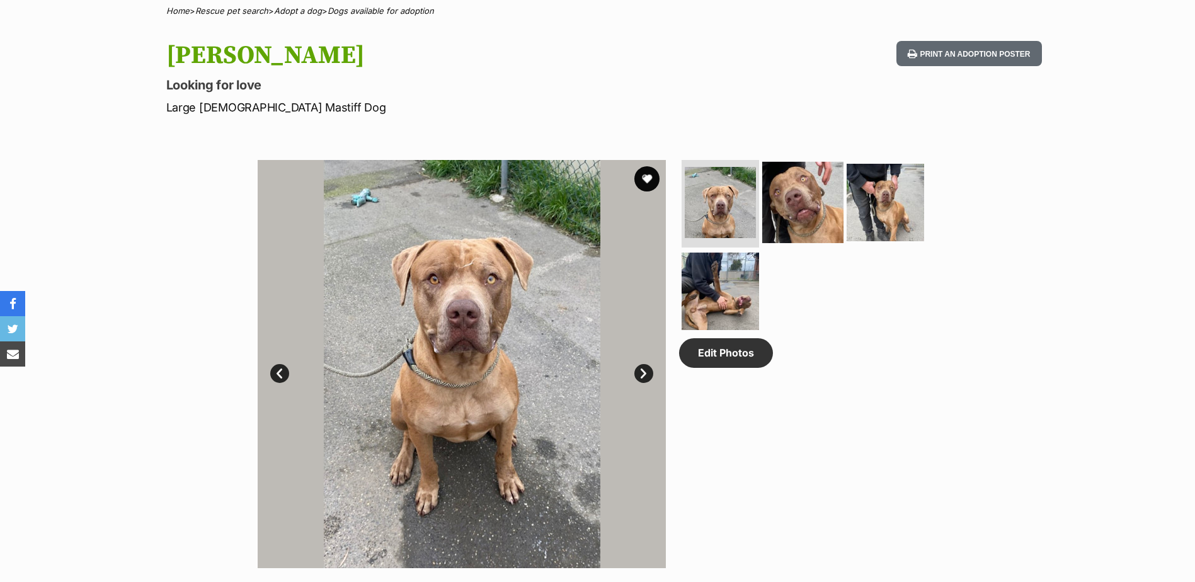
click at [820, 213] on img at bounding box center [802, 201] width 81 height 81
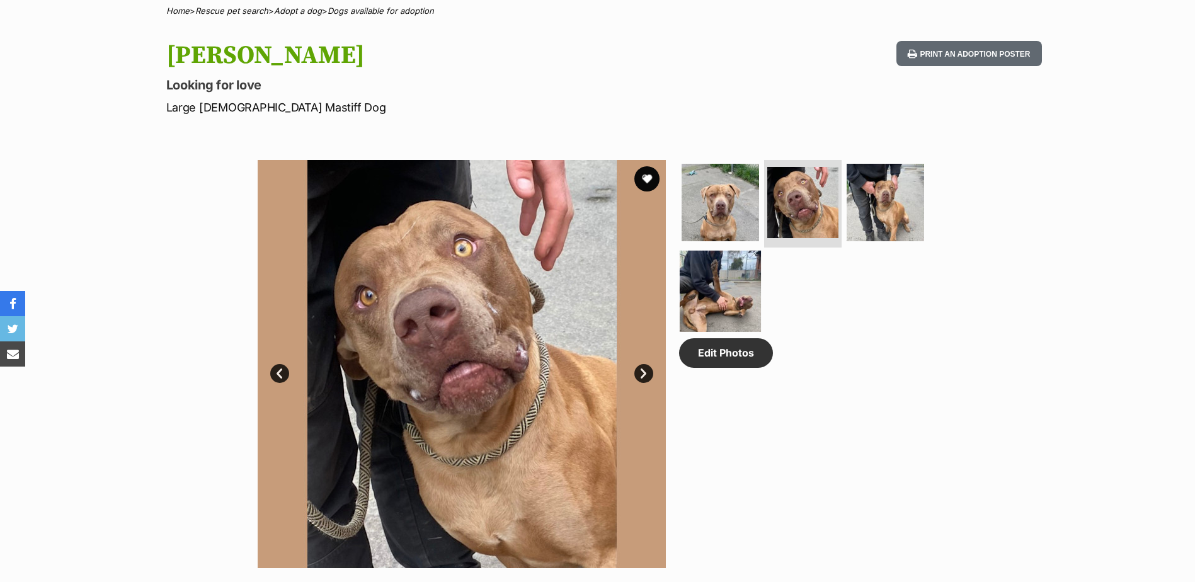
click at [695, 292] on img at bounding box center [720, 291] width 81 height 81
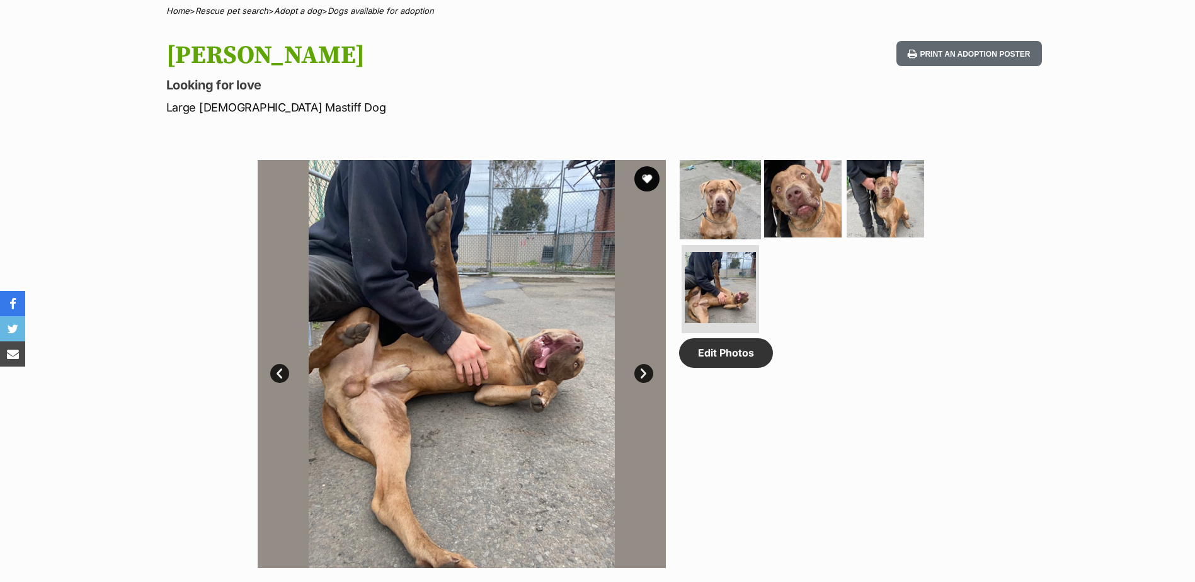
click at [724, 183] on img at bounding box center [720, 198] width 81 height 81
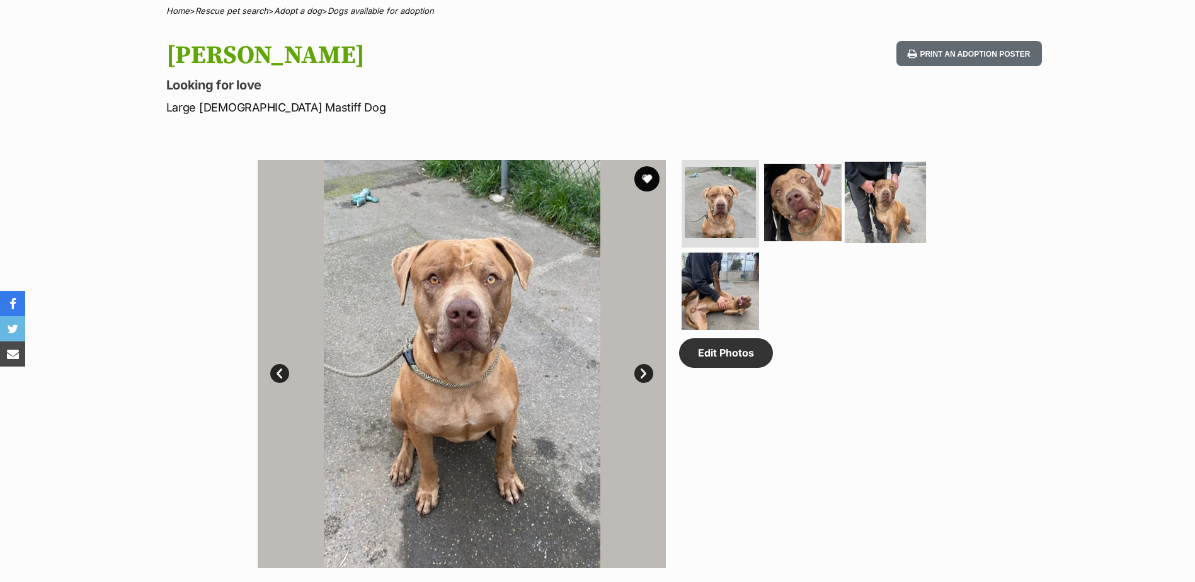
click at [884, 207] on img at bounding box center [885, 201] width 81 height 81
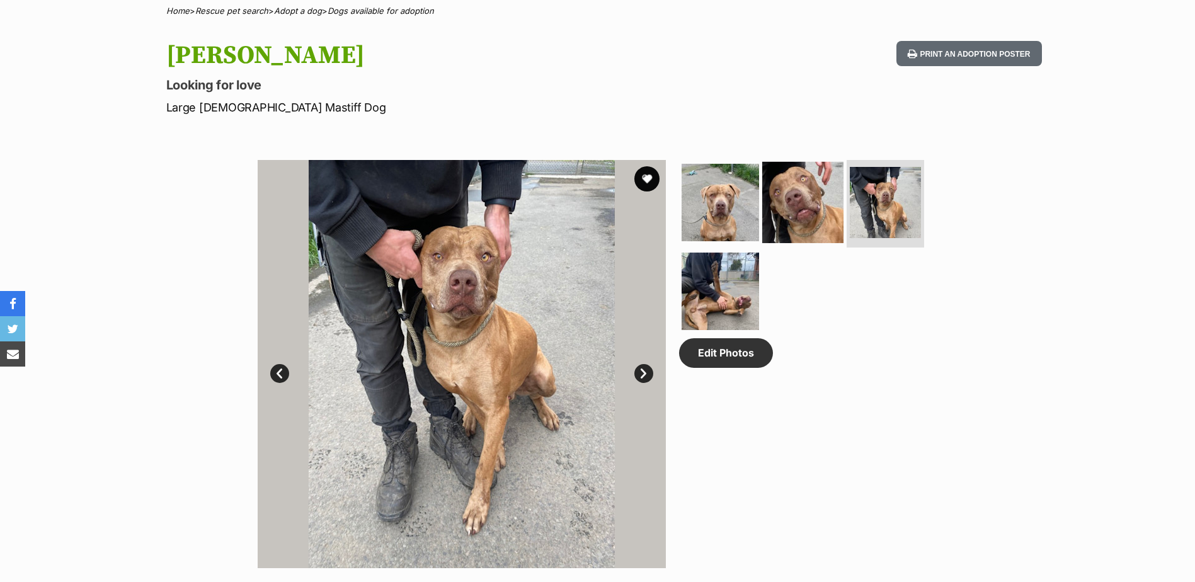
click at [795, 207] on img at bounding box center [802, 201] width 81 height 81
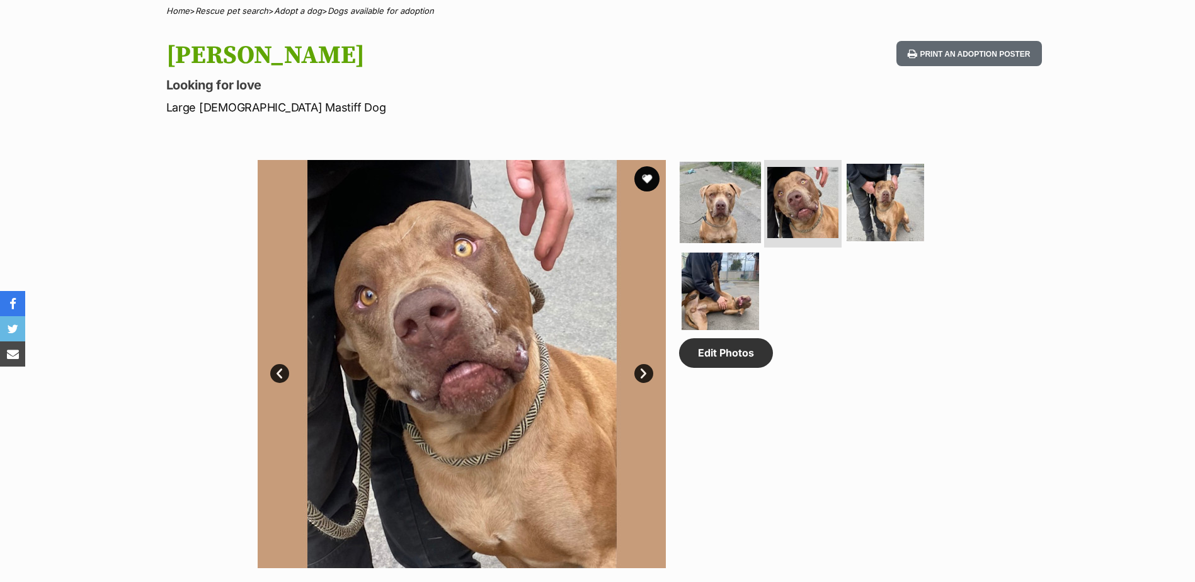
click at [728, 217] on img at bounding box center [720, 201] width 81 height 81
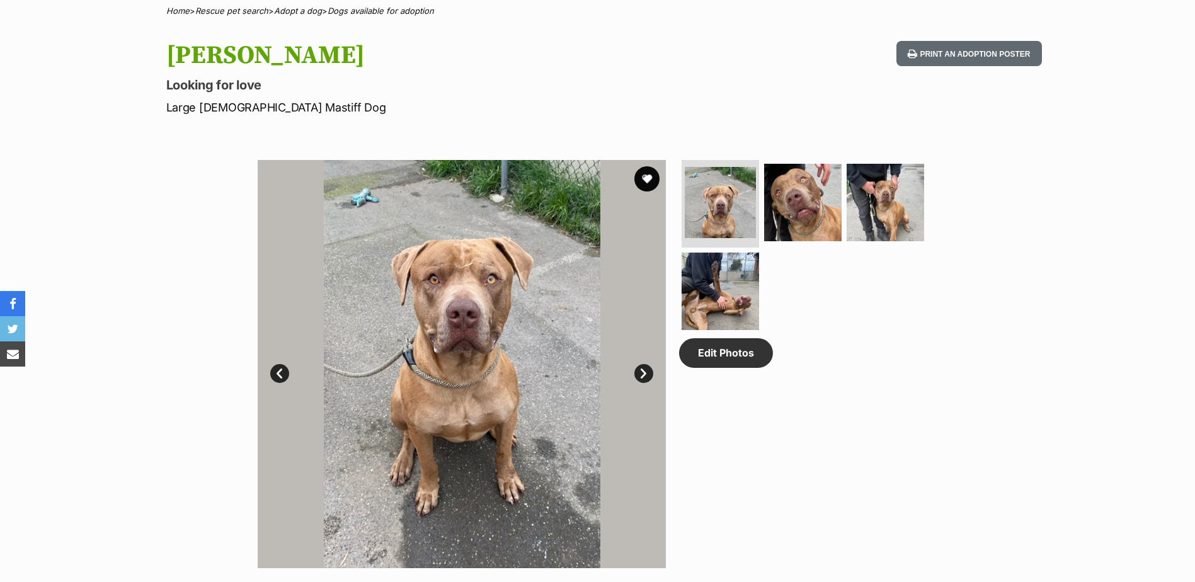
drag, startPoint x: 169, startPoint y: 55, endPoint x: 333, endPoint y: 78, distance: 165.4
click at [333, 78] on hgroup "[PERSON_NAME] Looking for love Large [DEMOGRAPHIC_DATA] Mastiff Dog" at bounding box center [432, 78] width 533 height 75
click at [333, 78] on p "Looking for love" at bounding box center [432, 85] width 533 height 18
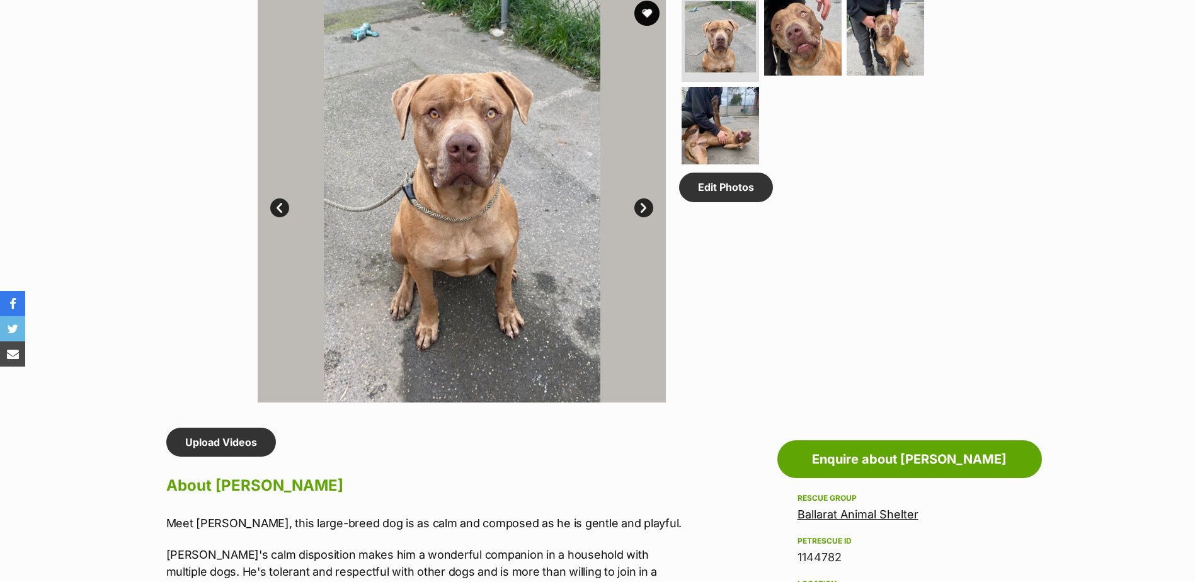
scroll to position [630, 0]
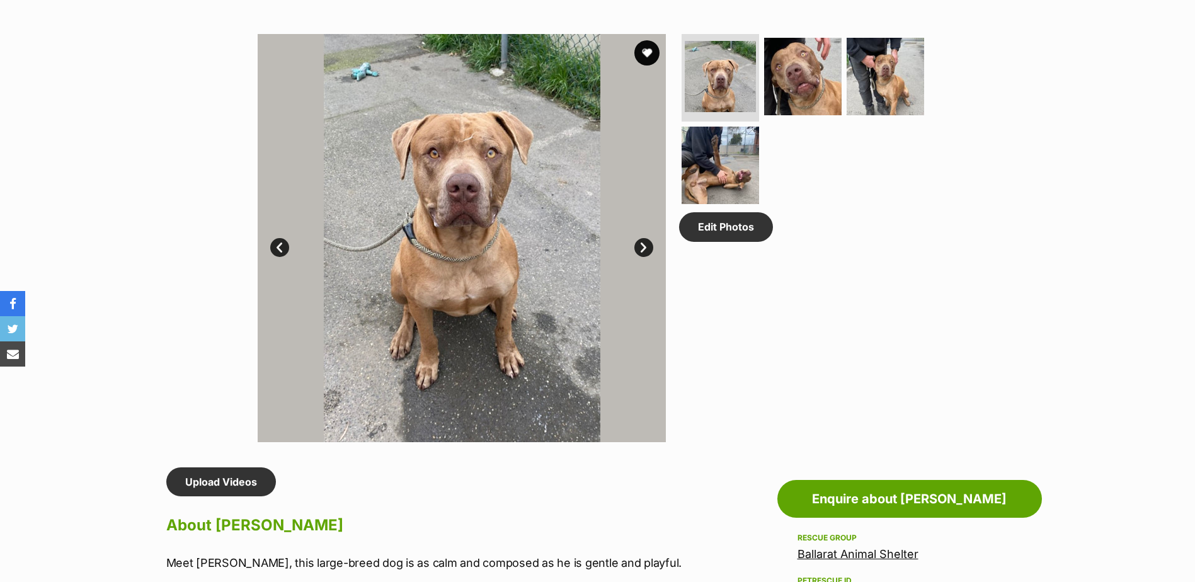
drag, startPoint x: 111, startPoint y: 281, endPoint x: 305, endPoint y: 4, distance: 338.4
click at [210, 130] on div "Available 1 of 4 images 1 of 4 images 1 of 4 images 1 of 4 images Next Prev 1 2…" at bounding box center [597, 228] width 1195 height 427
